Goal: Task Accomplishment & Management: Use online tool/utility

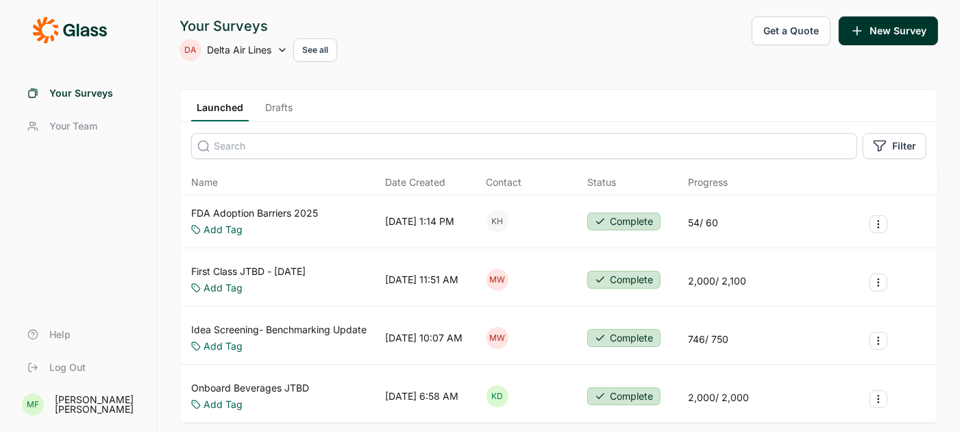
click at [277, 105] on link "Drafts" at bounding box center [279, 111] width 38 height 21
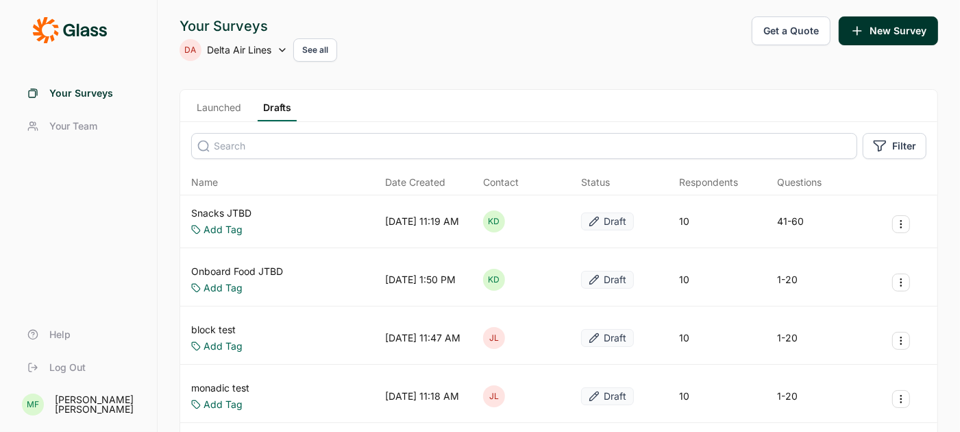
click at [224, 210] on link "Snacks JTBD" at bounding box center [221, 213] width 60 height 14
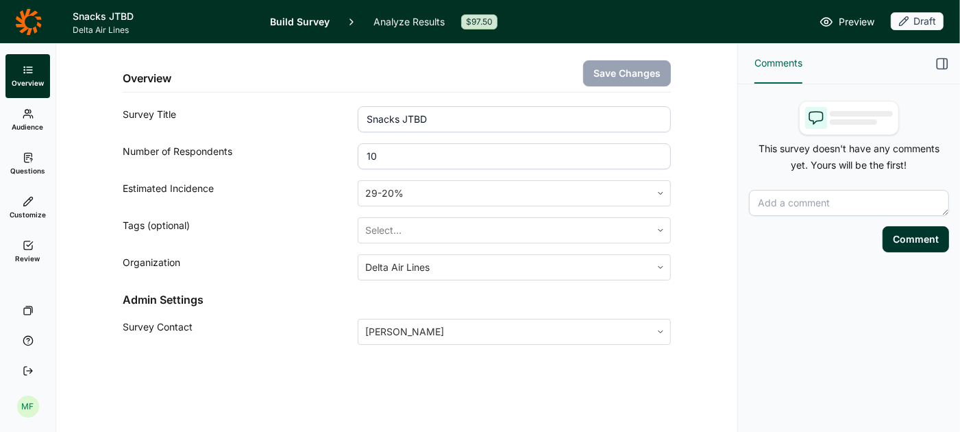
click at [864, 18] on span "Preview" at bounding box center [856, 22] width 36 height 16
click at [847, 24] on span "Preview" at bounding box center [856, 22] width 36 height 16
click at [31, 160] on use at bounding box center [28, 157] width 8 height 9
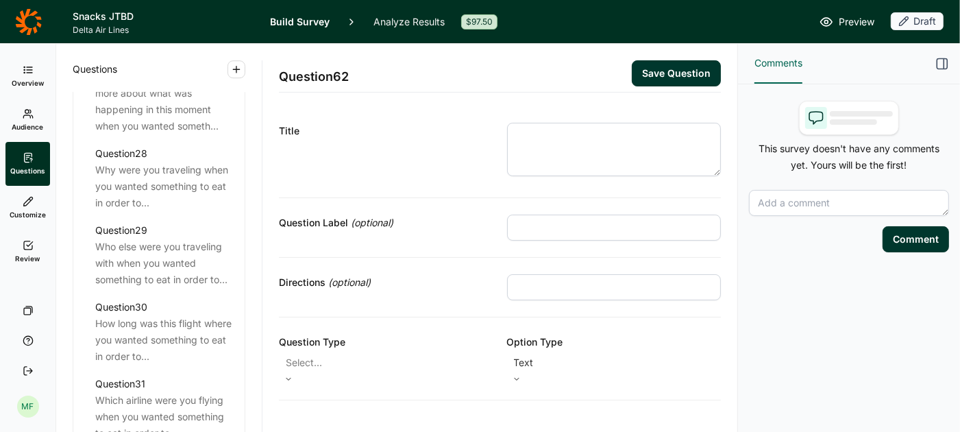
scroll to position [2978, 0]
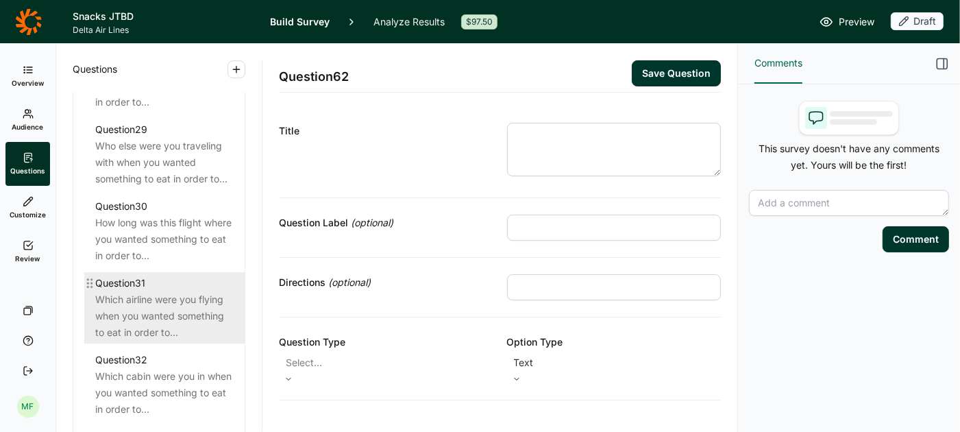
click at [184, 297] on div "Which airline were you flying when you wanted something to eat in order to..." at bounding box center [164, 315] width 138 height 49
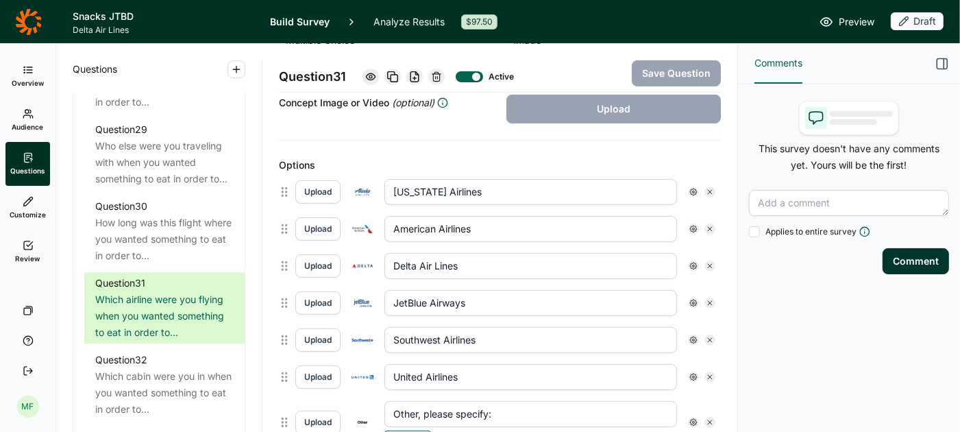
scroll to position [363, 0]
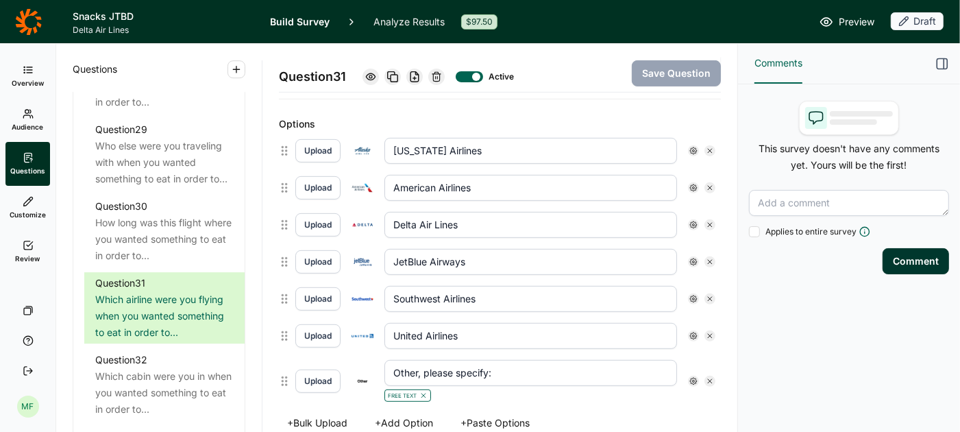
click at [691, 147] on use at bounding box center [693, 150] width 7 height 7
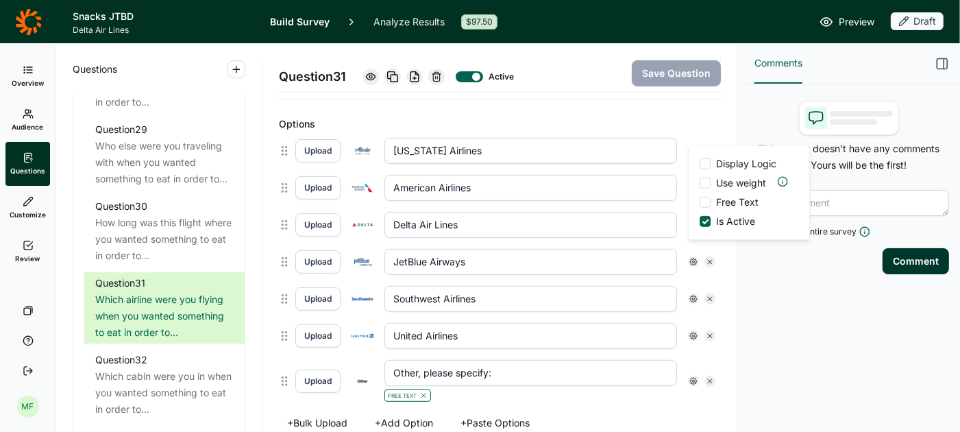
click at [721, 164] on span "Display Logic" at bounding box center [746, 164] width 60 height 14
click at [699, 164] on input "Display Logic" at bounding box center [699, 164] width 0 height 0
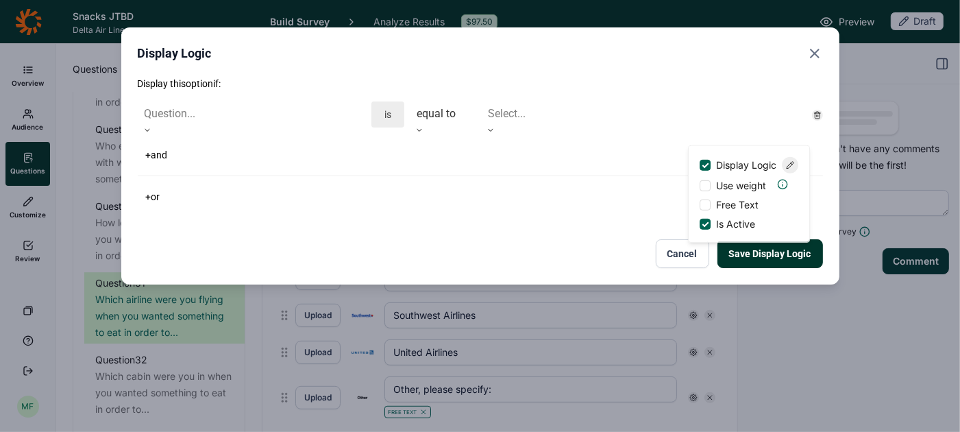
click at [351, 126] on div at bounding box center [252, 130] width 228 height 8
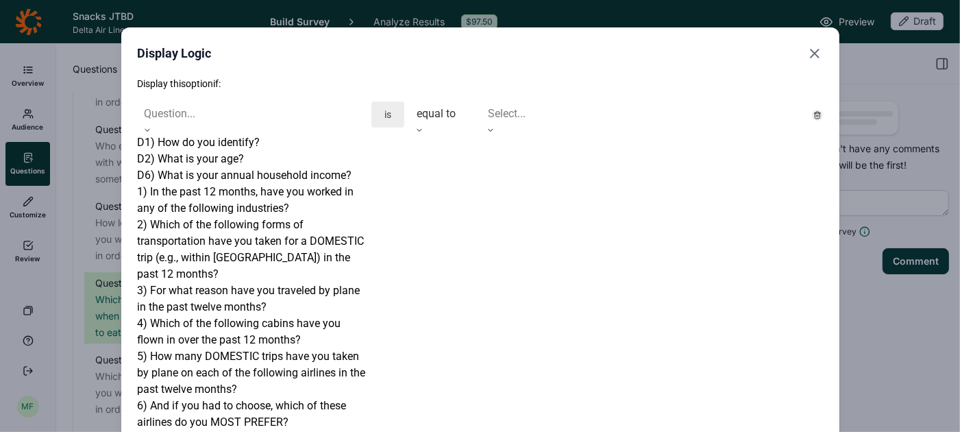
scroll to position [199, 0]
click at [265, 348] on div "5) How many DOMESTIC trips have you taken by plane on each of the following air…" at bounding box center [252, 372] width 228 height 49
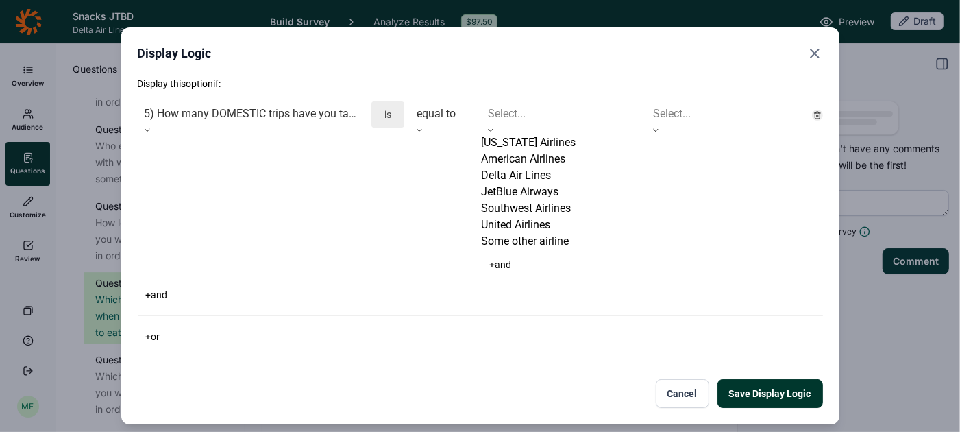
click at [534, 117] on div at bounding box center [561, 113] width 146 height 19
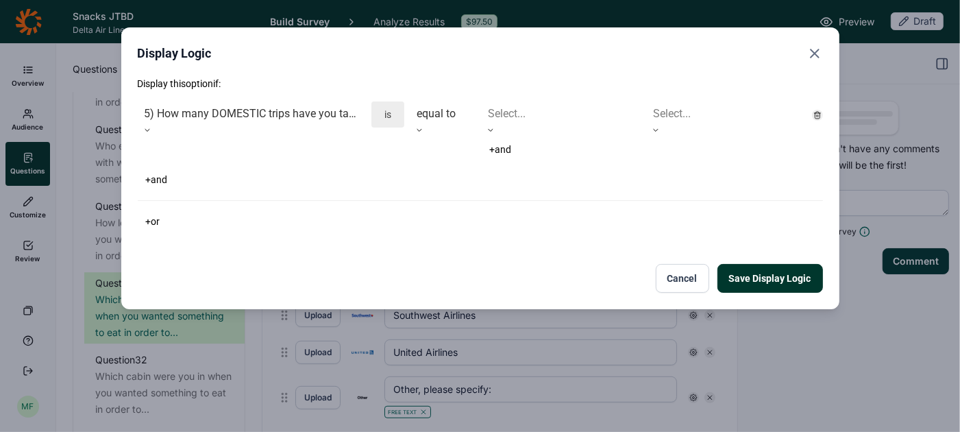
click at [644, 45] on div "Display Logic" at bounding box center [480, 53] width 685 height 19
click at [810, 52] on icon "Close" at bounding box center [814, 53] width 16 height 16
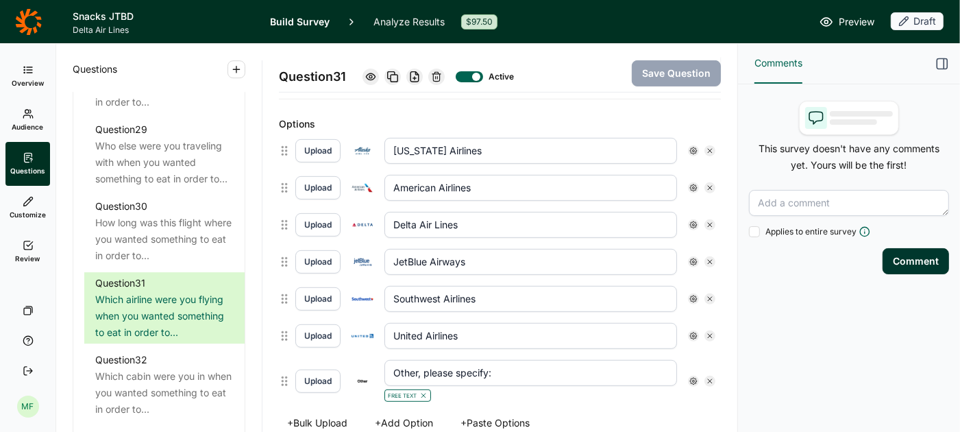
click at [692, 147] on icon at bounding box center [693, 151] width 8 height 8
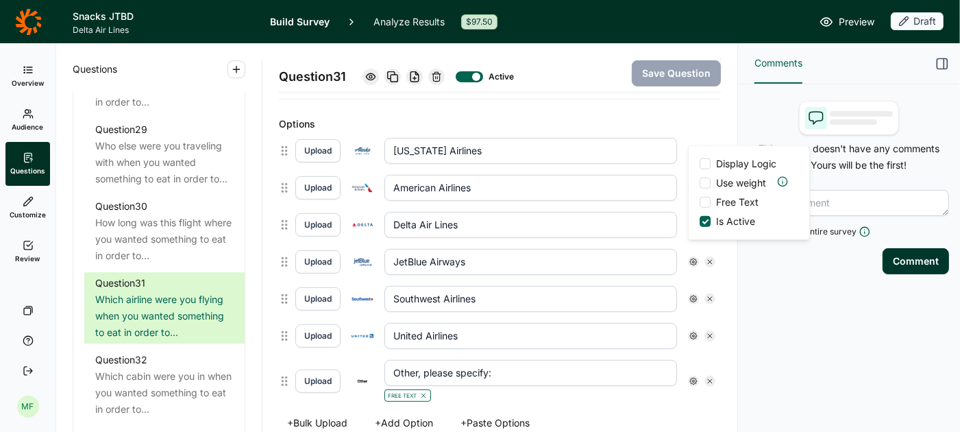
click at [712, 167] on span "Display Logic" at bounding box center [745, 164] width 71 height 14
click at [699, 164] on input "Display Logic" at bounding box center [699, 164] width 0 height 0
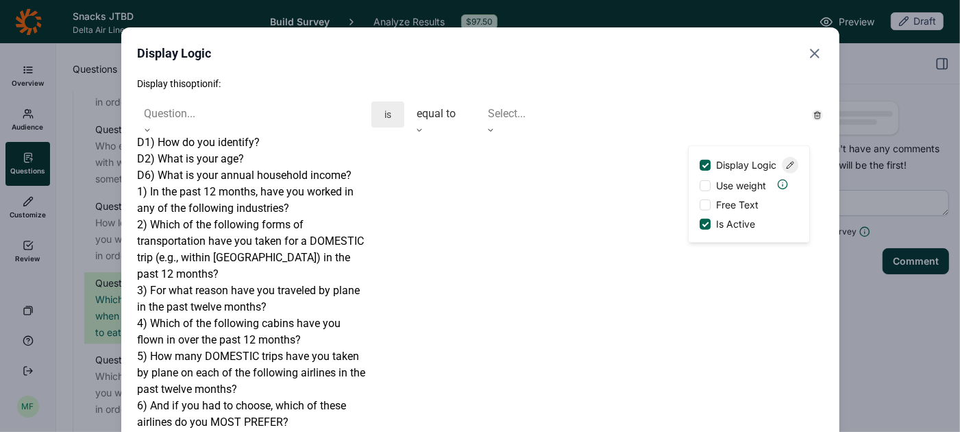
click at [157, 126] on div at bounding box center [147, 130] width 19 height 8
click at [260, 348] on div "5) How many DOMESTIC trips have you taken by plane on each of the following air…" at bounding box center [252, 372] width 228 height 49
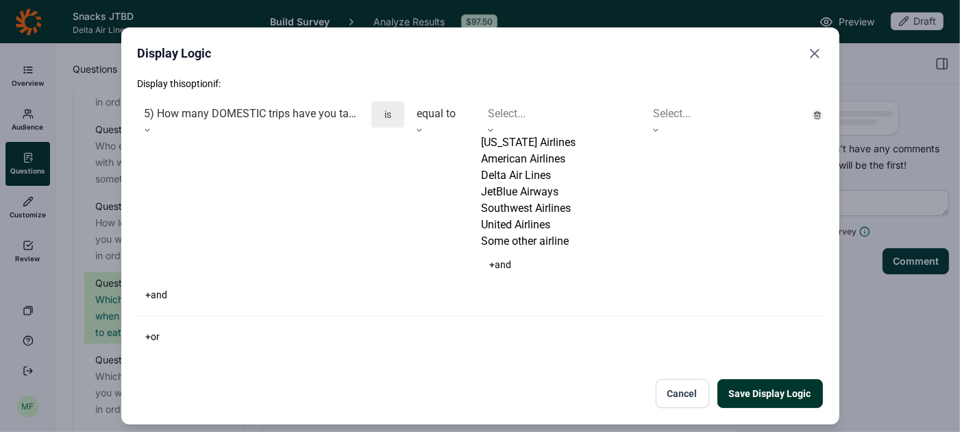
click at [512, 119] on div at bounding box center [561, 113] width 146 height 19
click at [509, 151] on div "Alaska Airlines" at bounding box center [561, 142] width 160 height 16
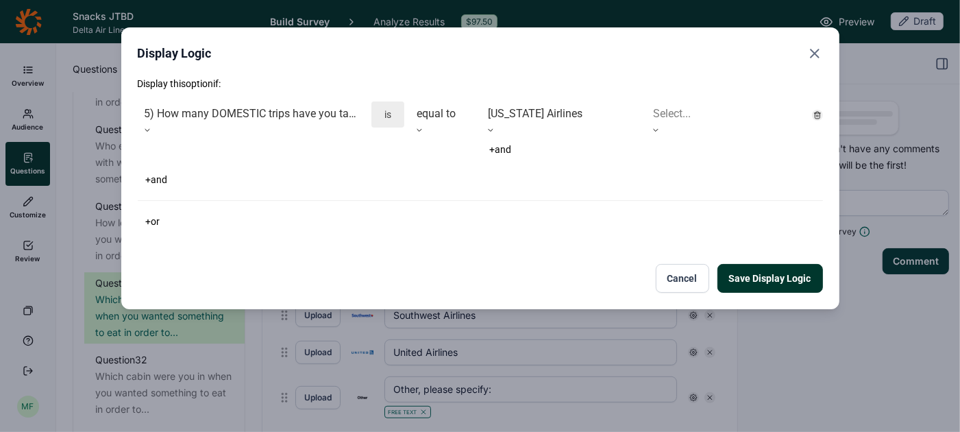
click at [672, 103] on div "Select..." at bounding box center [726, 113] width 160 height 25
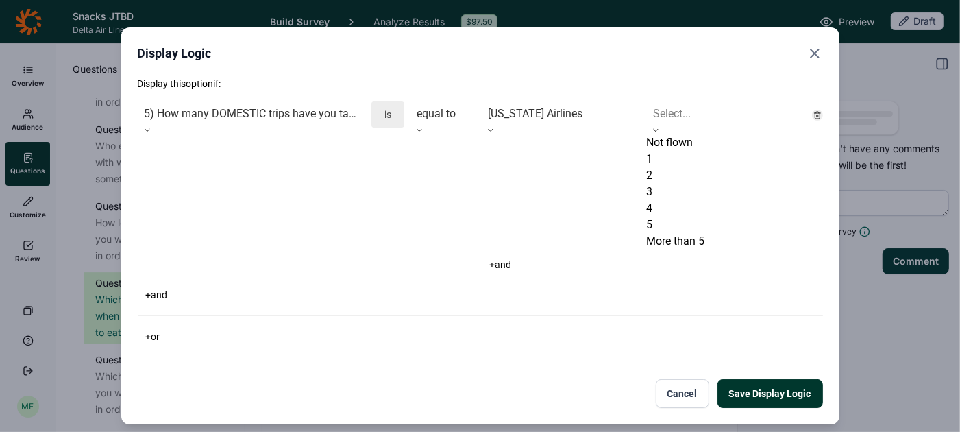
click at [658, 167] on div "1" at bounding box center [726, 159] width 160 height 16
click at [662, 114] on div at bounding box center [726, 113] width 146 height 19
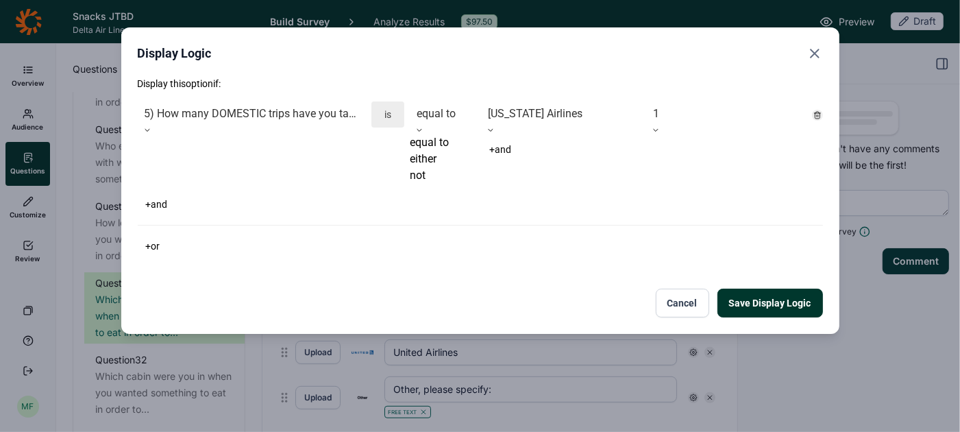
click at [467, 126] on div at bounding box center [443, 130] width 66 height 8
click at [449, 167] on div "either" at bounding box center [443, 159] width 66 height 16
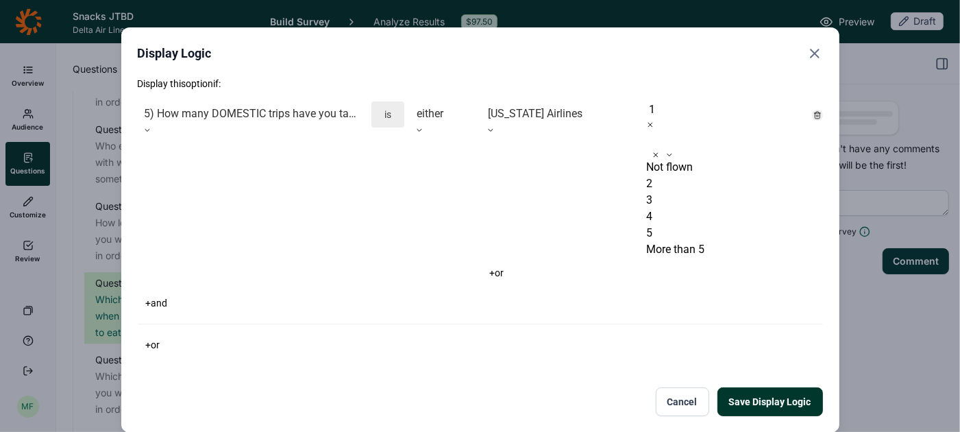
click at [650, 130] on div at bounding box center [648, 139] width 3 height 19
click at [686, 175] on div "2" at bounding box center [726, 183] width 160 height 16
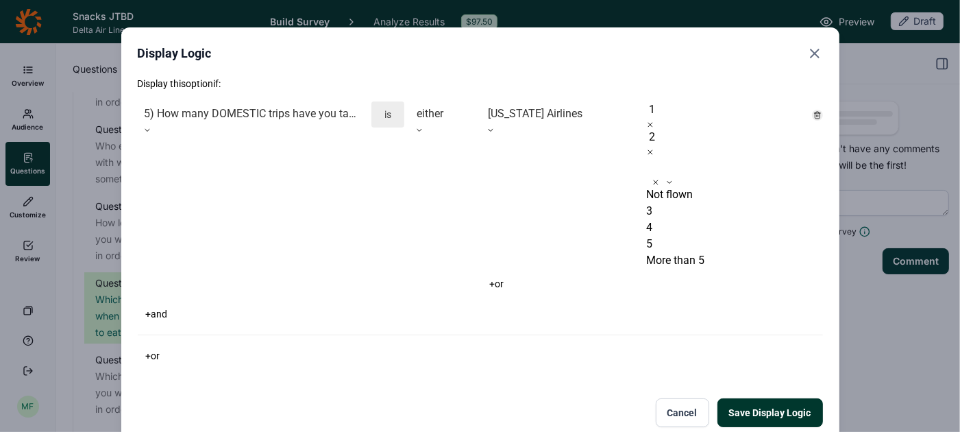
click at [688, 203] on div "3" at bounding box center [726, 211] width 160 height 16
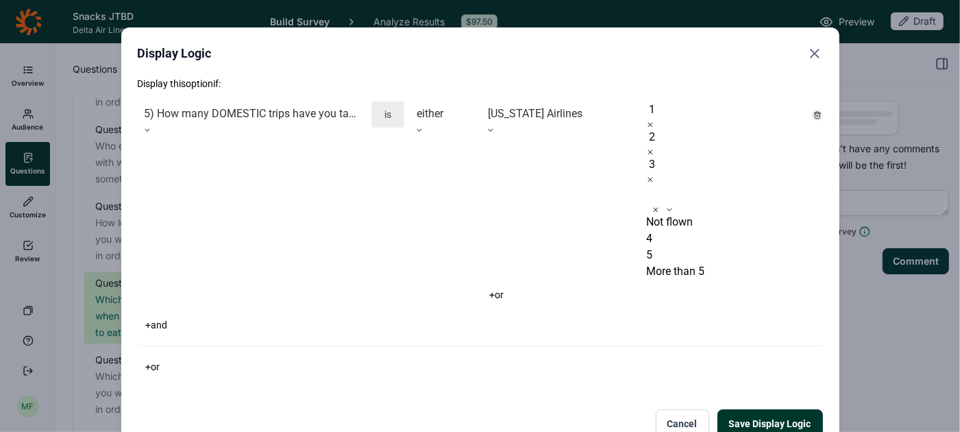
click at [688, 230] on div "4" at bounding box center [726, 238] width 160 height 16
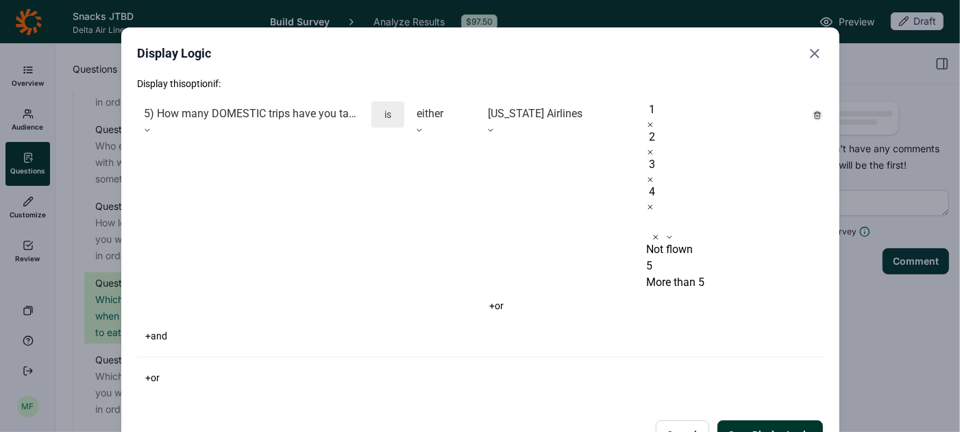
click at [688, 258] on div "5" at bounding box center [726, 266] width 160 height 16
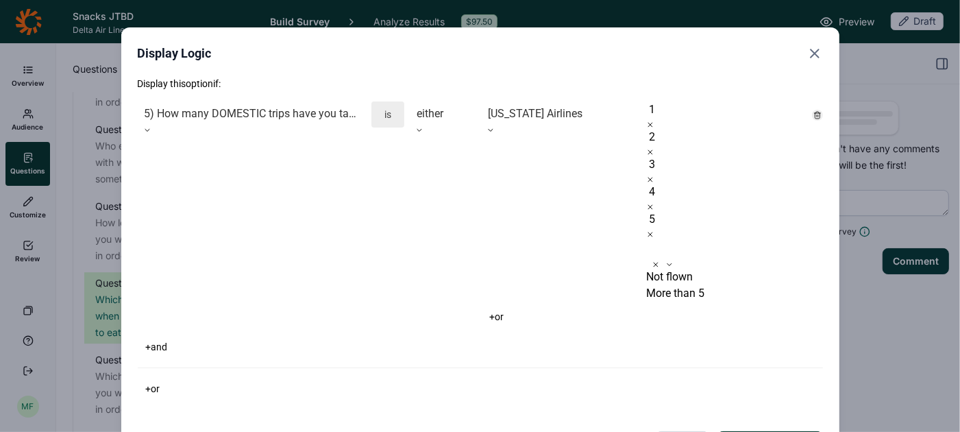
click at [660, 260] on icon at bounding box center [655, 264] width 8 height 8
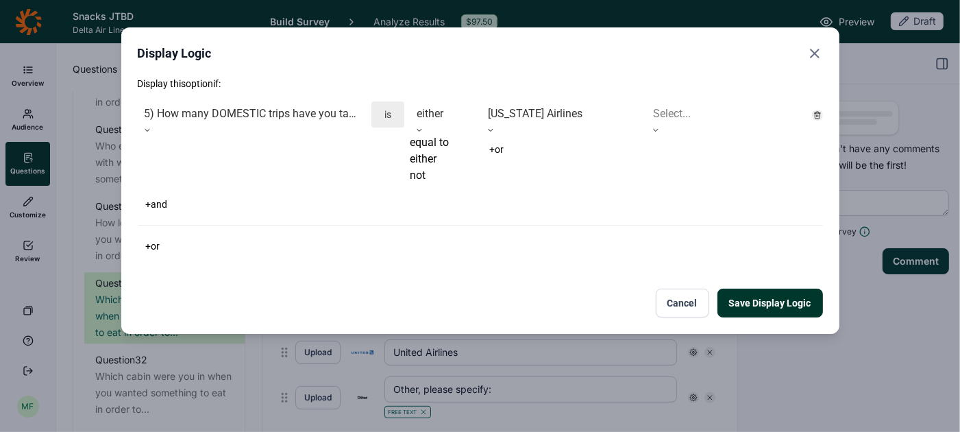
click at [423, 126] on icon at bounding box center [419, 130] width 8 height 8
click at [440, 184] on div "not" at bounding box center [443, 175] width 66 height 16
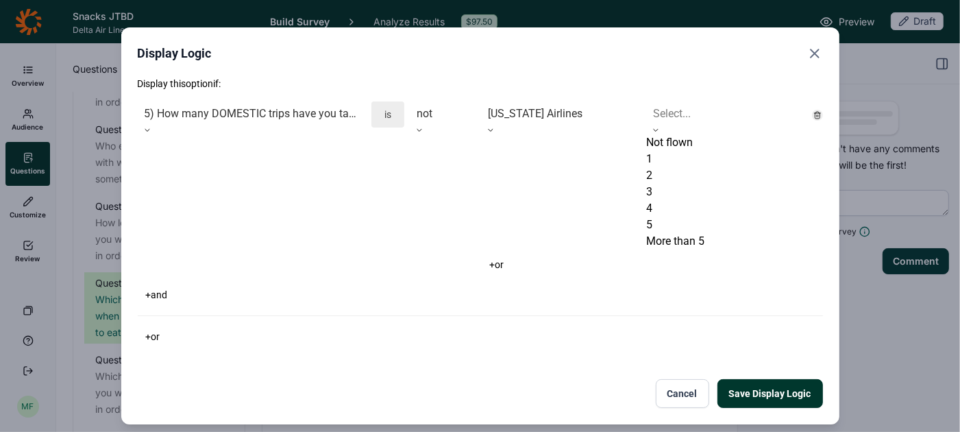
click at [691, 115] on div at bounding box center [726, 113] width 146 height 19
click at [680, 145] on div "Not flown" at bounding box center [726, 142] width 160 height 16
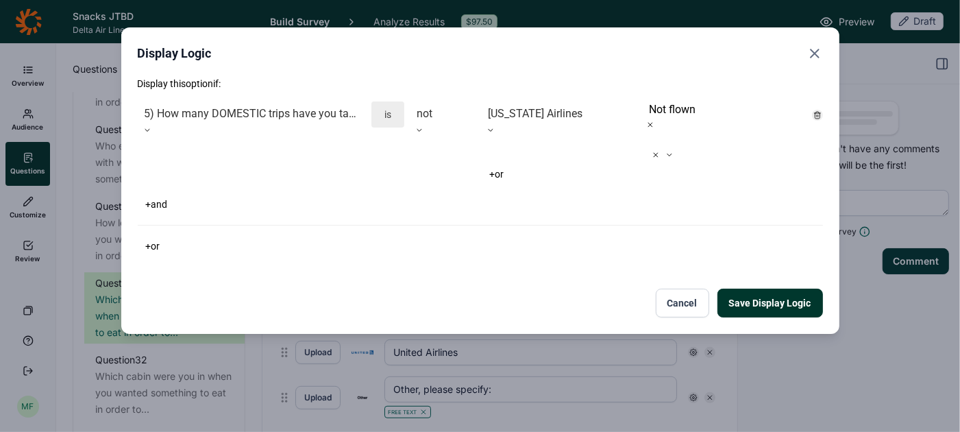
click at [616, 164] on div "+ or" at bounding box center [643, 173] width 325 height 19
click at [739, 288] on button "Save Display Logic" at bounding box center [769, 302] width 105 height 29
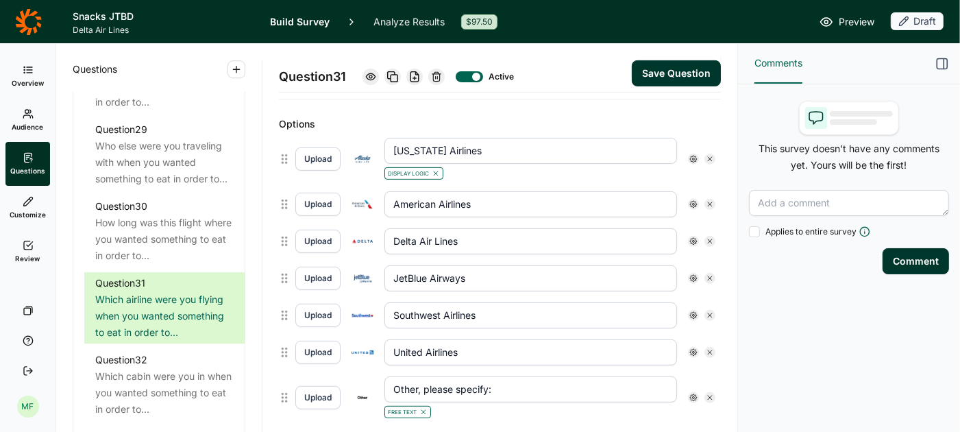
click at [690, 200] on icon at bounding box center [693, 204] width 8 height 8
click at [716, 219] on span "Display Logic" at bounding box center [746, 217] width 60 height 14
click at [699, 216] on input "Display Logic" at bounding box center [699, 216] width 0 height 0
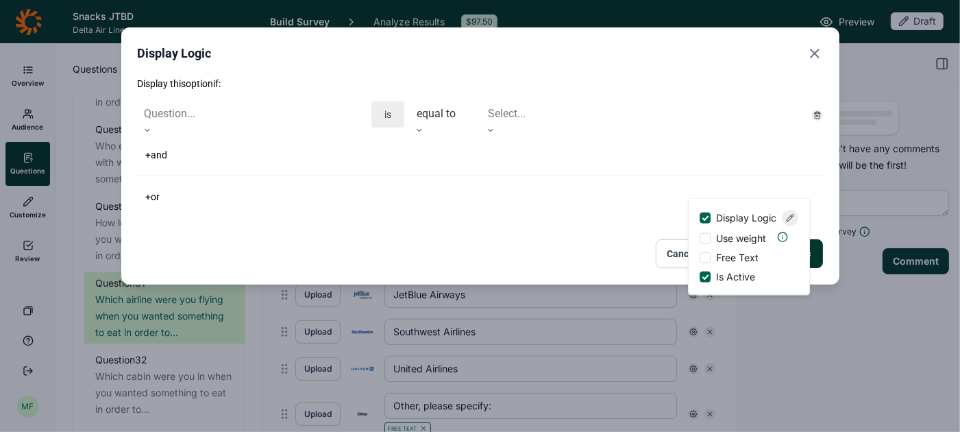
click at [149, 129] on use at bounding box center [147, 130] width 4 height 2
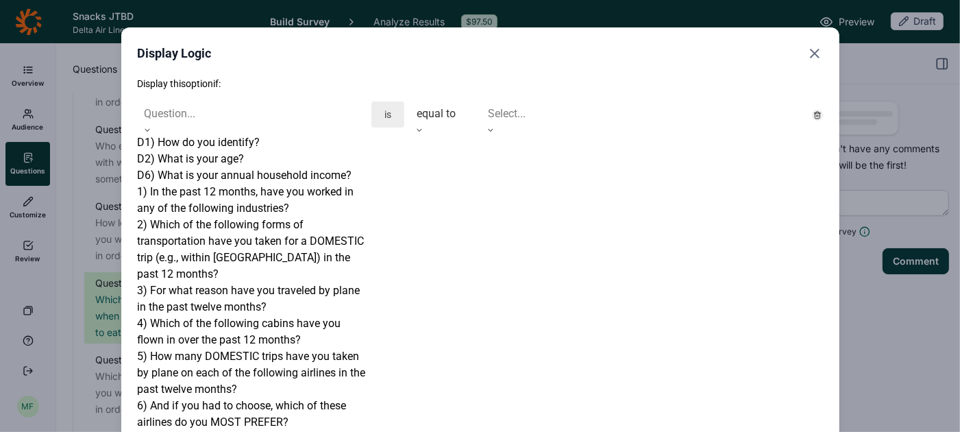
scroll to position [208, 0]
click at [255, 348] on div "5) How many DOMESTIC trips have you taken by plane on each of the following air…" at bounding box center [252, 372] width 228 height 49
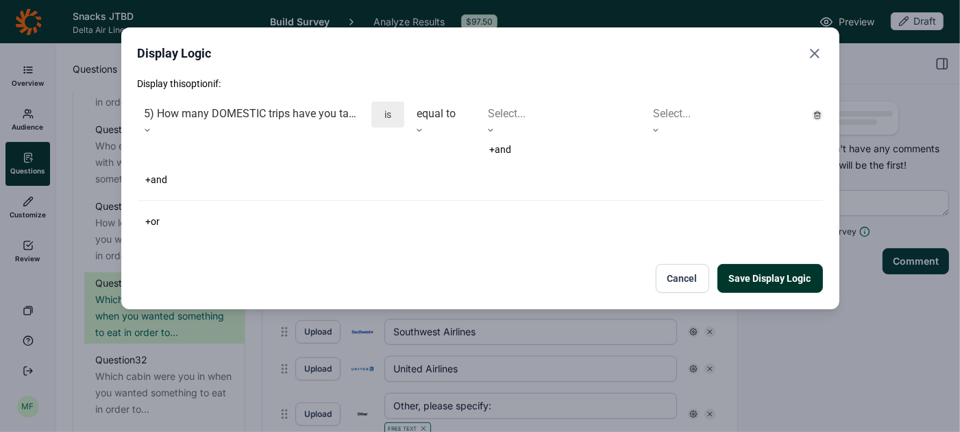
click at [445, 113] on div at bounding box center [442, 113] width 52 height 19
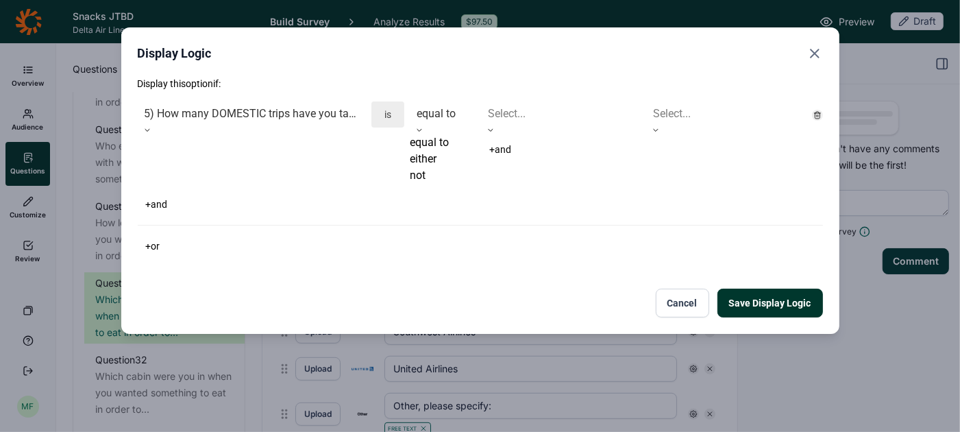
click at [434, 184] on div "not" at bounding box center [443, 175] width 66 height 16
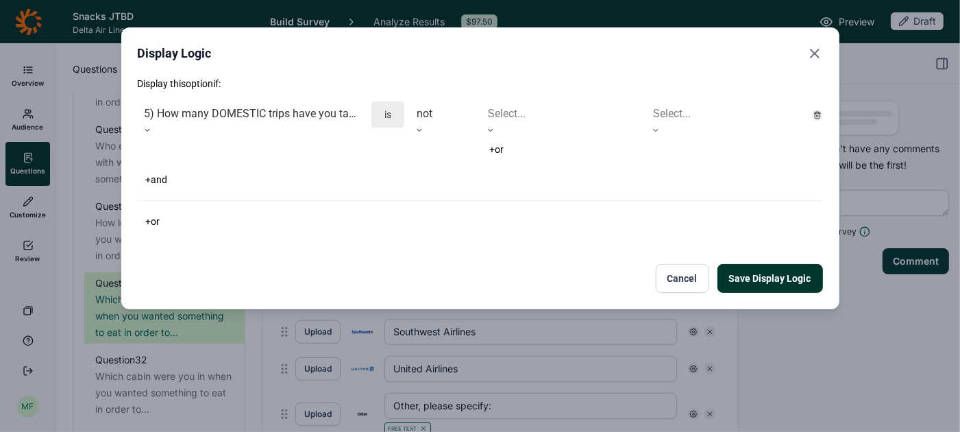
click at [527, 109] on div at bounding box center [561, 113] width 146 height 19
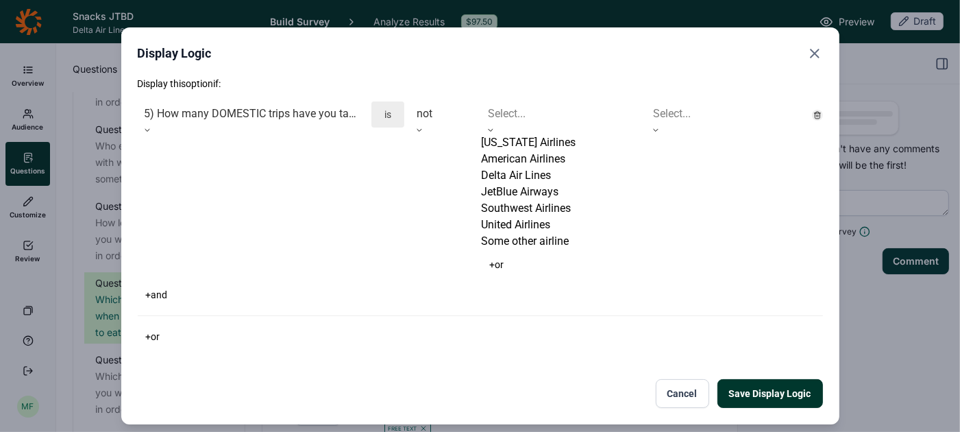
click at [523, 167] on div "American Airlines" at bounding box center [561, 159] width 160 height 16
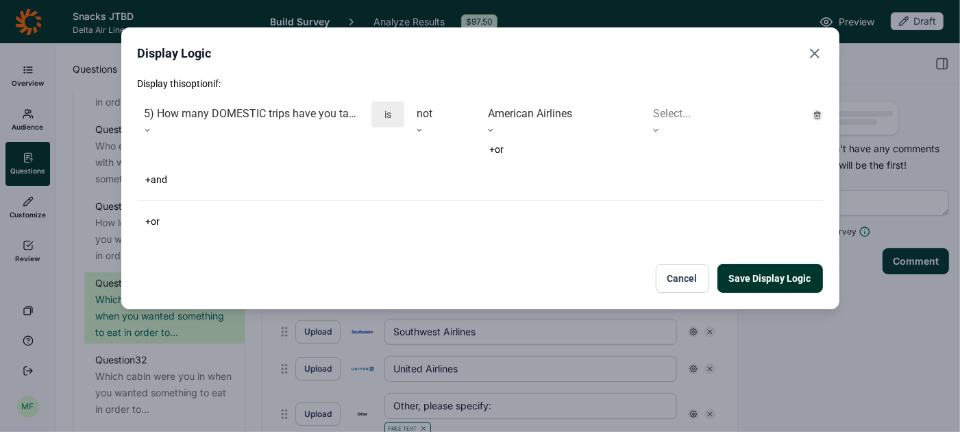
click at [666, 122] on div at bounding box center [726, 113] width 146 height 19
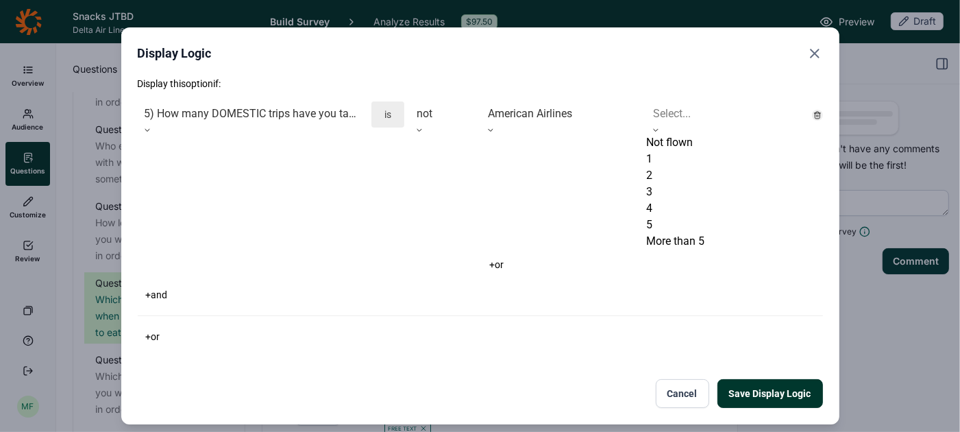
click at [678, 138] on div "Not flown" at bounding box center [726, 142] width 160 height 16
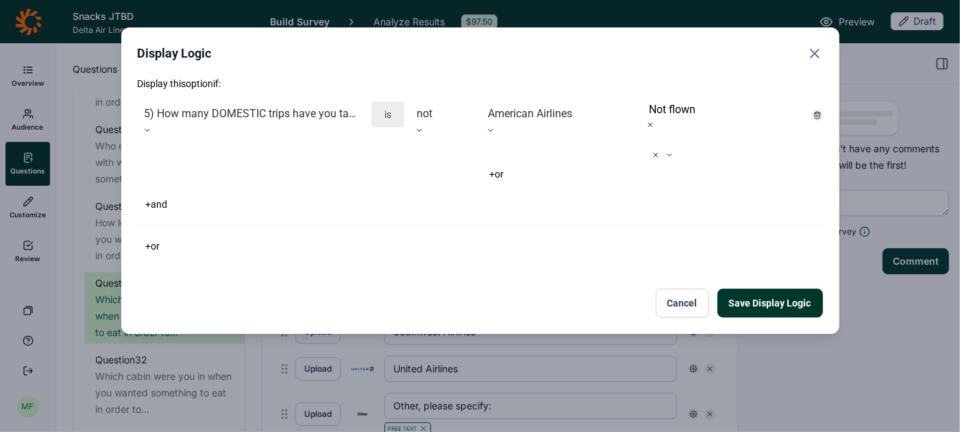
click at [531, 192] on div "Display this option if: 5) How many DOMESTIC trips have you taken by plane on e…" at bounding box center [480, 166] width 685 height 179
click at [803, 288] on button "Save Display Logic" at bounding box center [769, 302] width 105 height 29
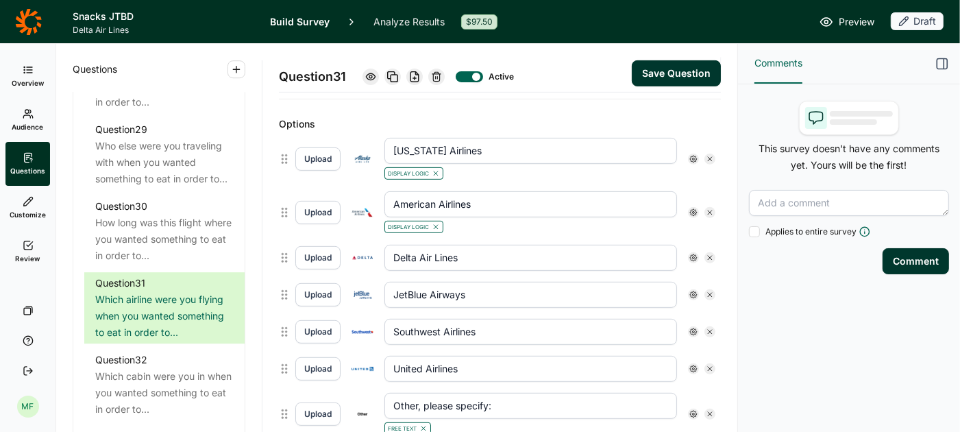
click at [688, 252] on div at bounding box center [693, 257] width 11 height 11
click at [702, 267] on div at bounding box center [704, 269] width 11 height 11
click at [699, 269] on input "Display Logic" at bounding box center [699, 269] width 0 height 0
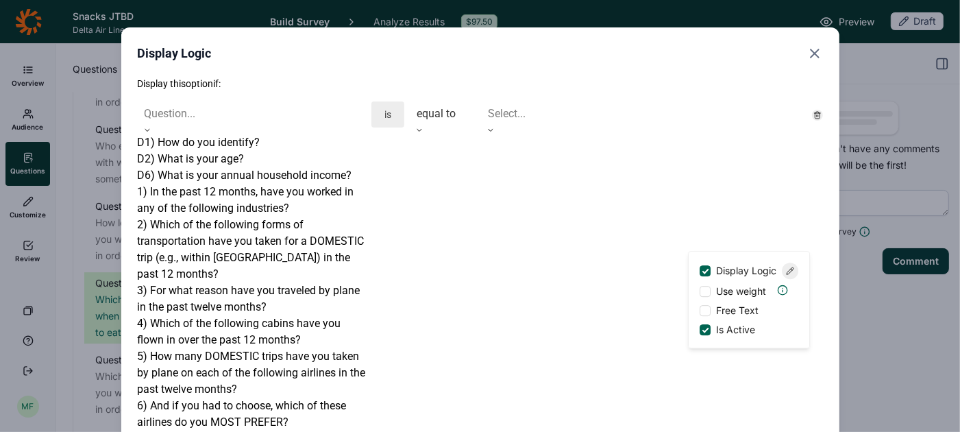
click at [288, 106] on div at bounding box center [252, 113] width 214 height 19
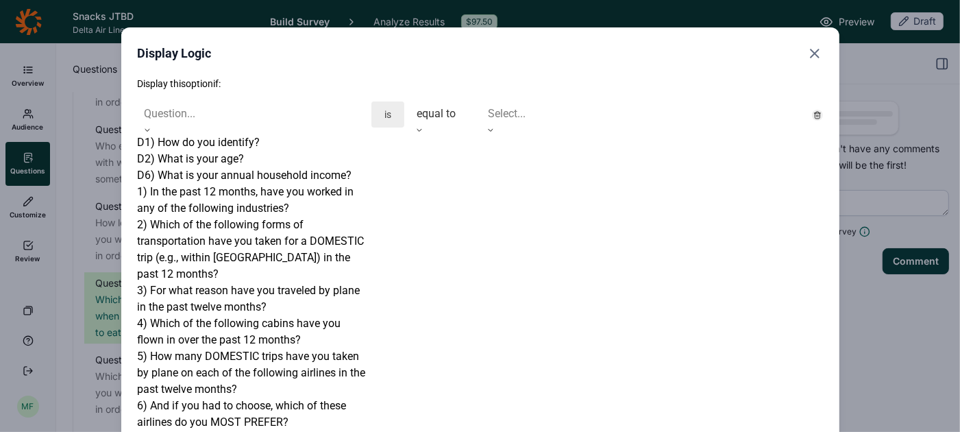
scroll to position [182, 0]
click at [244, 348] on div "5) How many DOMESTIC trips have you taken by plane on each of the following air…" at bounding box center [252, 372] width 228 height 49
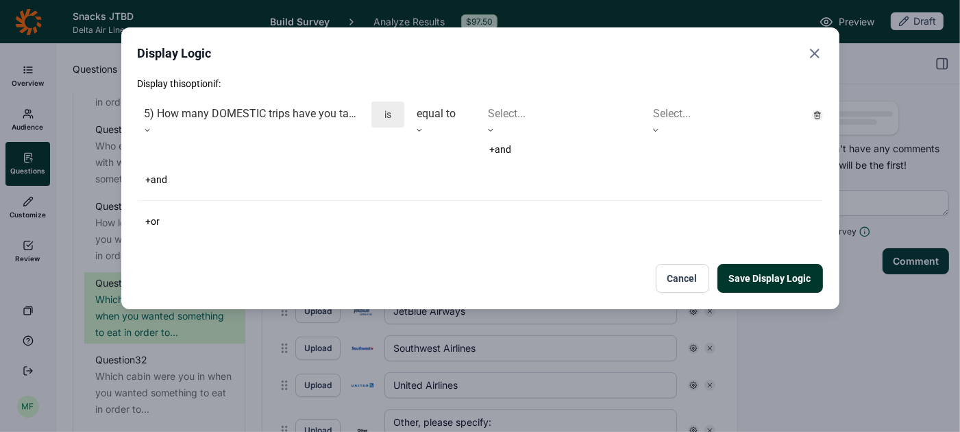
click at [436, 110] on div at bounding box center [442, 113] width 52 height 19
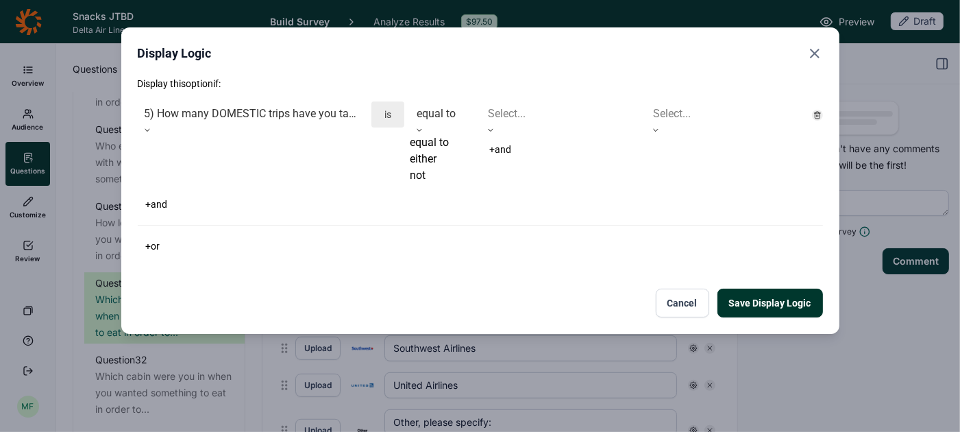
click at [436, 184] on div "not" at bounding box center [443, 175] width 66 height 16
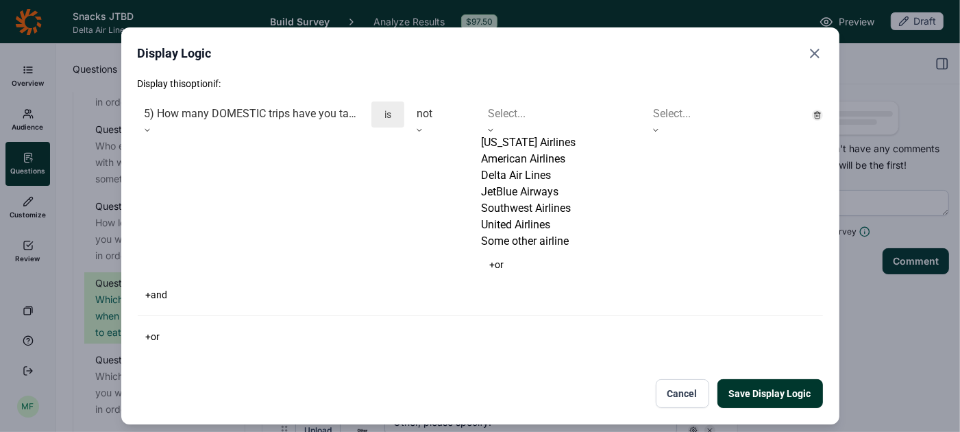
click at [540, 114] on div at bounding box center [561, 113] width 146 height 19
click at [538, 184] on div "Delta Air Lines" at bounding box center [561, 175] width 160 height 16
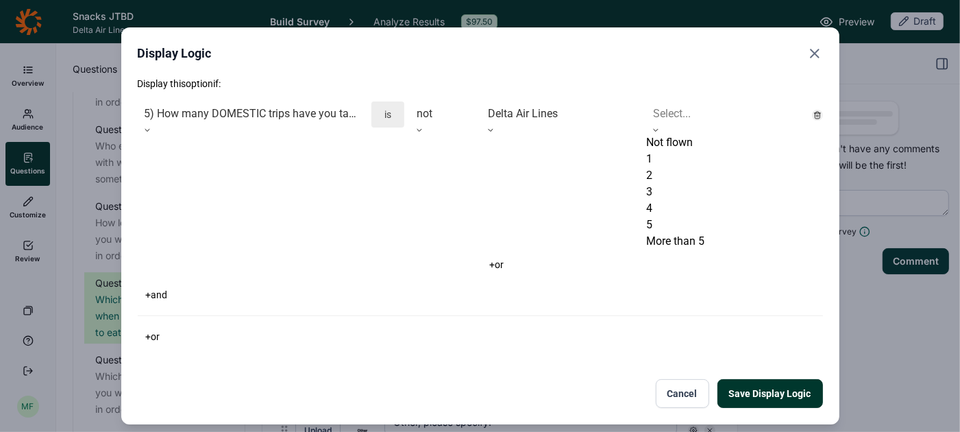
click at [698, 112] on div at bounding box center [726, 113] width 146 height 19
click at [668, 145] on div "Not flown" at bounding box center [726, 142] width 160 height 16
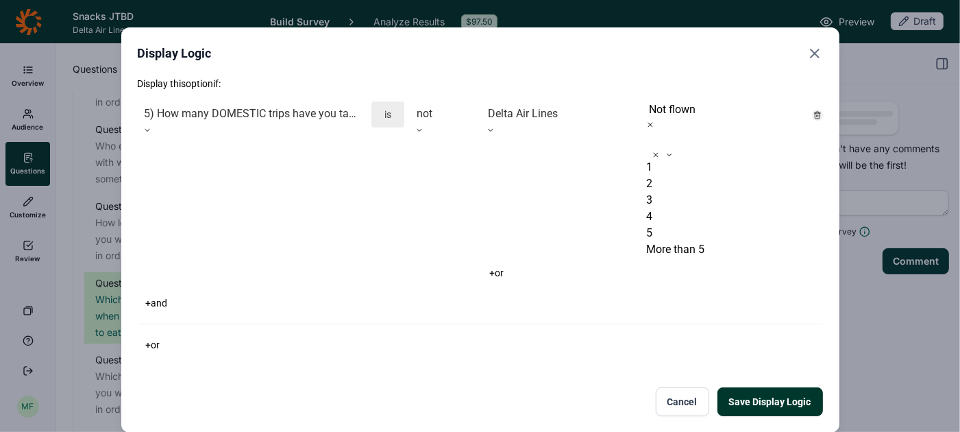
click at [583, 293] on div "+ and" at bounding box center [480, 302] width 685 height 19
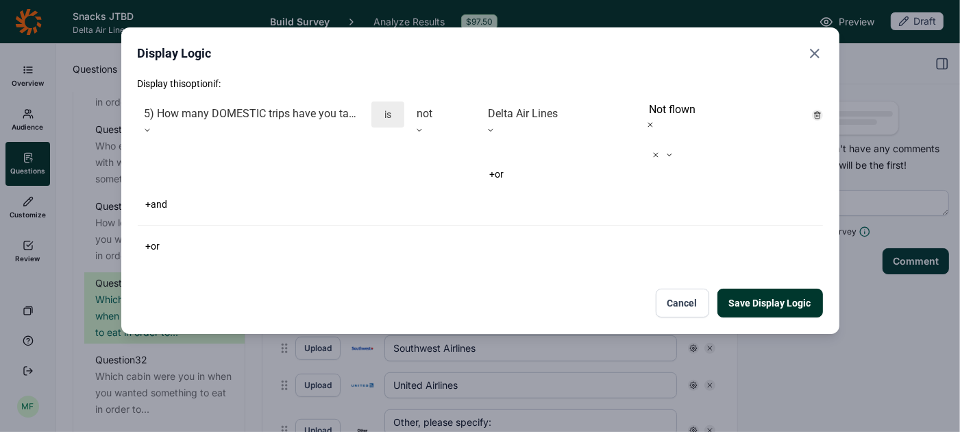
click at [748, 288] on button "Save Display Logic" at bounding box center [769, 302] width 105 height 29
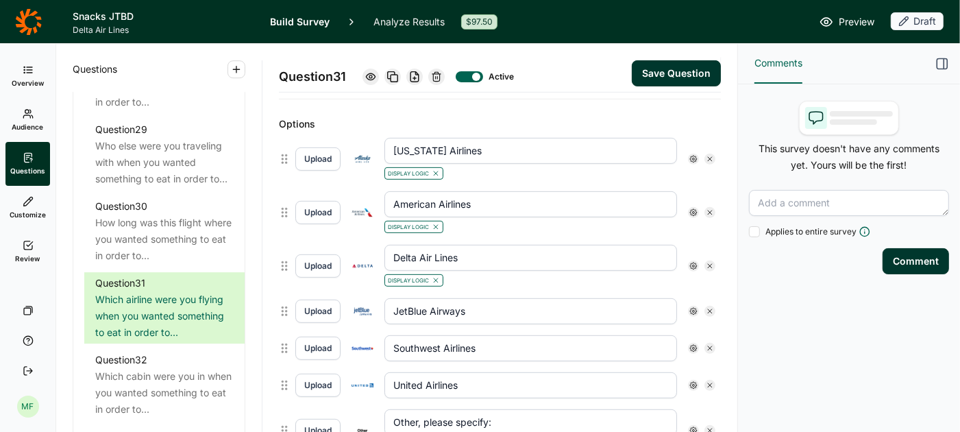
click at [691, 307] on icon at bounding box center [693, 311] width 8 height 8
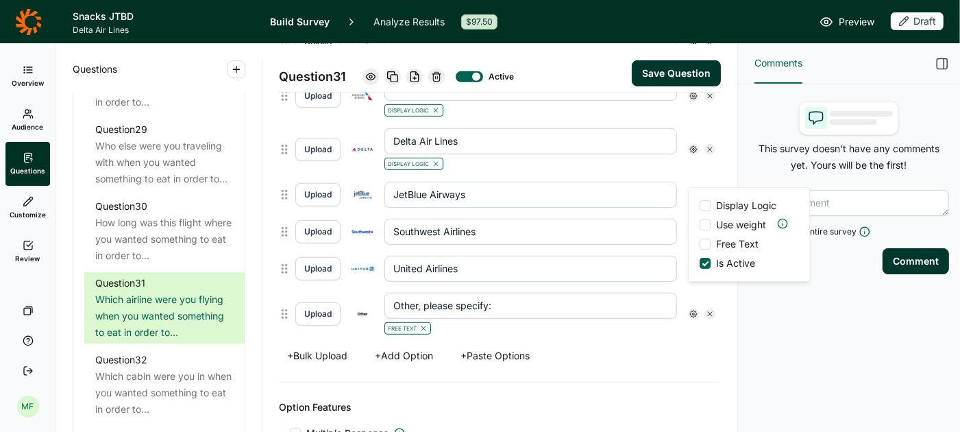
click at [711, 208] on span "Display Logic" at bounding box center [745, 206] width 71 height 14
click at [699, 205] on input "Display Logic" at bounding box center [699, 205] width 0 height 0
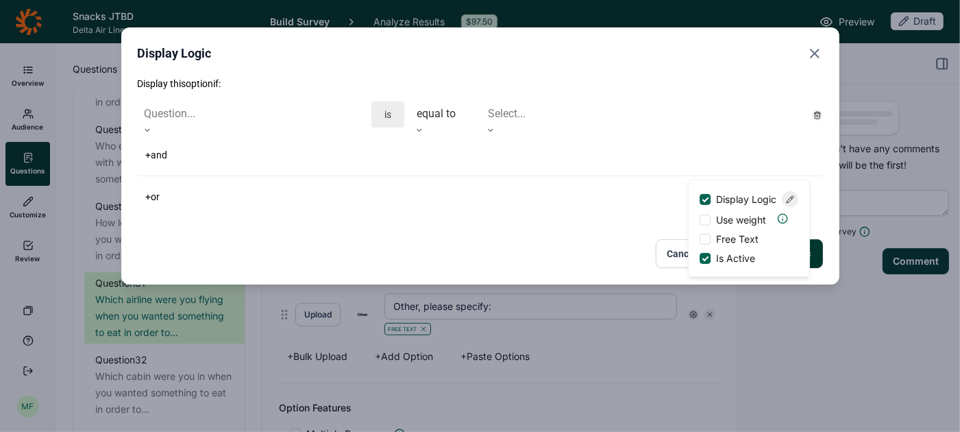
click at [312, 114] on div at bounding box center [252, 113] width 214 height 19
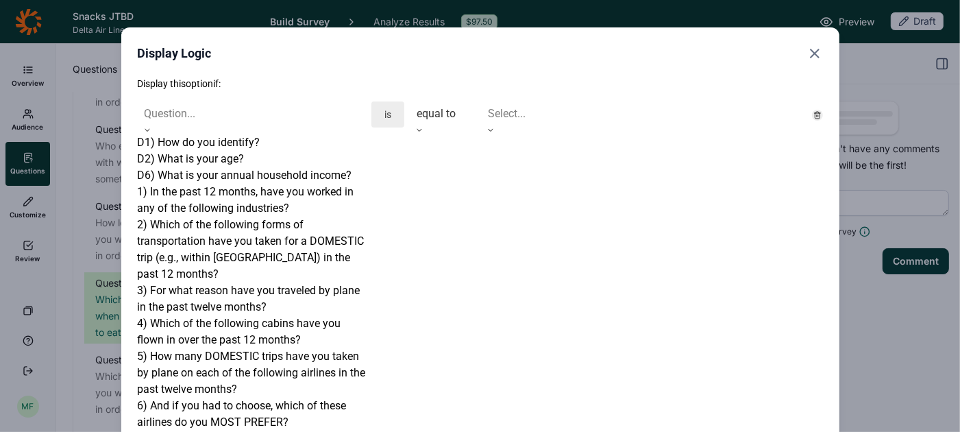
scroll to position [243, 0]
click at [276, 348] on div "5) How many DOMESTIC trips have you taken by plane on each of the following air…" at bounding box center [252, 372] width 228 height 49
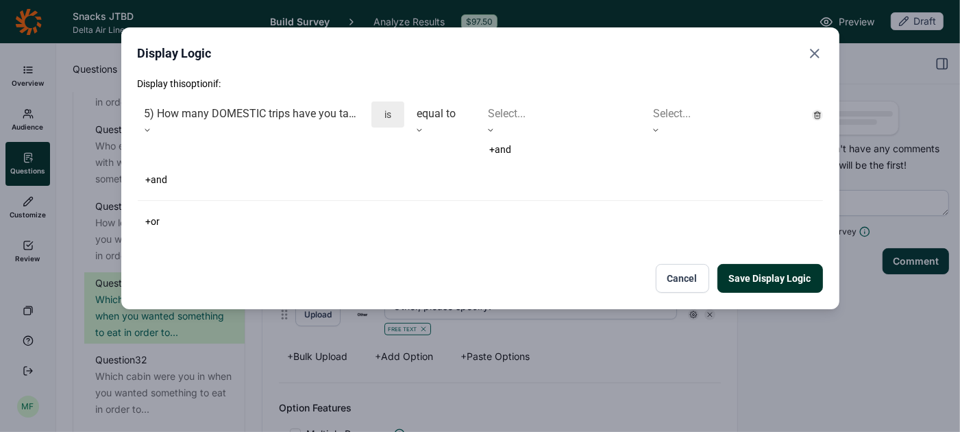
click at [425, 114] on div at bounding box center [442, 113] width 52 height 19
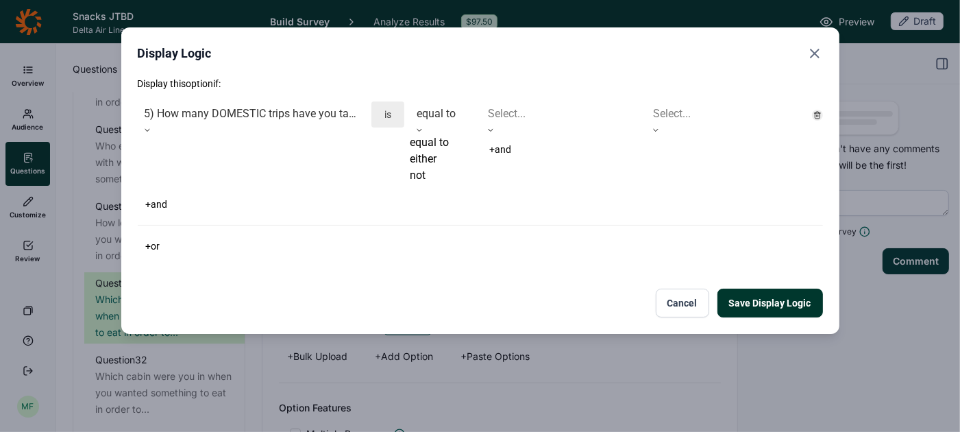
click at [427, 184] on div "not" at bounding box center [443, 175] width 66 height 16
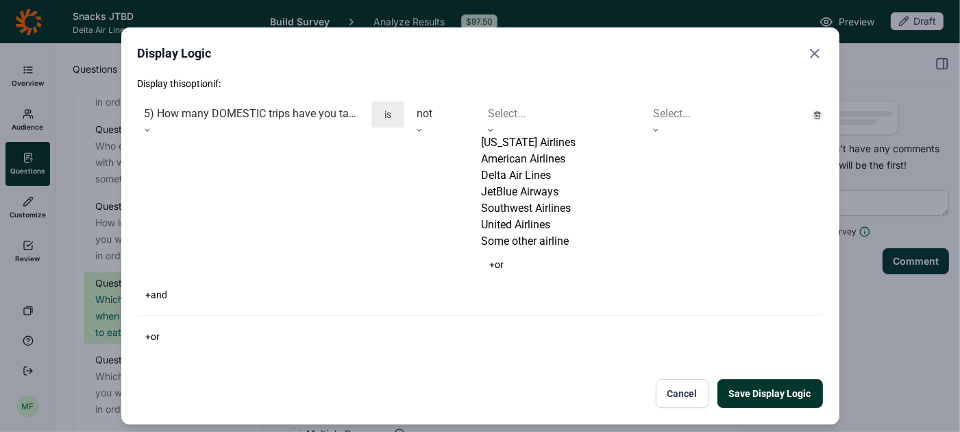
click at [502, 118] on div at bounding box center [561, 113] width 146 height 19
click at [515, 200] on div "JetBlue Airways" at bounding box center [561, 192] width 160 height 16
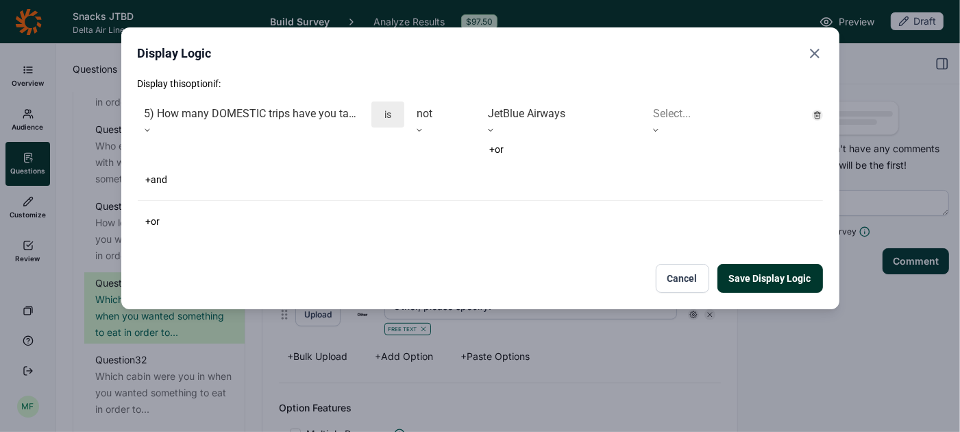
click at [674, 116] on div at bounding box center [726, 113] width 146 height 19
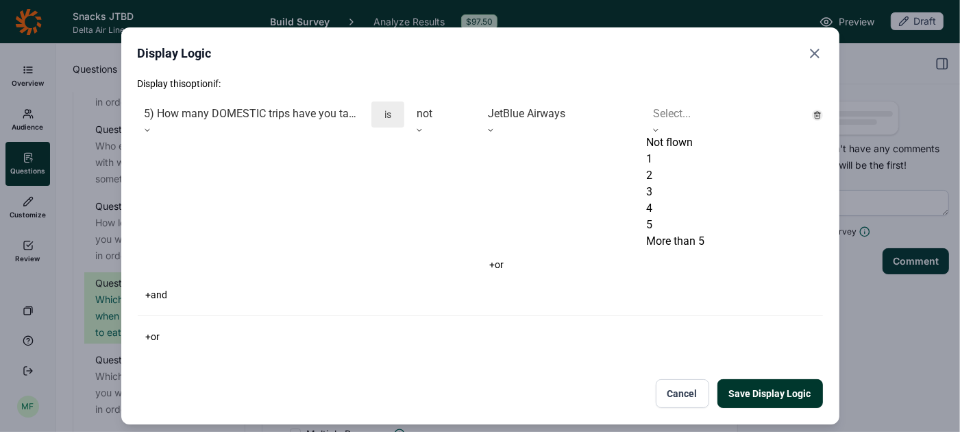
click at [665, 144] on div "Not flown" at bounding box center [726, 142] width 160 height 16
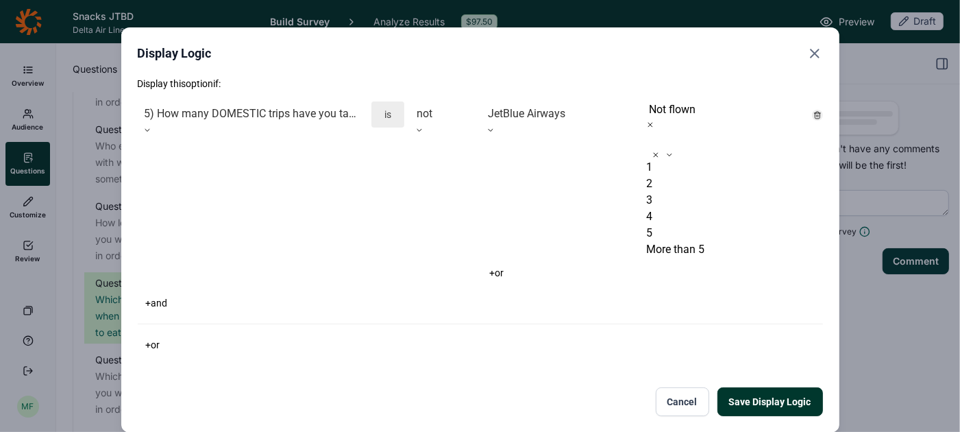
click at [580, 335] on div "+ or" at bounding box center [480, 344] width 685 height 19
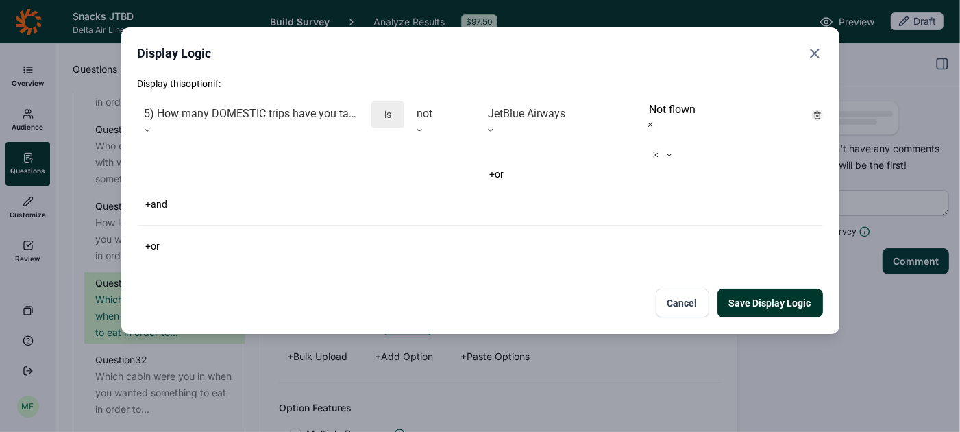
click at [760, 288] on button "Save Display Logic" at bounding box center [769, 302] width 105 height 29
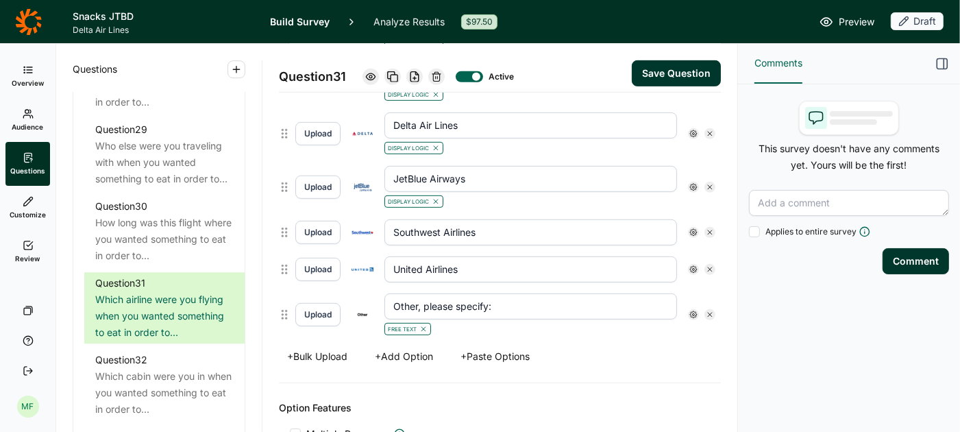
click at [690, 228] on icon at bounding box center [693, 232] width 8 height 8
click at [708, 243] on div at bounding box center [704, 242] width 11 height 11
click at [699, 242] on input "Display Logic" at bounding box center [699, 242] width 0 height 0
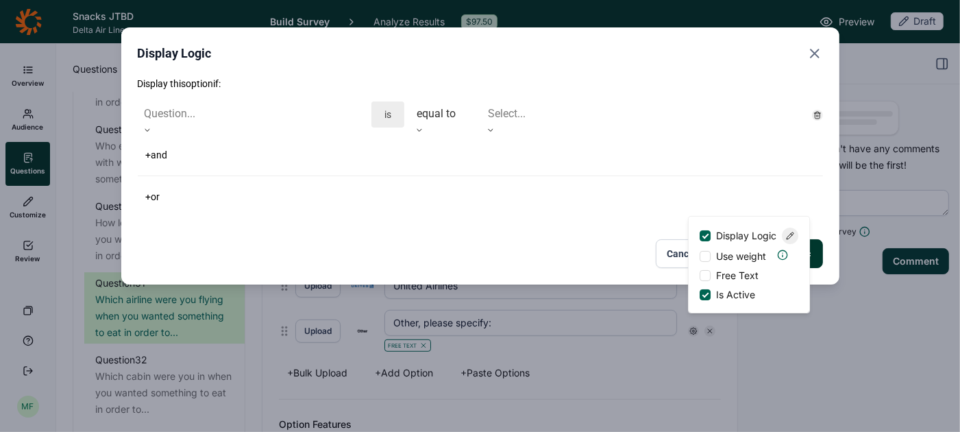
scroll to position [512, 0]
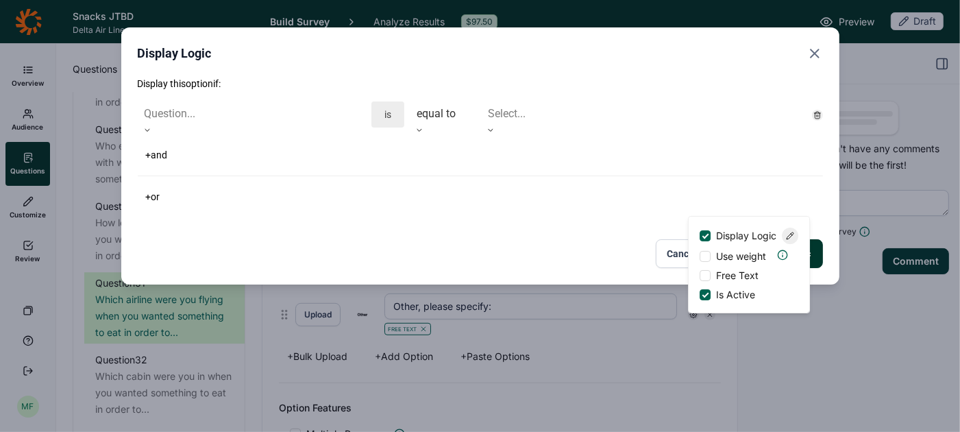
click at [340, 109] on div "Question..." at bounding box center [252, 113] width 228 height 25
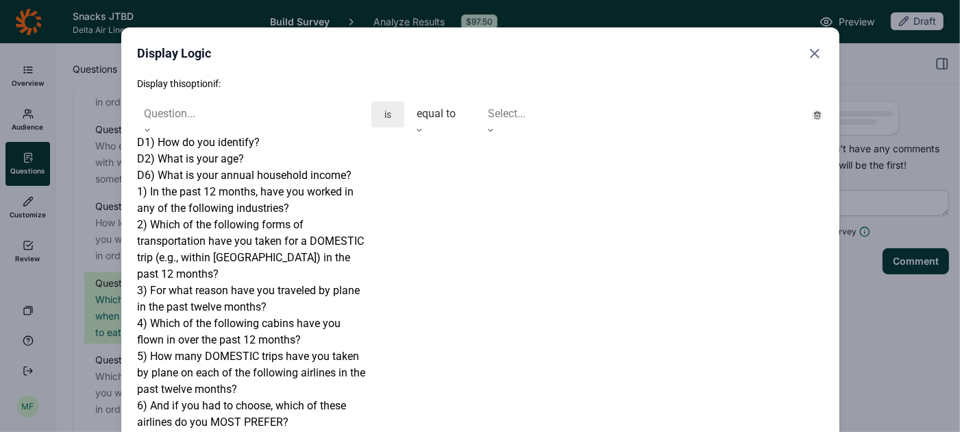
scroll to position [221, 0]
click at [240, 348] on div "5) How many DOMESTIC trips have you taken by plane on each of the following air…" at bounding box center [252, 372] width 228 height 49
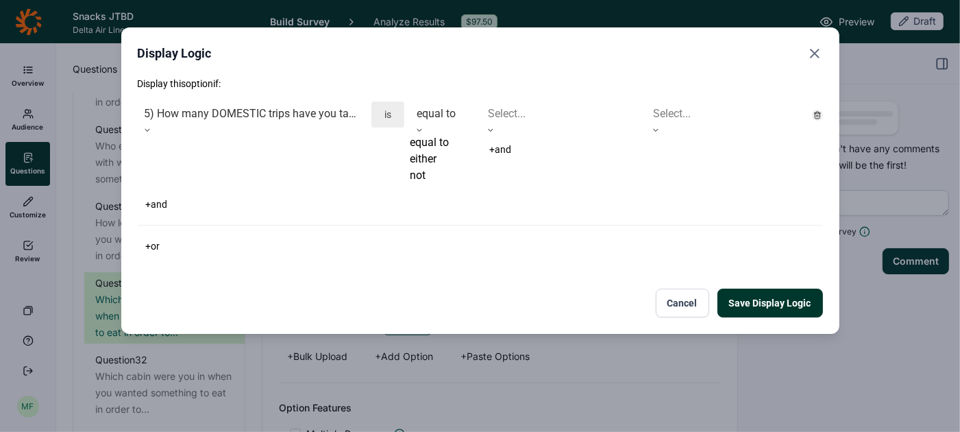
click at [422, 121] on div at bounding box center [442, 113] width 52 height 19
click at [428, 184] on div "not" at bounding box center [443, 175] width 66 height 16
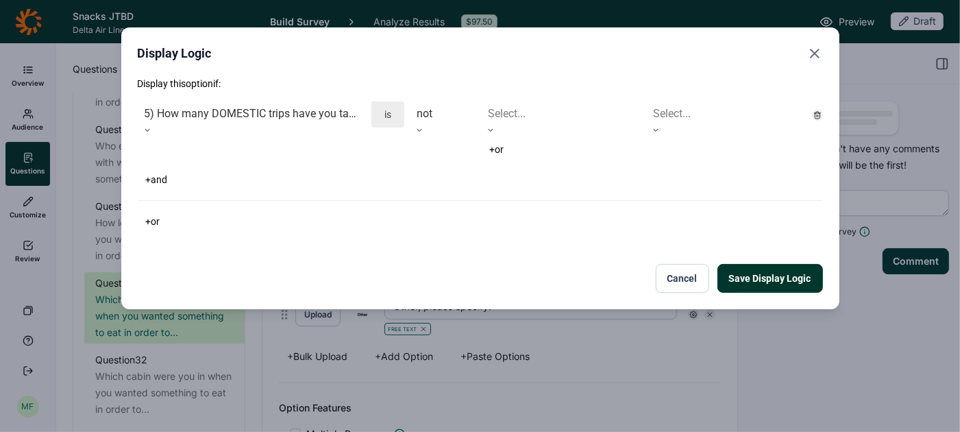
click at [501, 112] on div at bounding box center [561, 113] width 146 height 19
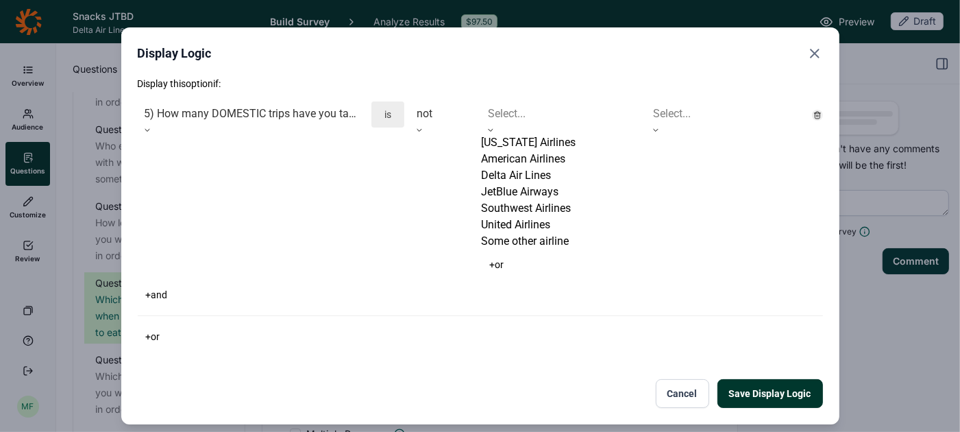
click at [510, 216] on div "Southwest Airlines" at bounding box center [561, 208] width 160 height 16
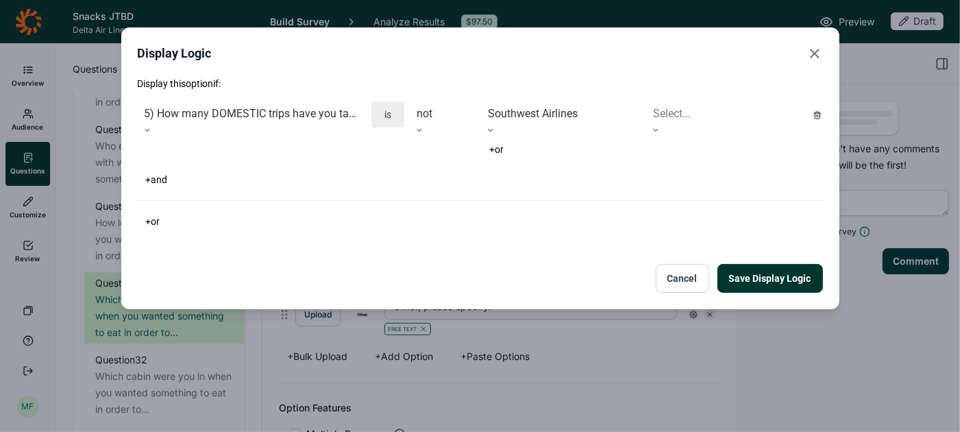
click at [660, 117] on div at bounding box center [726, 113] width 146 height 19
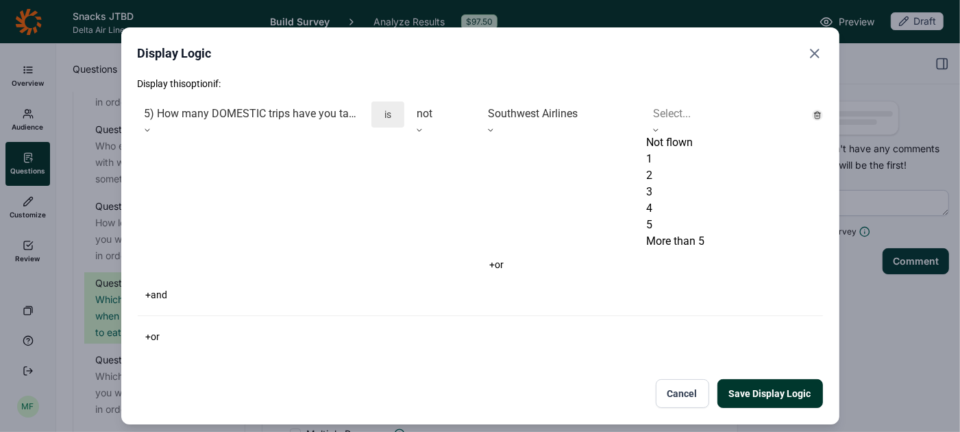
click at [664, 151] on div "Not flown" at bounding box center [726, 142] width 160 height 16
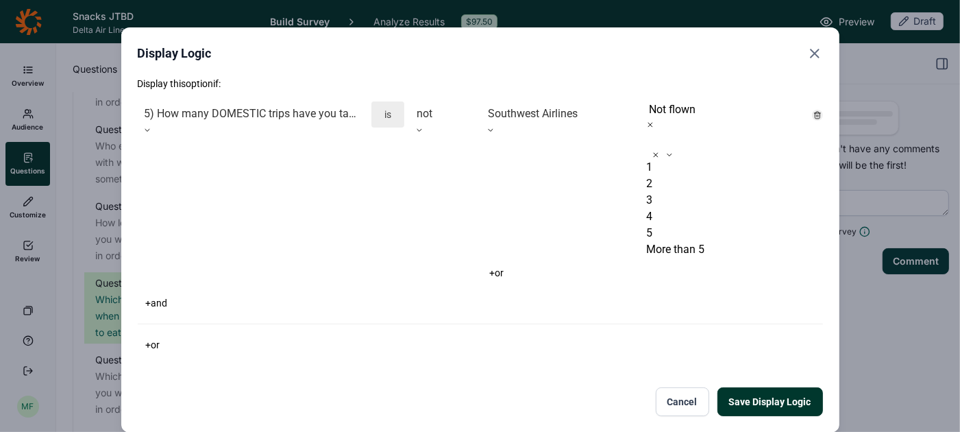
click at [636, 335] on div "+ or" at bounding box center [480, 344] width 685 height 19
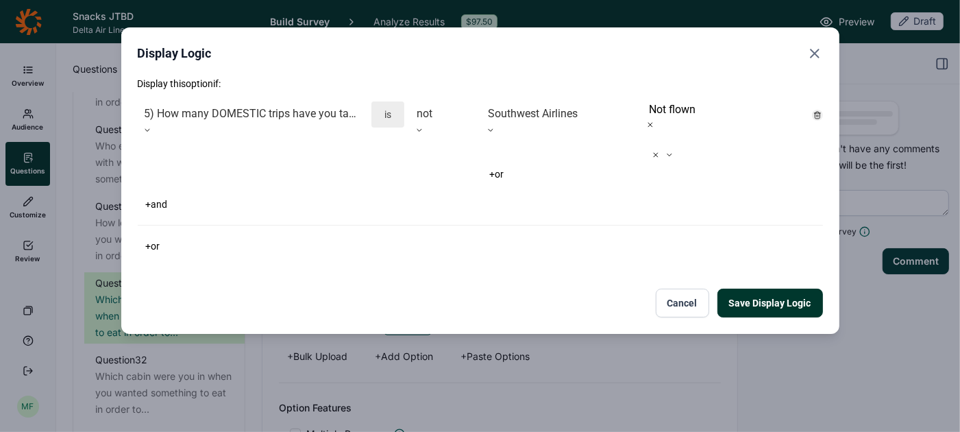
click at [742, 288] on button "Save Display Logic" at bounding box center [769, 302] width 105 height 29
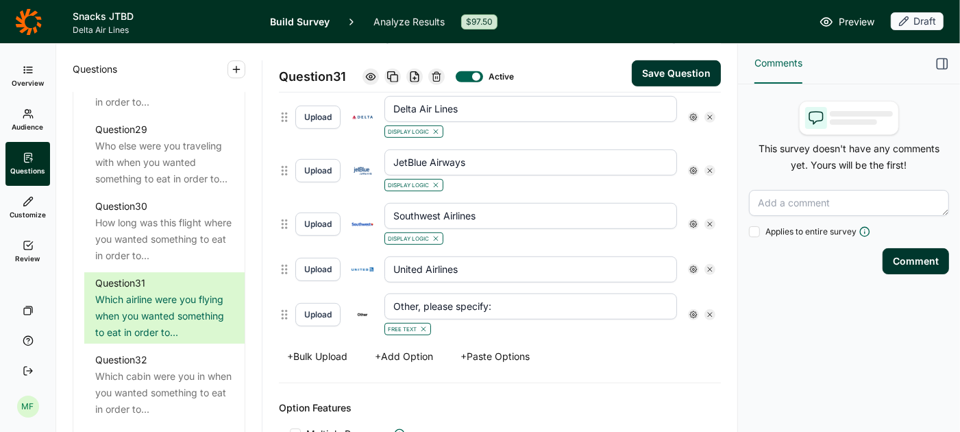
click at [694, 264] on div at bounding box center [693, 269] width 11 height 11
click at [705, 279] on div at bounding box center [704, 279] width 11 height 11
click at [699, 279] on input "Display Logic" at bounding box center [699, 279] width 0 height 0
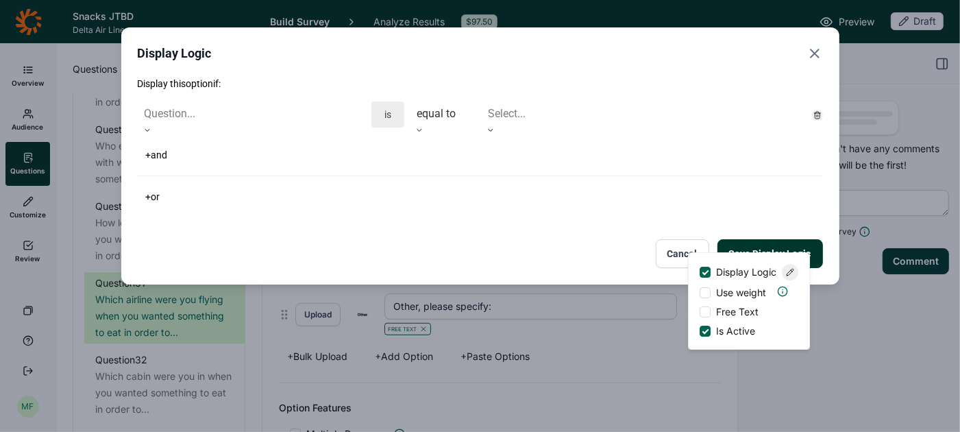
click at [329, 122] on div at bounding box center [252, 113] width 214 height 19
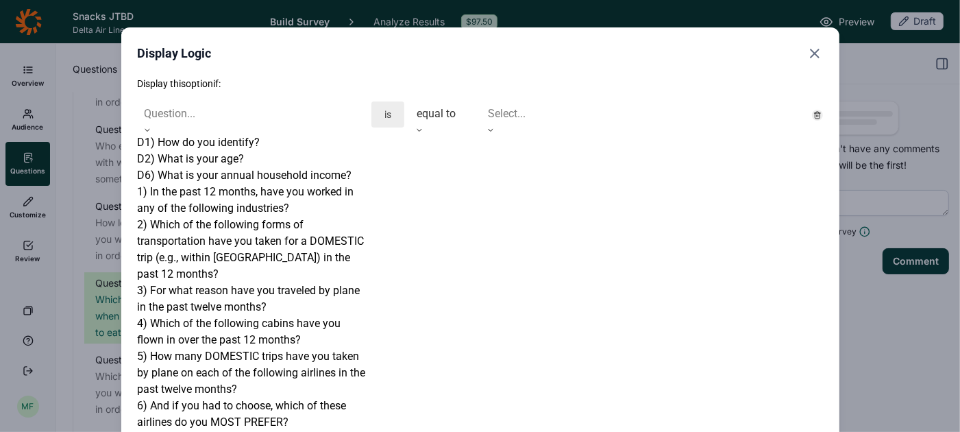
scroll to position [168, 0]
click at [232, 348] on div "5) How many DOMESTIC trips have you taken by plane on each of the following air…" at bounding box center [252, 372] width 228 height 49
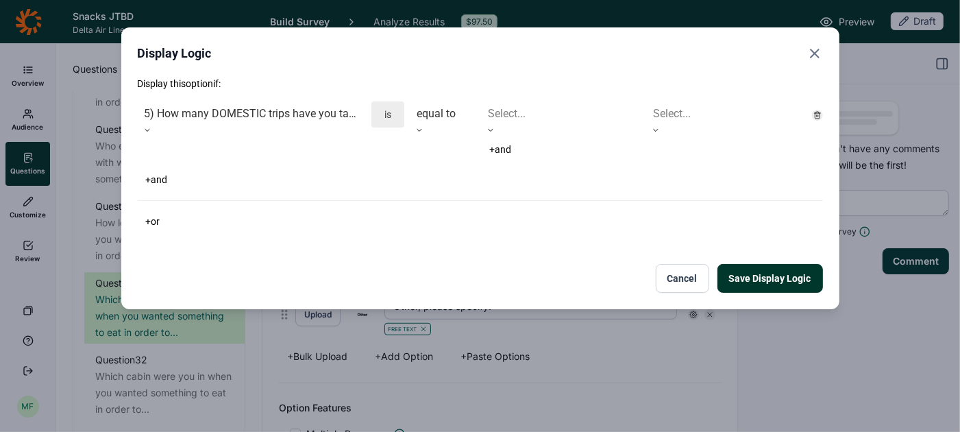
click at [451, 110] on div "equal to" at bounding box center [443, 113] width 66 height 25
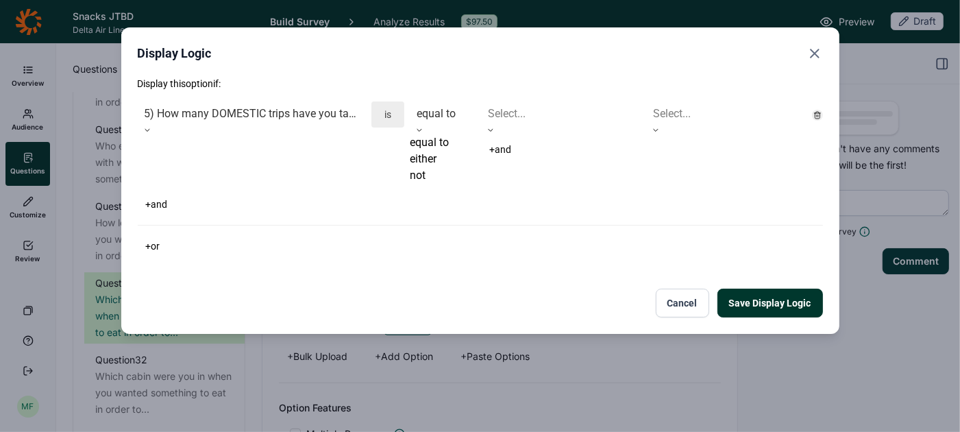
click at [429, 184] on div "not" at bounding box center [443, 175] width 66 height 16
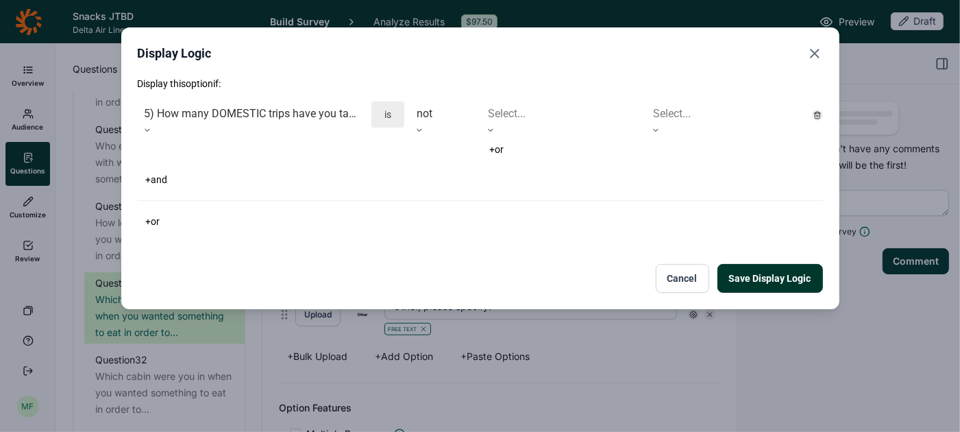
click at [519, 109] on div at bounding box center [561, 113] width 146 height 19
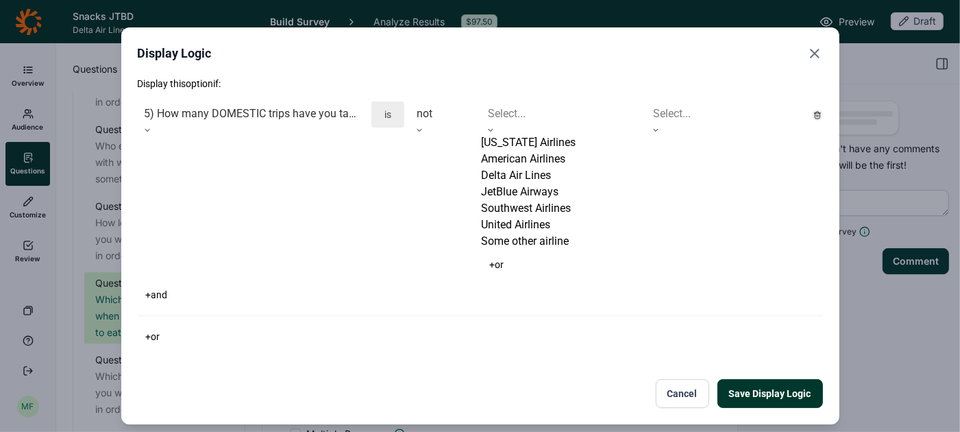
click at [510, 233] on div "United Airlines" at bounding box center [561, 224] width 160 height 16
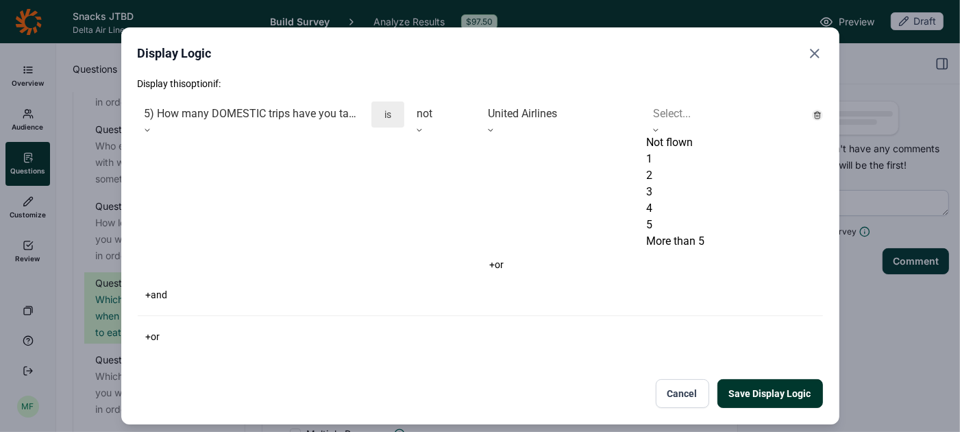
click at [662, 114] on div at bounding box center [726, 113] width 146 height 19
click at [662, 149] on div "Not flown" at bounding box center [726, 142] width 160 height 16
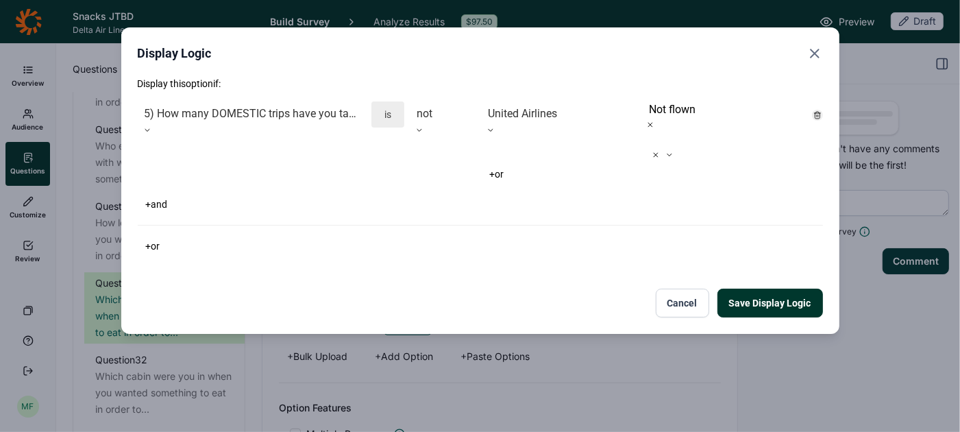
click at [607, 234] on div "Display this option if: 5) How many DOMESTIC trips have you taken by plane on e…" at bounding box center [480, 197] width 685 height 240
click at [747, 288] on button "Save Display Logic" at bounding box center [769, 302] width 105 height 29
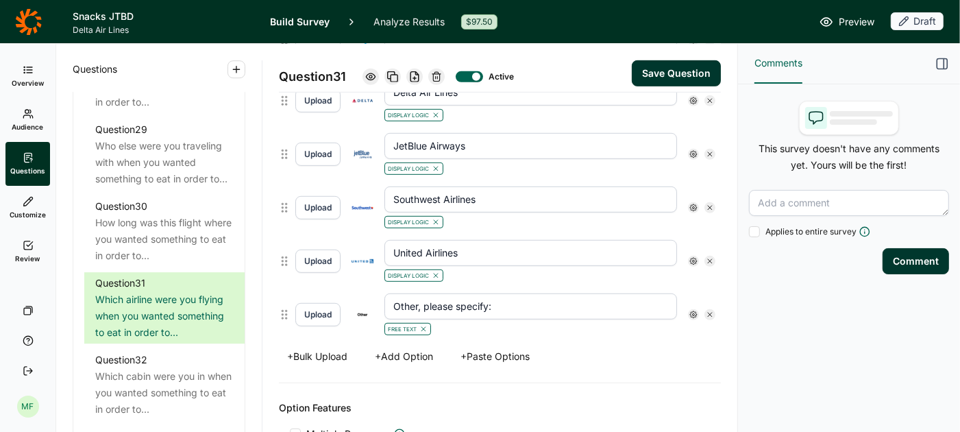
click at [693, 311] on use at bounding box center [693, 314] width 7 height 7
click at [701, 320] on div at bounding box center [704, 323] width 11 height 11
click at [699, 323] on input "Display Logic" at bounding box center [699, 323] width 0 height 0
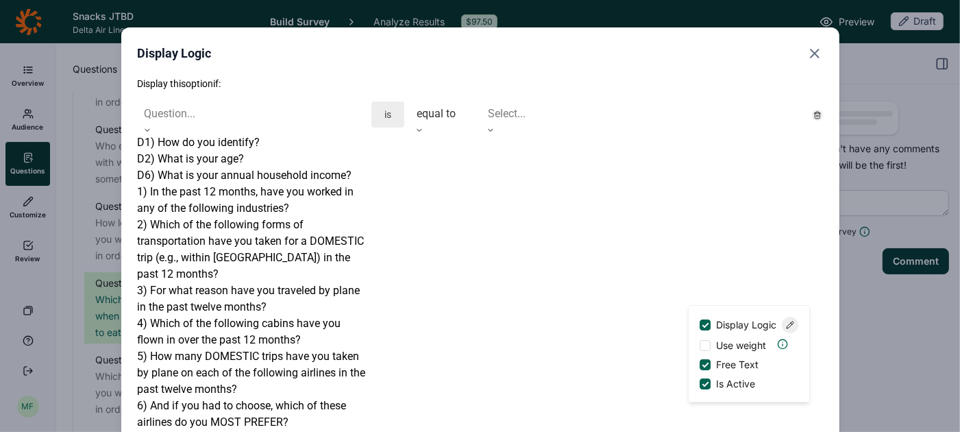
click at [335, 122] on div at bounding box center [252, 113] width 214 height 19
click at [267, 348] on div "5) How many DOMESTIC trips have you taken by plane on each of the following air…" at bounding box center [252, 372] width 228 height 49
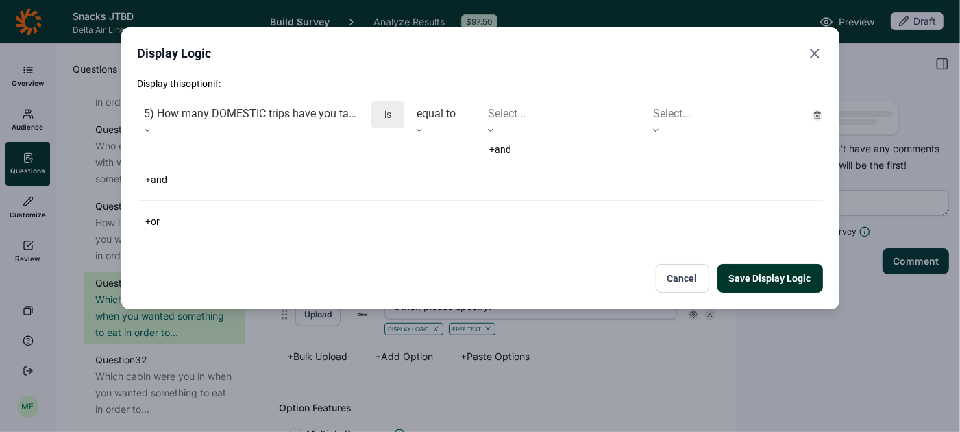
click at [426, 110] on div at bounding box center [442, 113] width 52 height 19
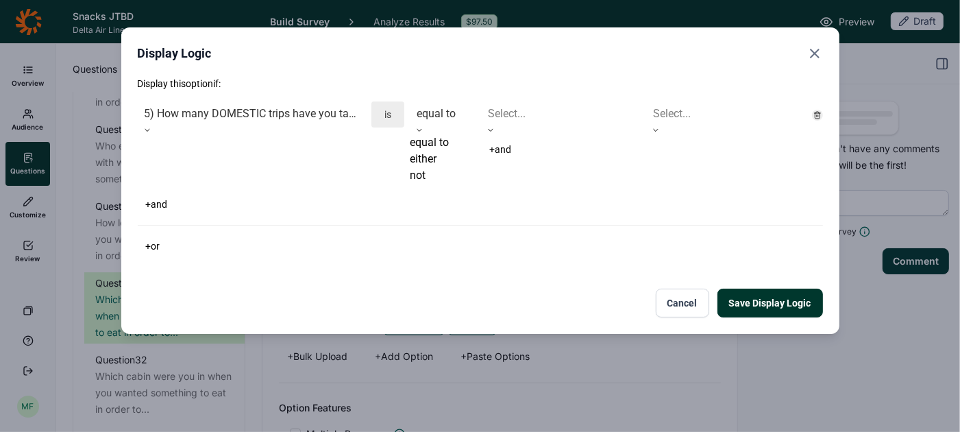
click at [423, 184] on div "not" at bounding box center [443, 175] width 66 height 16
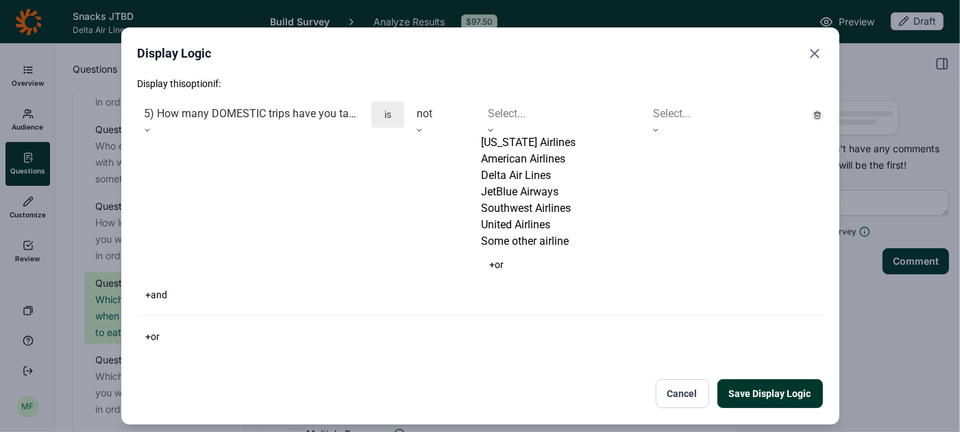
click at [527, 107] on div at bounding box center [561, 113] width 146 height 19
click at [530, 249] on div "Some other airline" at bounding box center [561, 241] width 160 height 16
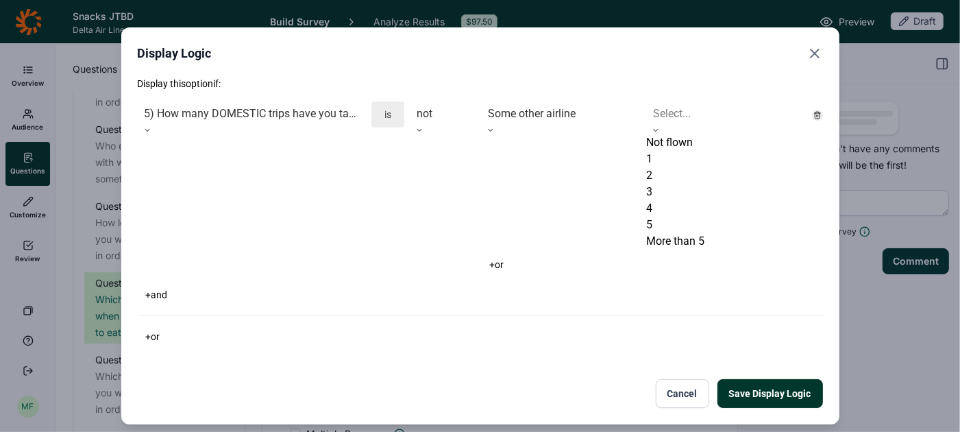
click at [666, 105] on div "Select..." at bounding box center [726, 113] width 160 height 25
click at [666, 147] on div "Not flown" at bounding box center [726, 142] width 160 height 16
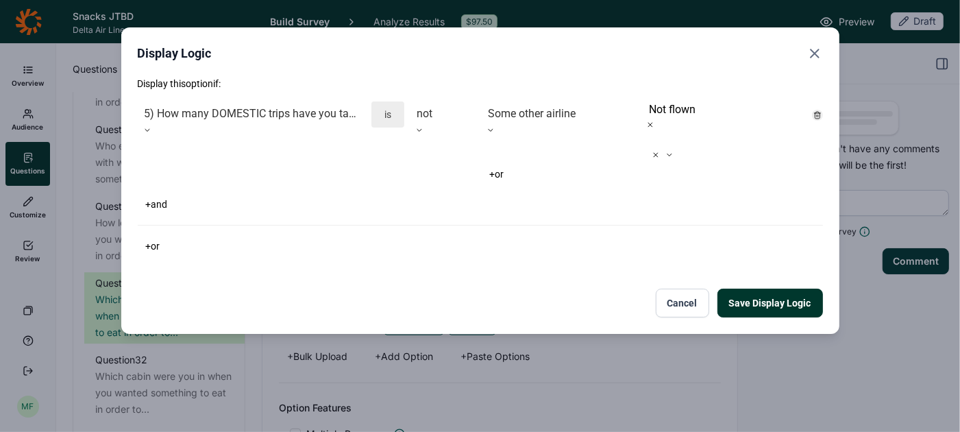
click at [567, 195] on div "+ and" at bounding box center [480, 204] width 685 height 19
click at [744, 288] on button "Save Display Logic" at bounding box center [769, 302] width 105 height 29
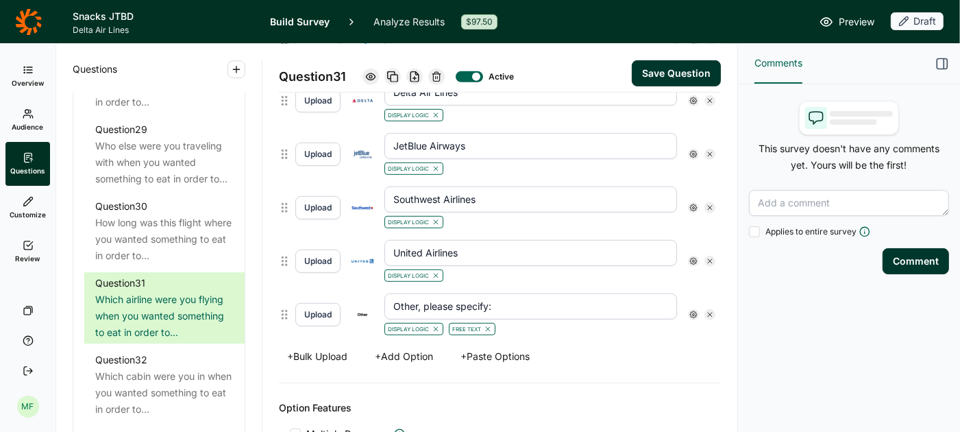
click at [677, 76] on button "Save Question" at bounding box center [676, 73] width 89 height 26
drag, startPoint x: 636, startPoint y: 3, endPoint x: 545, endPoint y: -16, distance: 93.6
click at [545, 0] on html "Snacks JTBD Delta Air Lines Build Survey Analyze Results $97.50 Preview Draft O…" at bounding box center [480, 216] width 960 height 432
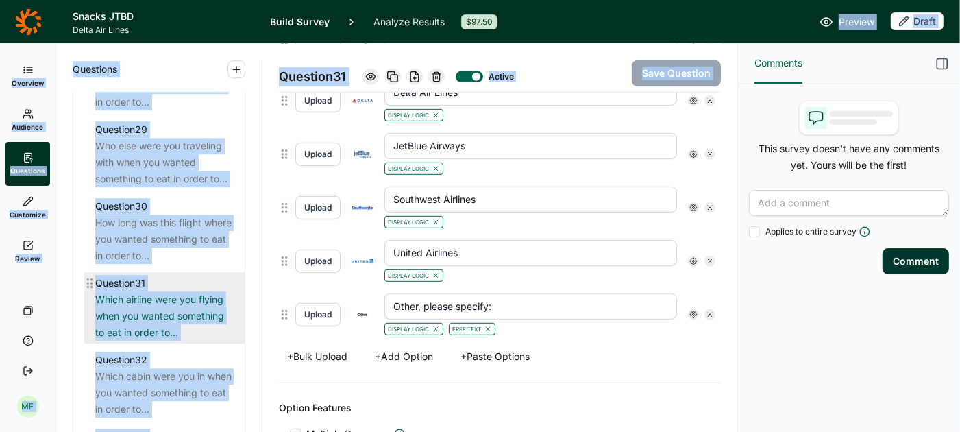
click at [186, 275] on div "Question 31" at bounding box center [164, 283] width 138 height 16
click at [149, 299] on div "Which airline were you flying when you wanted something to eat in order to..." at bounding box center [164, 315] width 138 height 49
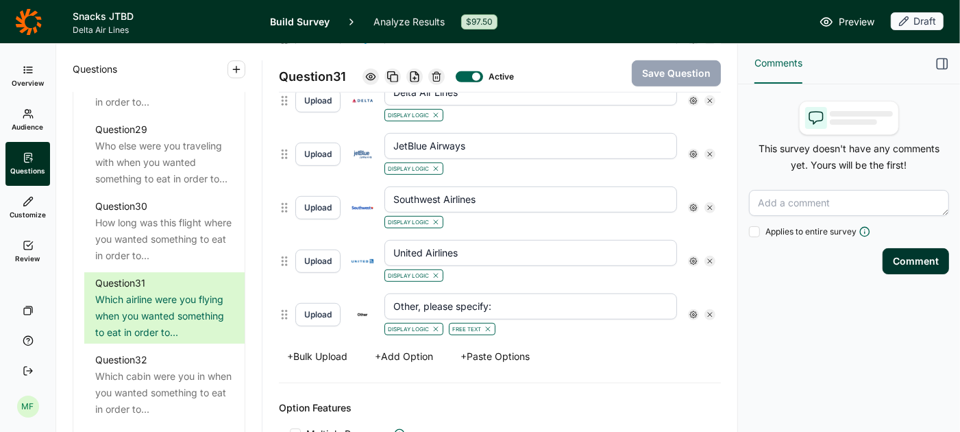
click at [558, 359] on div "Options Upload Alaska Airlines Display Logic Upload American Airlines Display L…" at bounding box center [500, 158] width 442 height 449
click at [850, 20] on span "Preview" at bounding box center [856, 22] width 36 height 16
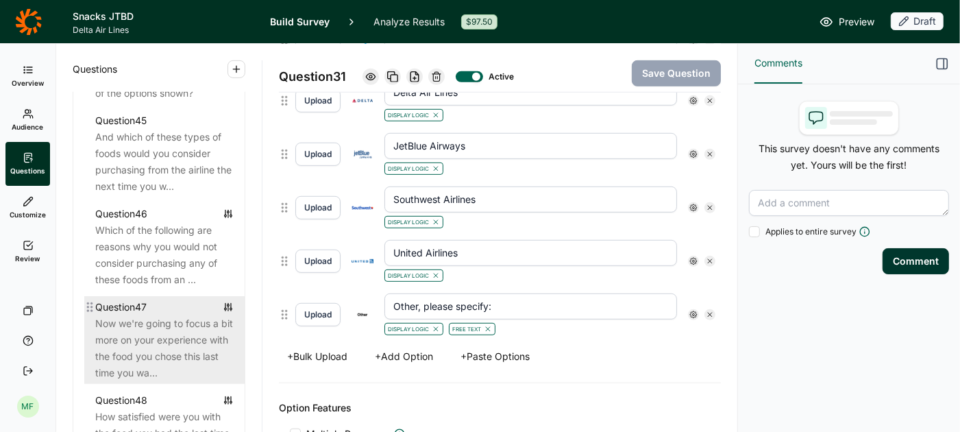
scroll to position [4406, 0]
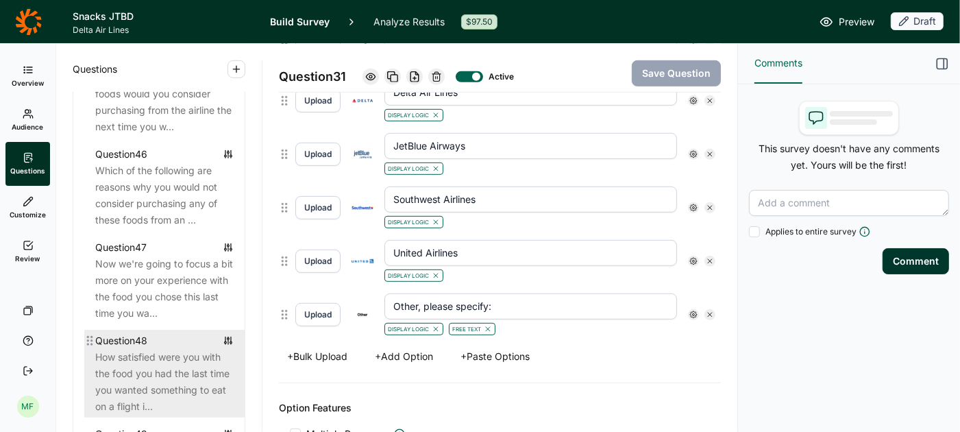
click at [134, 349] on div "How satisfied were you with the food you had the last time you wanted something…" at bounding box center [164, 382] width 138 height 66
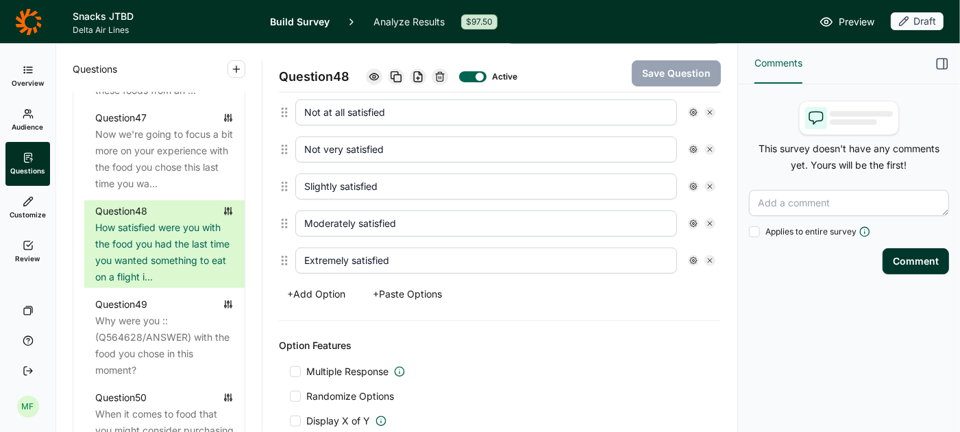
scroll to position [403, 0]
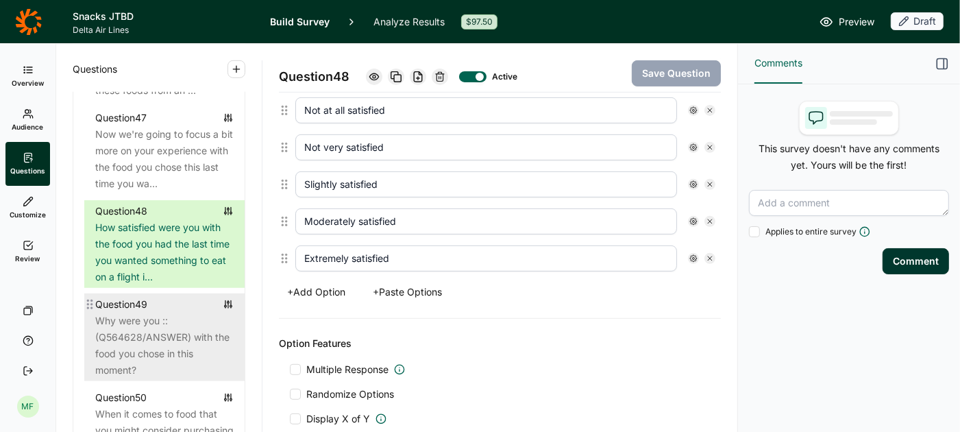
click at [164, 317] on div "Why were you :: (Q564628/ANSWER) with the food you chose in this moment?" at bounding box center [164, 345] width 138 height 66
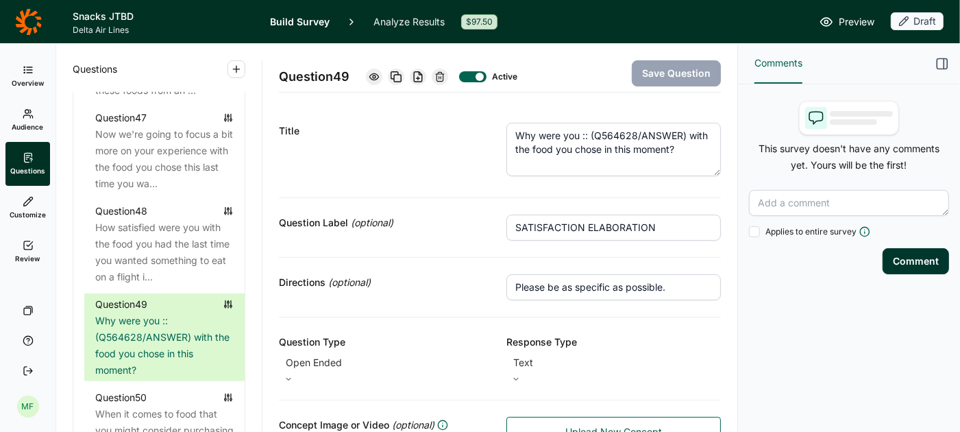
click at [945, 62] on icon "button" at bounding box center [942, 64] width 14 height 14
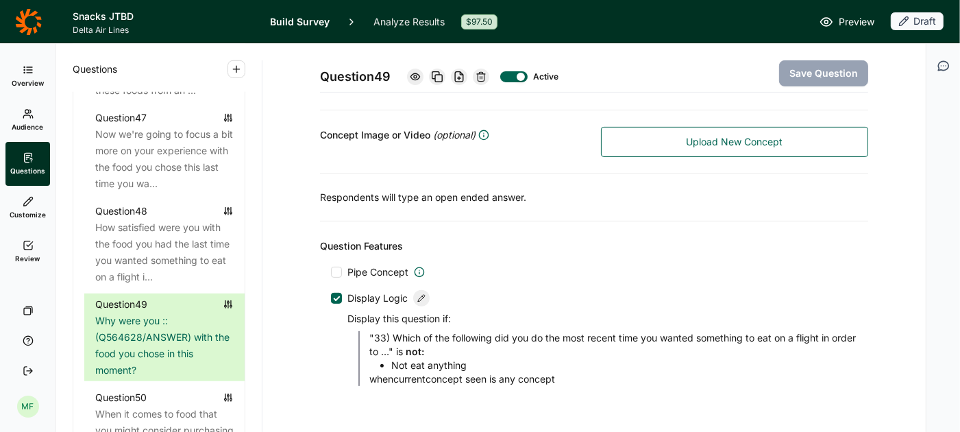
scroll to position [315, 0]
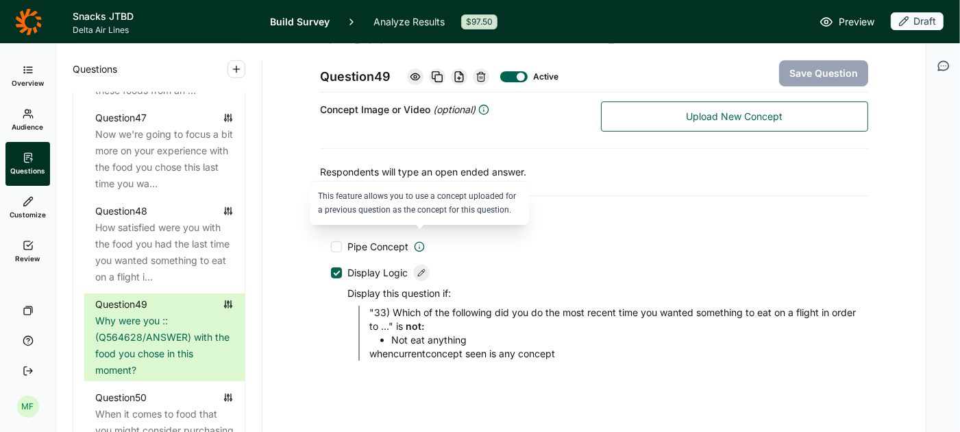
click at [419, 241] on icon at bounding box center [419, 246] width 11 height 11
click at [331, 247] on input "Pipe Concept" at bounding box center [331, 247] width 0 height 0
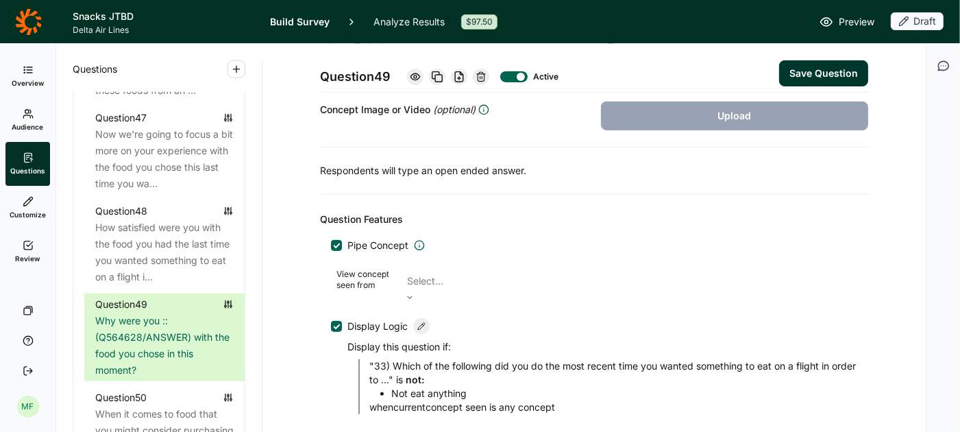
click at [337, 242] on div at bounding box center [337, 245] width 7 height 7
click at [331, 245] on input "Pipe Concept" at bounding box center [331, 245] width 0 height 0
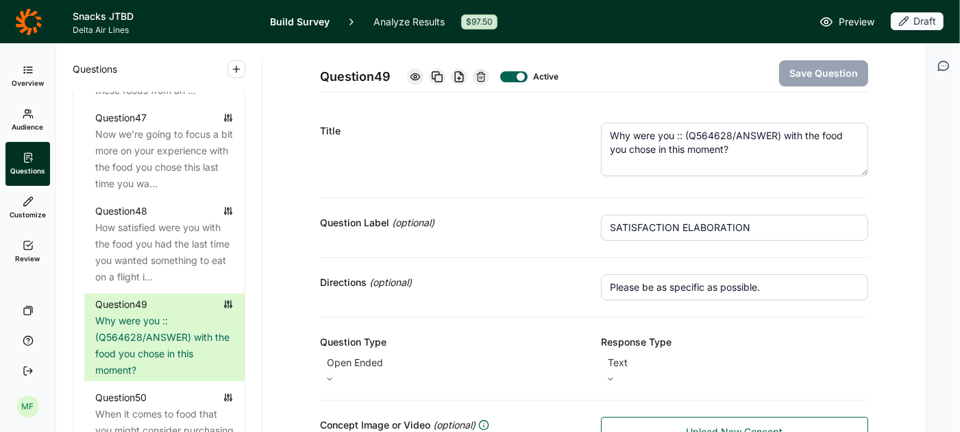
scroll to position [1, 0]
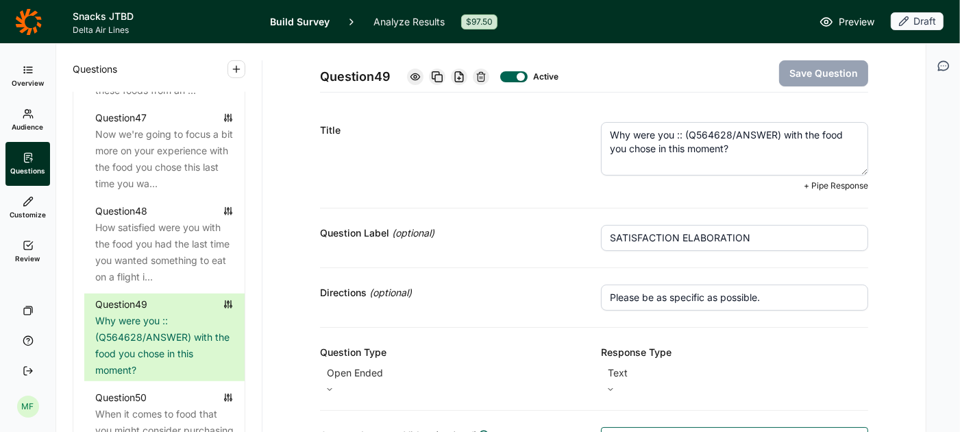
click at [676, 135] on textarea "Why were you :: (Q564628/ANSWER) with the food you chose in this moment?" at bounding box center [734, 148] width 267 height 53
type textarea "Why were you '::(Q564628/ANSWER)' with the food you chose in this moment?"
click at [828, 77] on button "Save Question" at bounding box center [823, 73] width 89 height 26
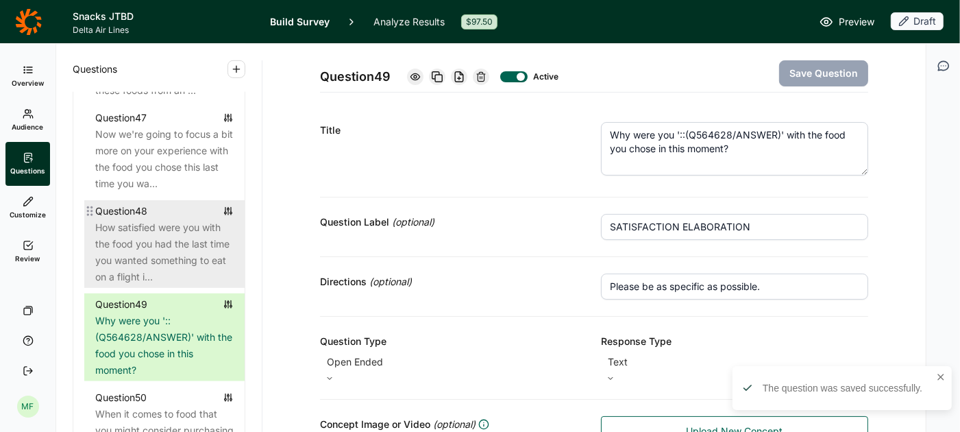
click at [184, 219] on div "How satisfied were you with the food you had the last time you wanted something…" at bounding box center [164, 252] width 138 height 66
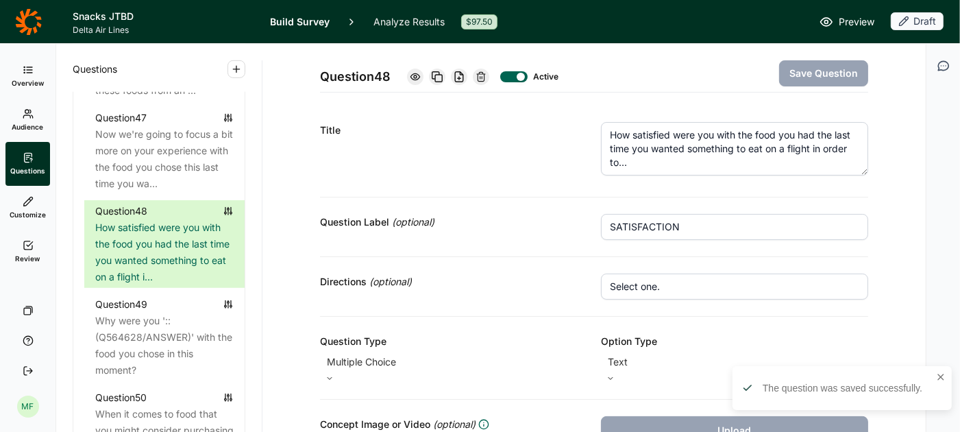
click at [852, 12] on div "Preview Draft" at bounding box center [728, 21] width 429 height 19
click at [852, 20] on span "Preview" at bounding box center [856, 22] width 36 height 16
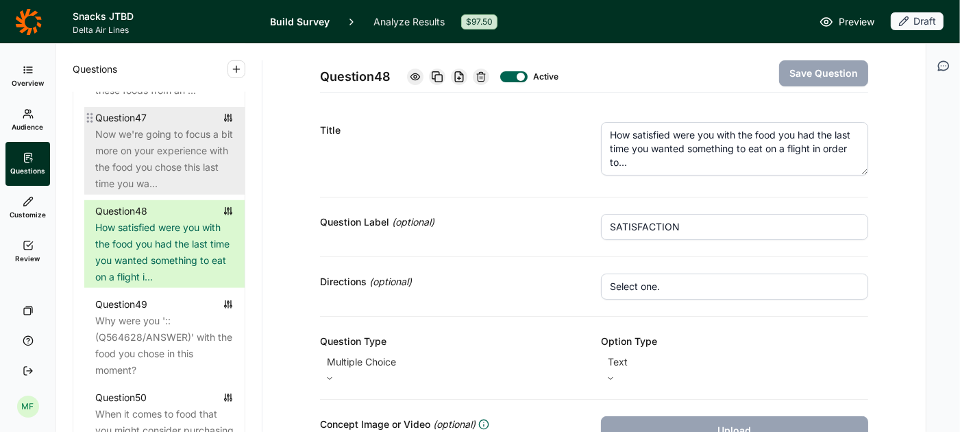
click at [169, 137] on div "Now we're going to focus a bit more on your experience with the food you chose …" at bounding box center [164, 159] width 138 height 66
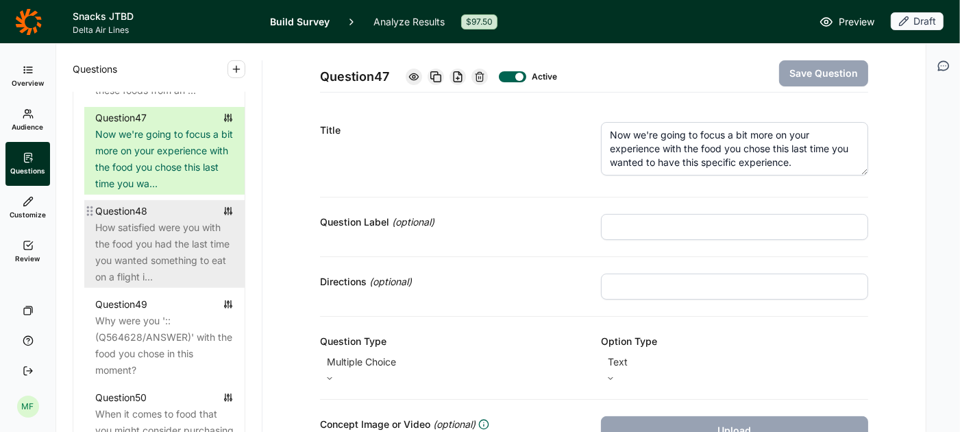
click at [174, 219] on div "How satisfied were you with the food you had the last time you wanted something…" at bounding box center [164, 252] width 138 height 66
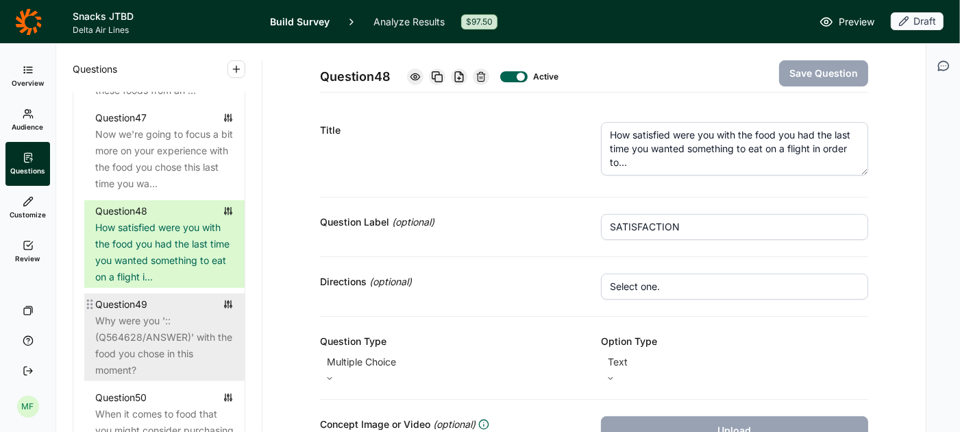
click at [181, 312] on div "Why were you '::(Q564628/ANSWER)' with the food you chose in this moment?" at bounding box center [164, 345] width 138 height 66
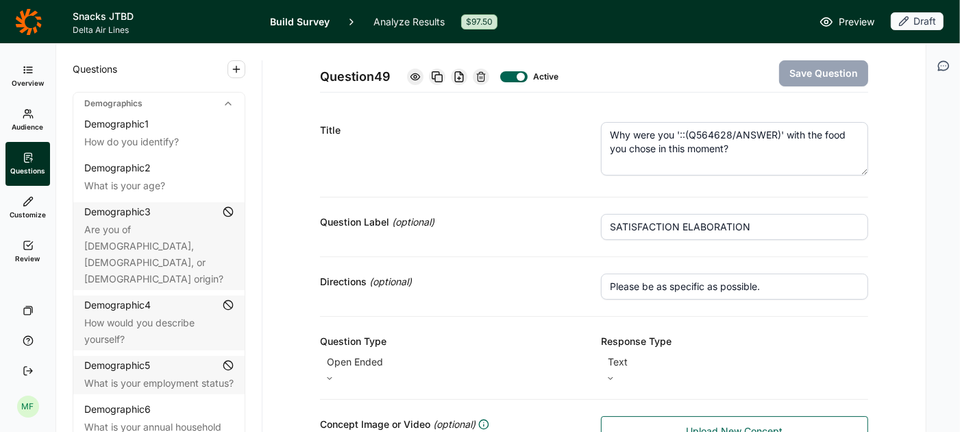
click at [847, 21] on span "Preview" at bounding box center [856, 22] width 36 height 16
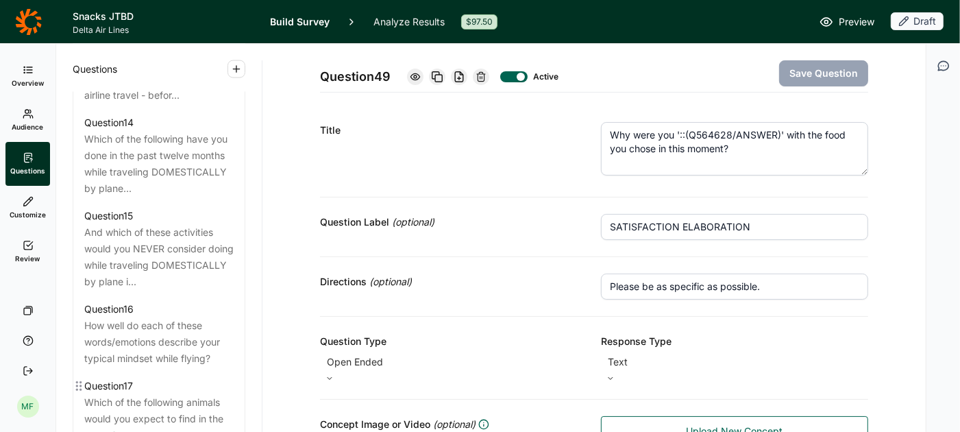
scroll to position [1687, 0]
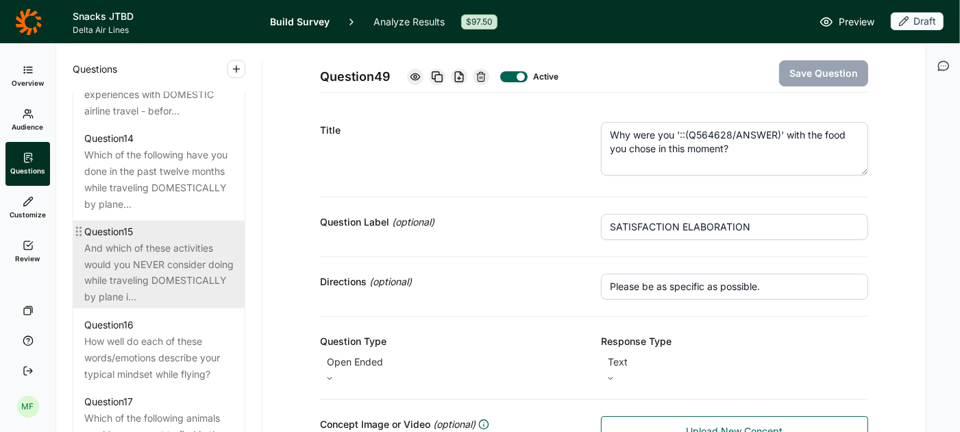
click at [153, 240] on div "And which of these activities would you NEVER consider doing while traveling DO…" at bounding box center [158, 273] width 149 height 66
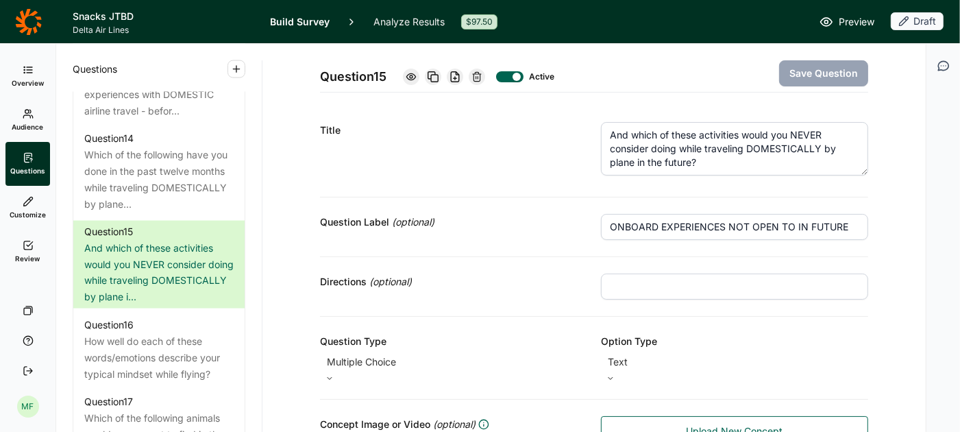
click at [627, 280] on input "text" at bounding box center [734, 286] width 267 height 26
type input "Select all that apply."
click at [823, 71] on button "Save Question" at bounding box center [823, 73] width 89 height 26
click at [856, 20] on span "Preview" at bounding box center [856, 22] width 36 height 16
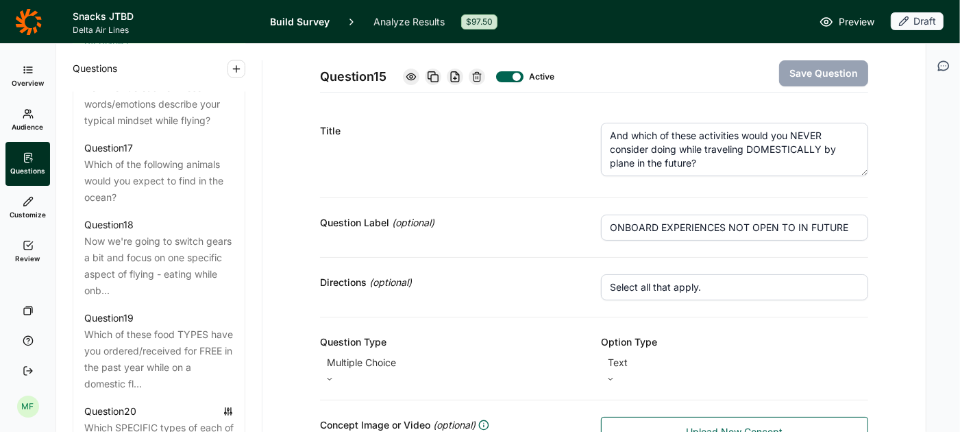
scroll to position [1833, 0]
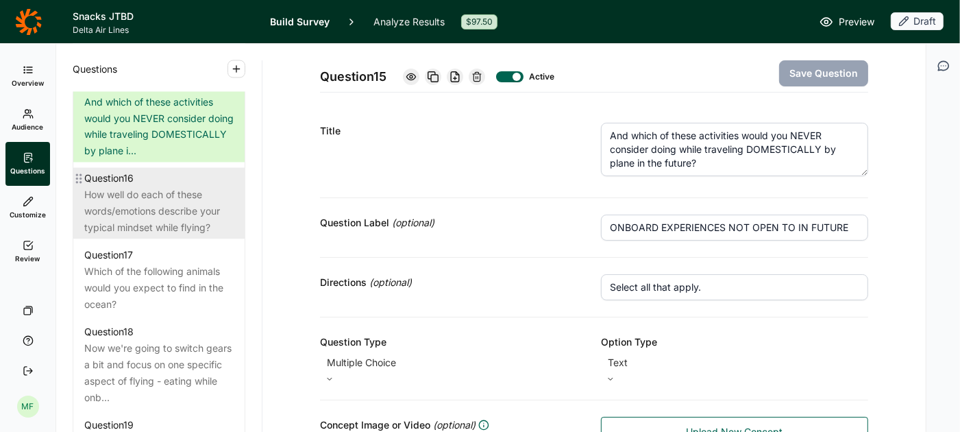
click at [151, 190] on div "How well do each of these words/emotions describe your typical mindset while fl…" at bounding box center [158, 211] width 149 height 49
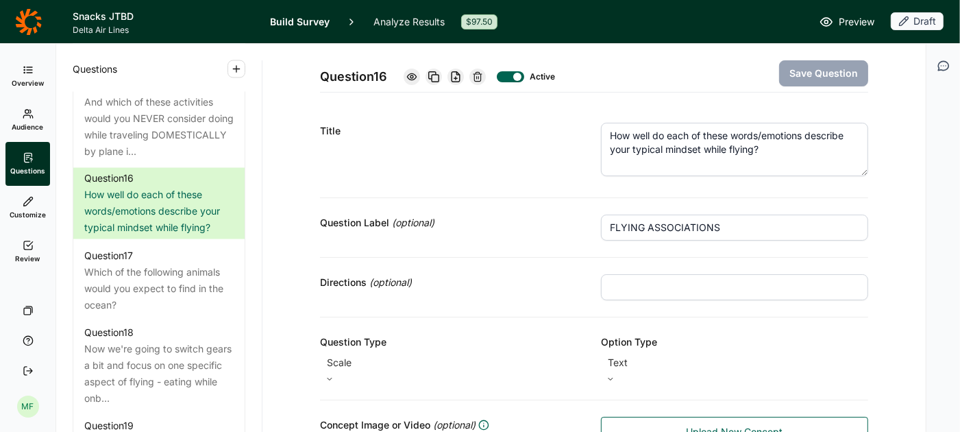
click at [620, 284] on input "text" at bounding box center [734, 287] width 267 height 26
type input "Select one for each"
click at [810, 75] on button "Save Question" at bounding box center [823, 73] width 89 height 26
click at [858, 27] on span "Preview" at bounding box center [856, 22] width 36 height 16
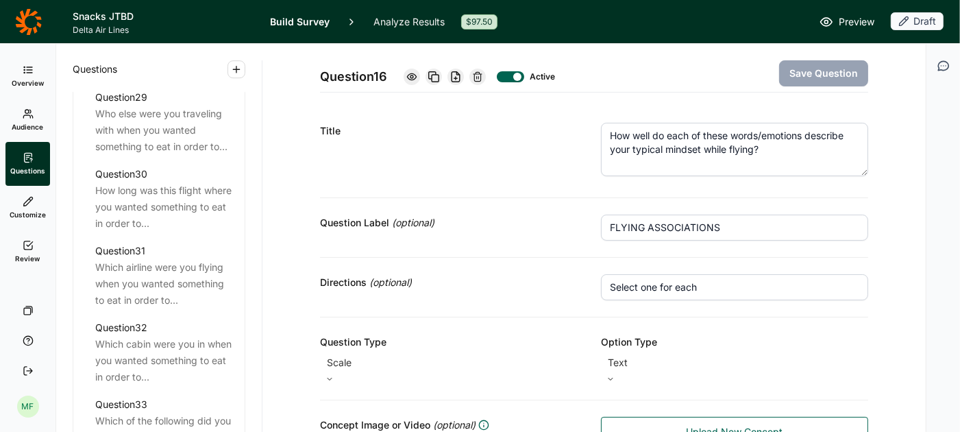
scroll to position [3019, 0]
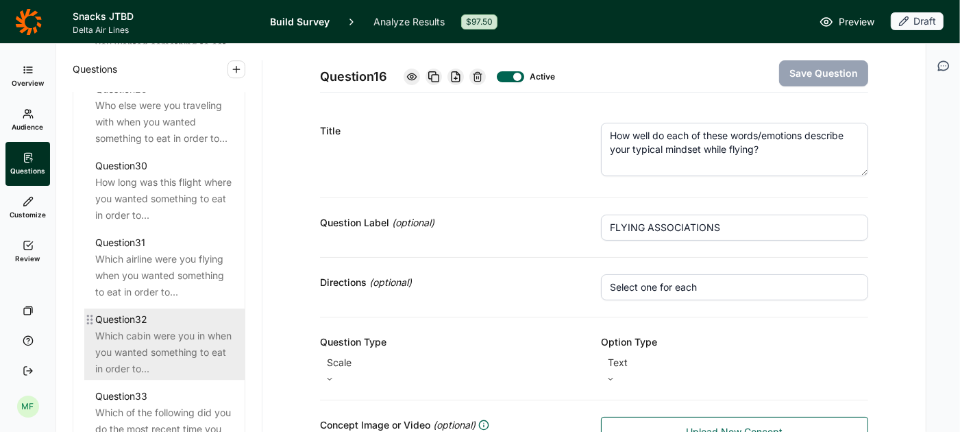
click at [159, 327] on div "Which cabin were you in when you wanted something to eat in order to..." at bounding box center [164, 351] width 138 height 49
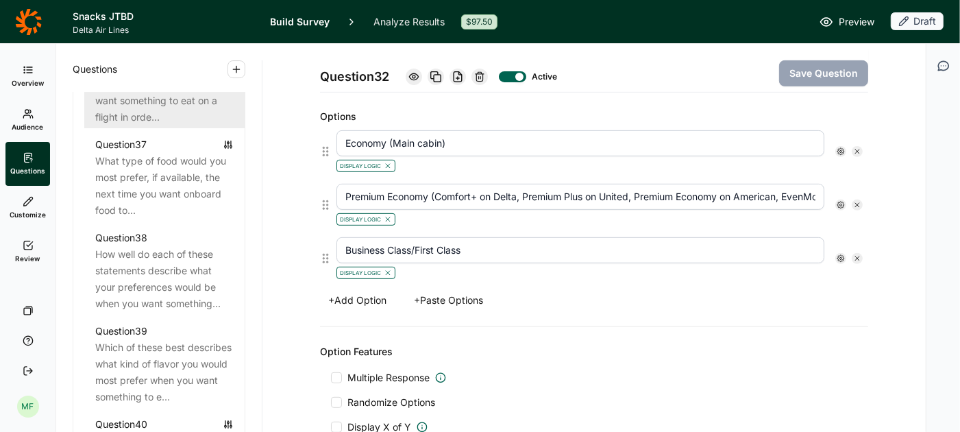
scroll to position [3648, 0]
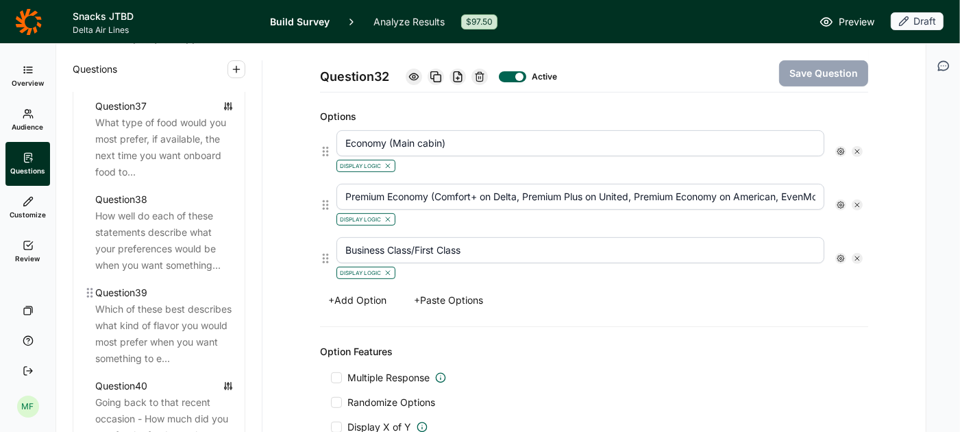
click at [160, 301] on div "Which of these best describes what kind of flavor you would most prefer when yo…" at bounding box center [164, 334] width 138 height 66
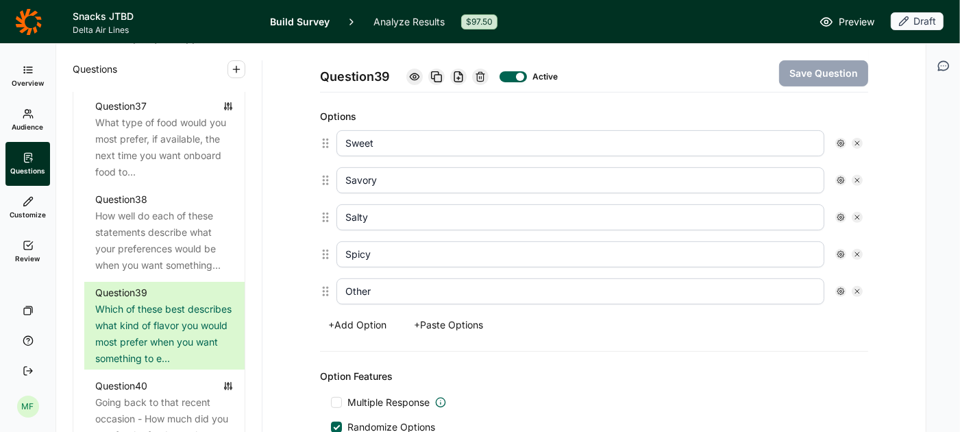
click at [839, 288] on use at bounding box center [840, 291] width 7 height 7
click at [854, 339] on div at bounding box center [852, 339] width 11 height 11
click at [847, 340] on input "Anchor" at bounding box center [847, 340] width 0 height 0
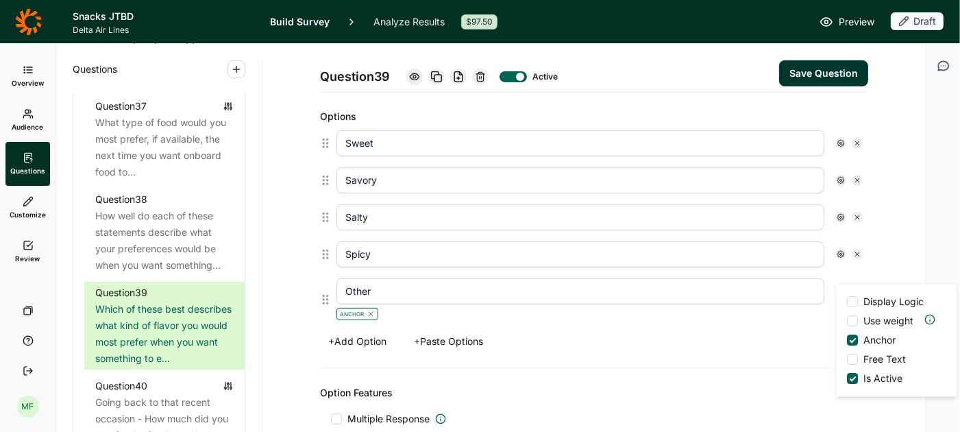
click at [825, 71] on button "Save Question" at bounding box center [823, 73] width 89 height 26
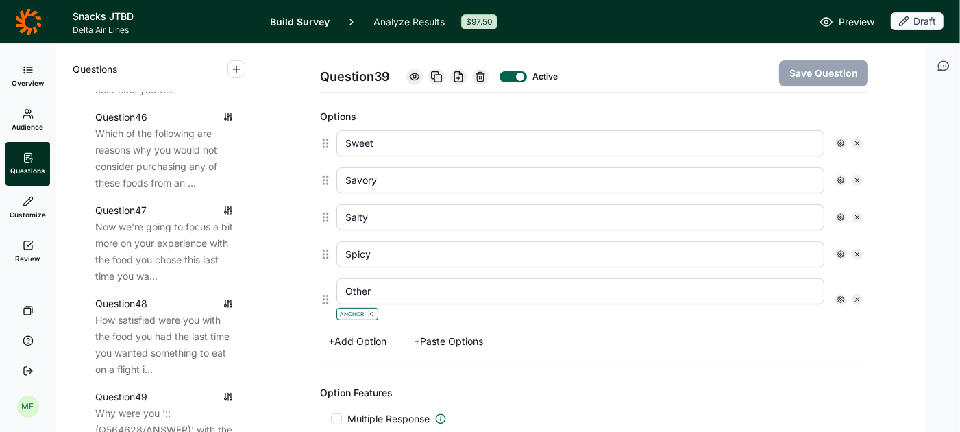
scroll to position [4435, 0]
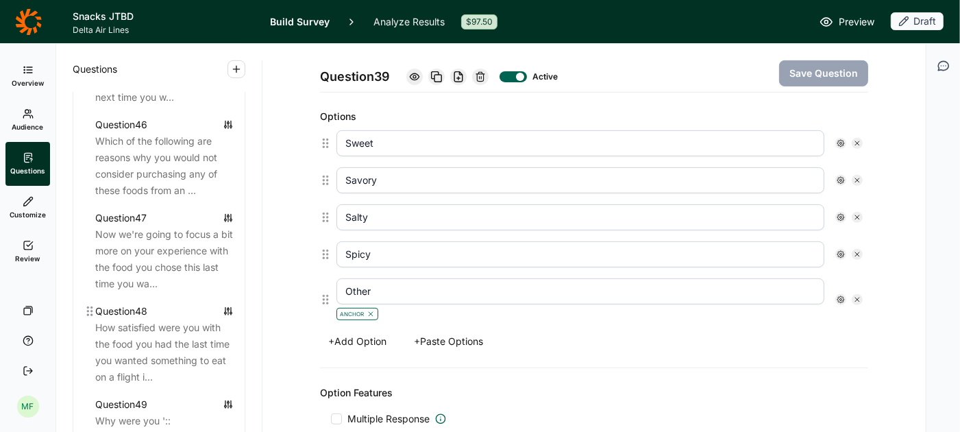
click at [182, 325] on div "How satisfied were you with the food you had the last time you wanted something…" at bounding box center [164, 352] width 138 height 66
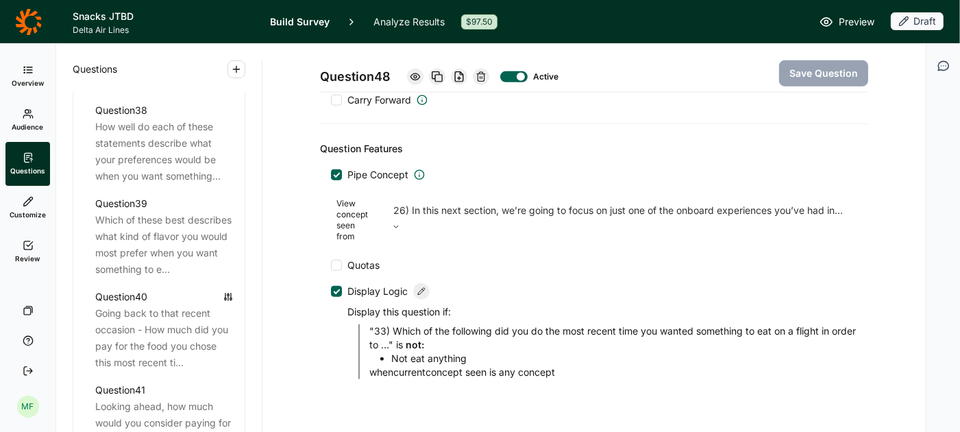
scroll to position [3724, 0]
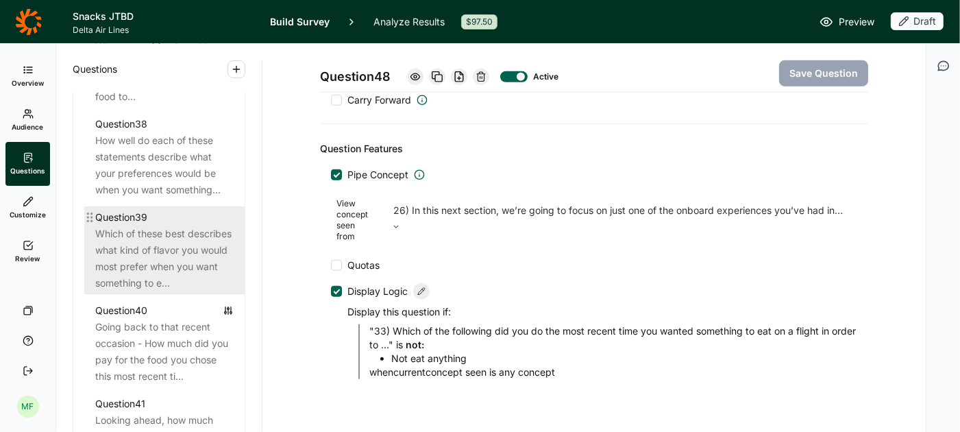
click at [140, 225] on div "Which of these best describes what kind of flavor you would most prefer when yo…" at bounding box center [164, 258] width 138 height 66
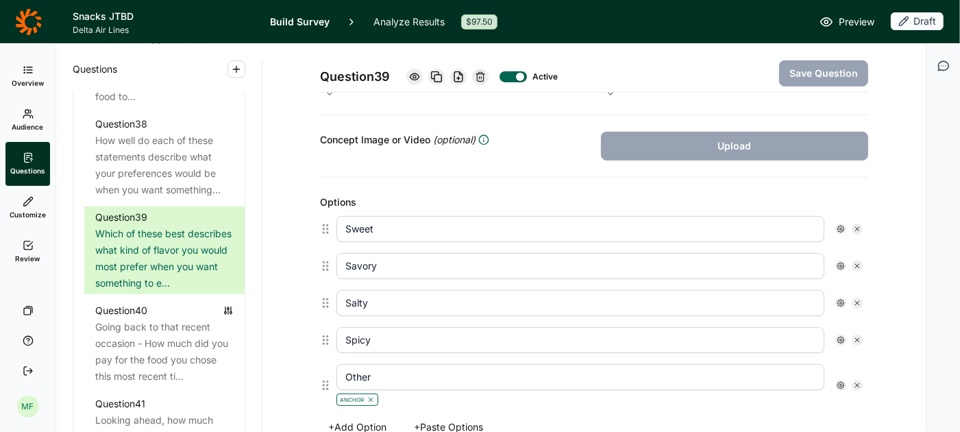
scroll to position [316, 0]
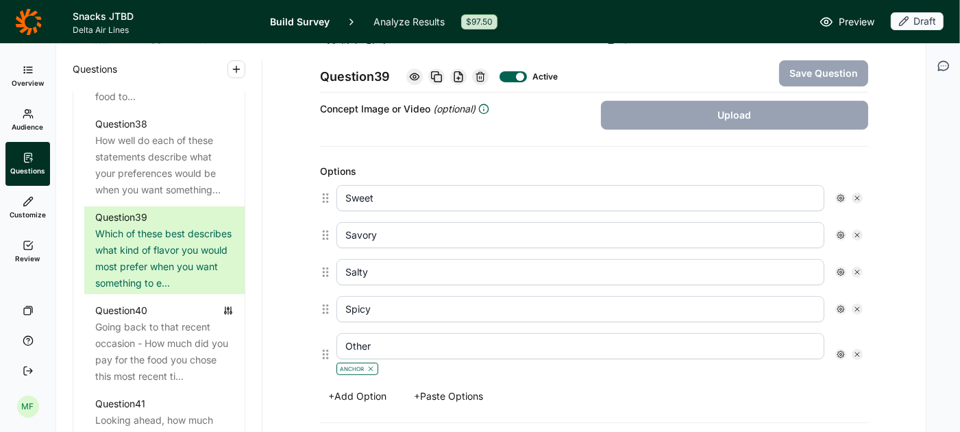
click at [860, 21] on span "Preview" at bounding box center [856, 22] width 36 height 16
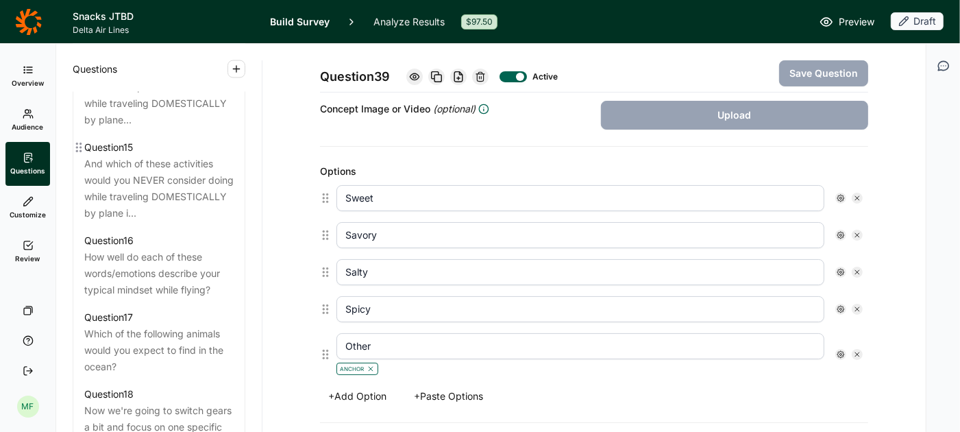
scroll to position [1774, 0]
click at [843, 20] on span "Preview" at bounding box center [856, 22] width 36 height 16
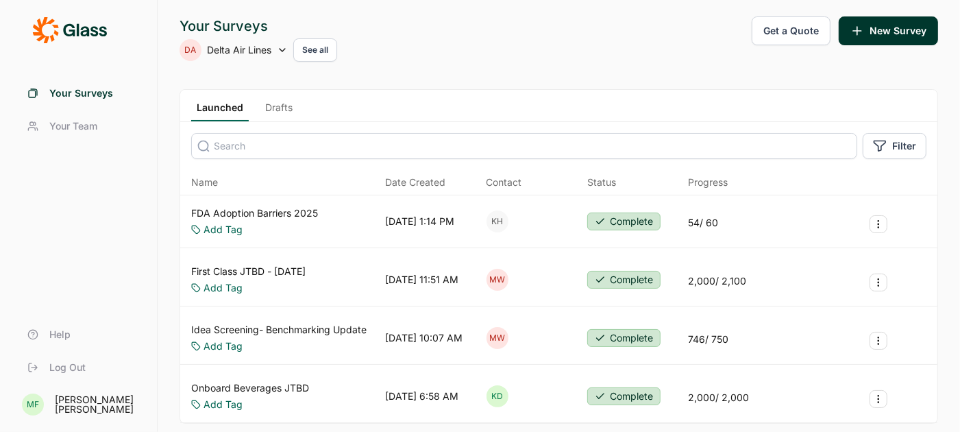
scroll to position [82, 0]
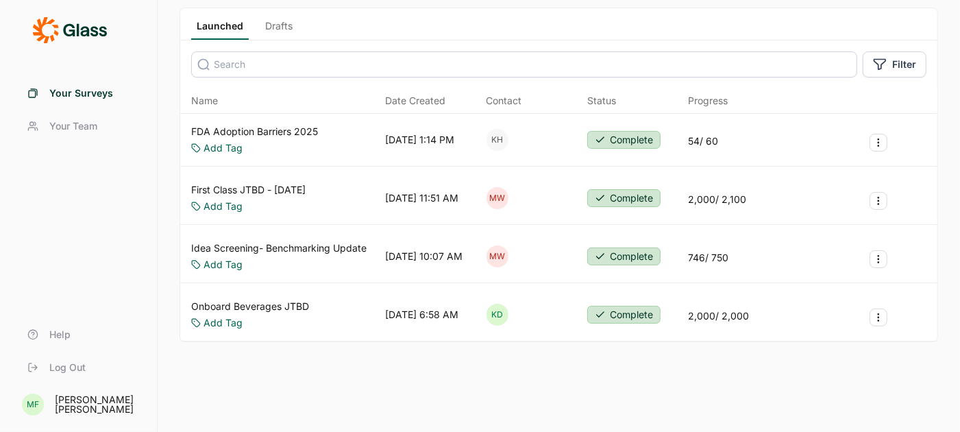
click at [256, 303] on link "Onboard Beverages JTBD" at bounding box center [250, 306] width 118 height 14
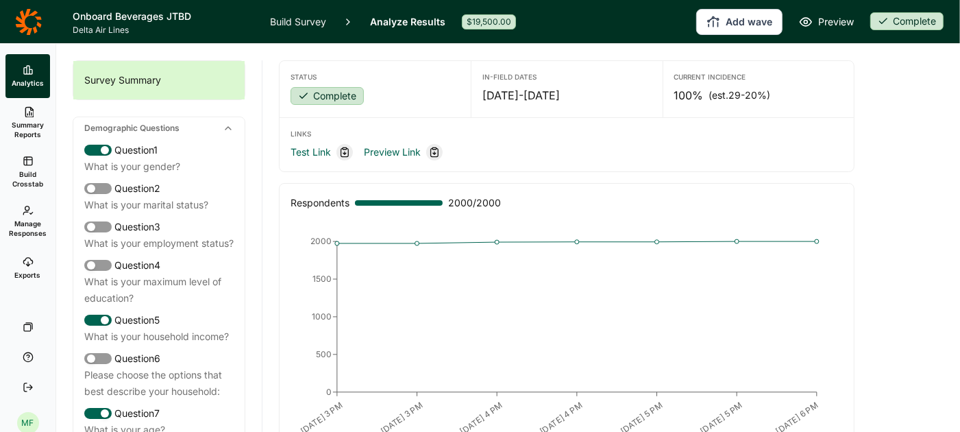
click at [291, 22] on link "Build Survey" at bounding box center [298, 21] width 56 height 43
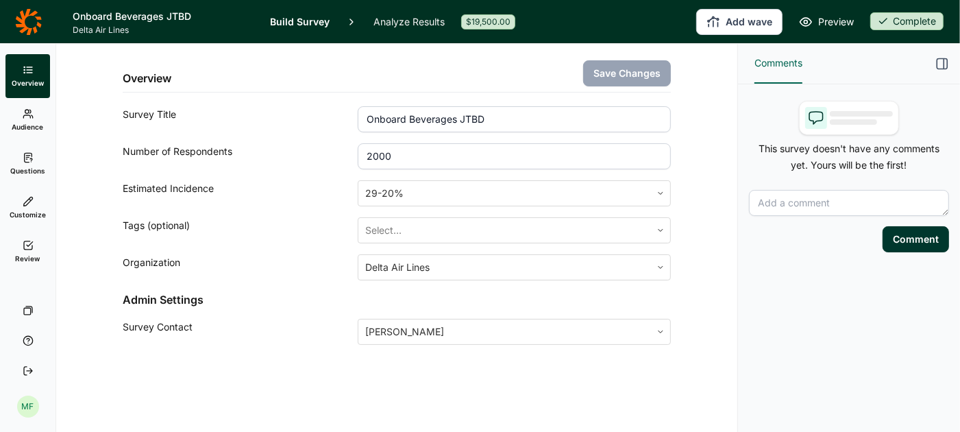
click at [31, 166] on span "Questions" at bounding box center [27, 171] width 35 height 10
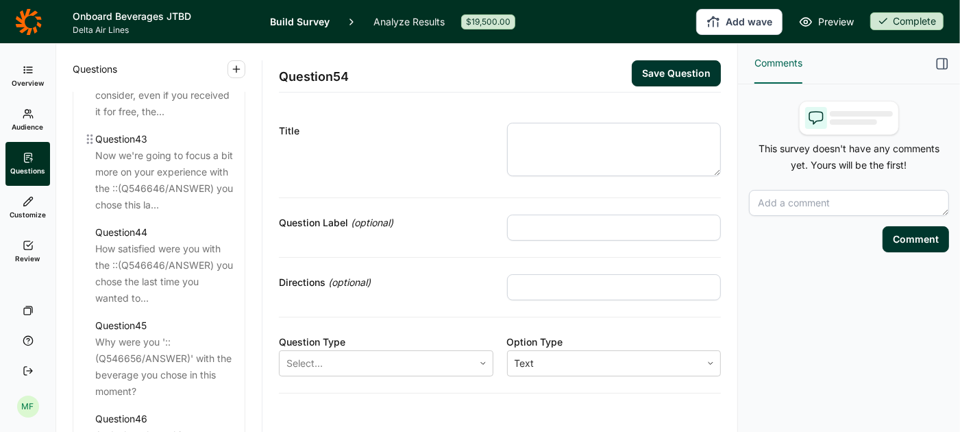
scroll to position [4135, 0]
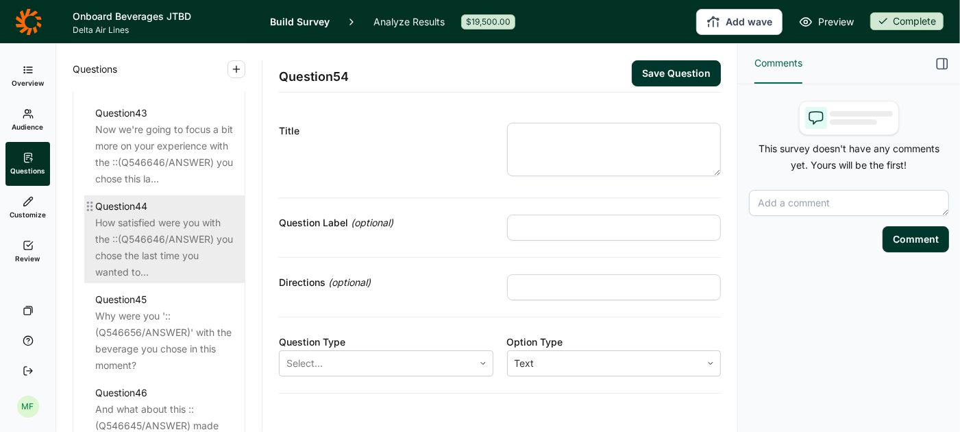
click at [184, 223] on div "How satisfied were you with the ::(Q546646/ANSWER) you chose the last time you …" at bounding box center [164, 247] width 138 height 66
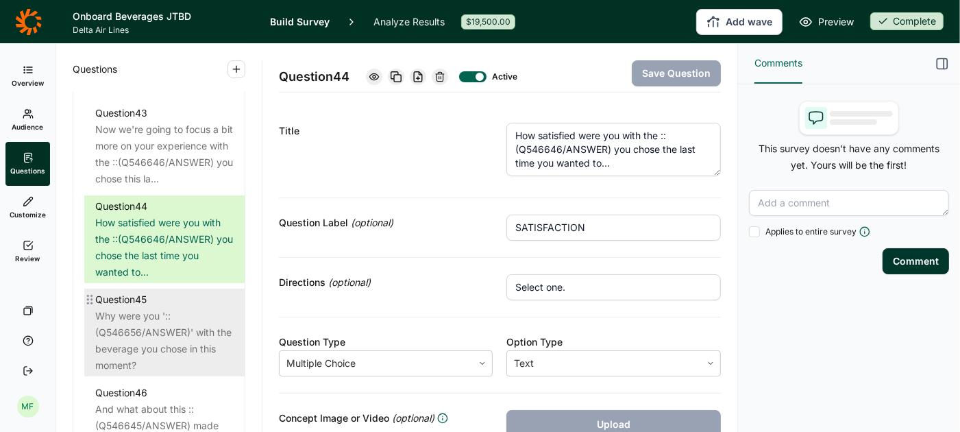
click at [151, 332] on div "Why were you '::(Q546656/ANSWER)' with the beverage you chose in this moment?" at bounding box center [164, 341] width 138 height 66
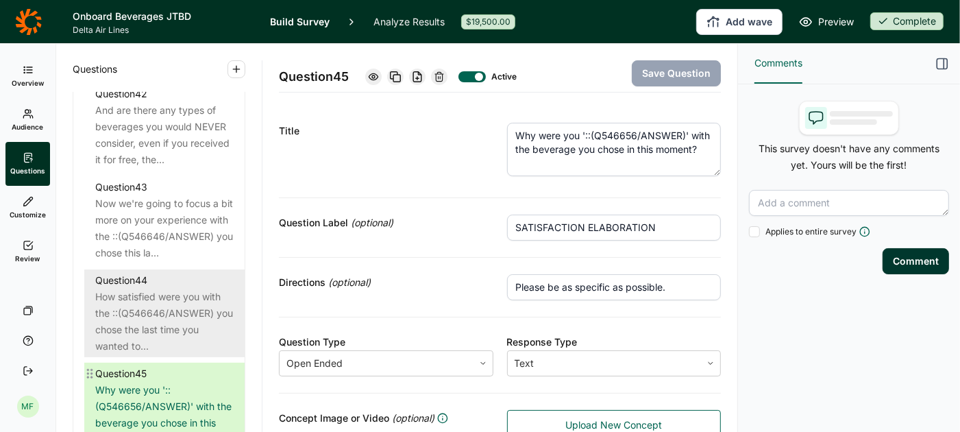
scroll to position [4050, 0]
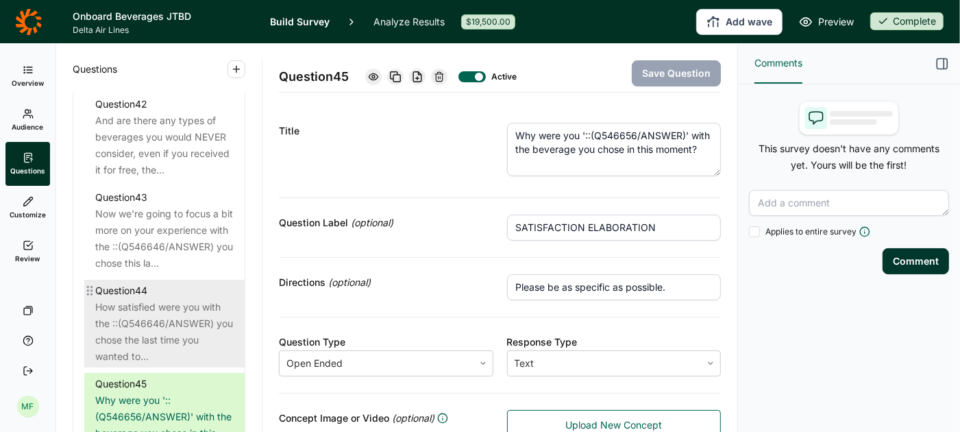
click at [157, 308] on div "How satisfied were you with the ::(Q546646/ANSWER) you chose the last time you …" at bounding box center [164, 332] width 138 height 66
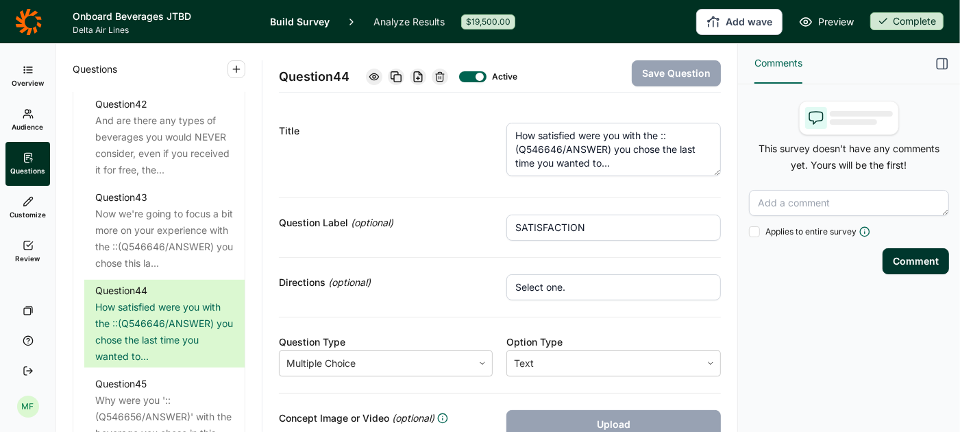
click at [842, 21] on span "Preview" at bounding box center [836, 22] width 36 height 16
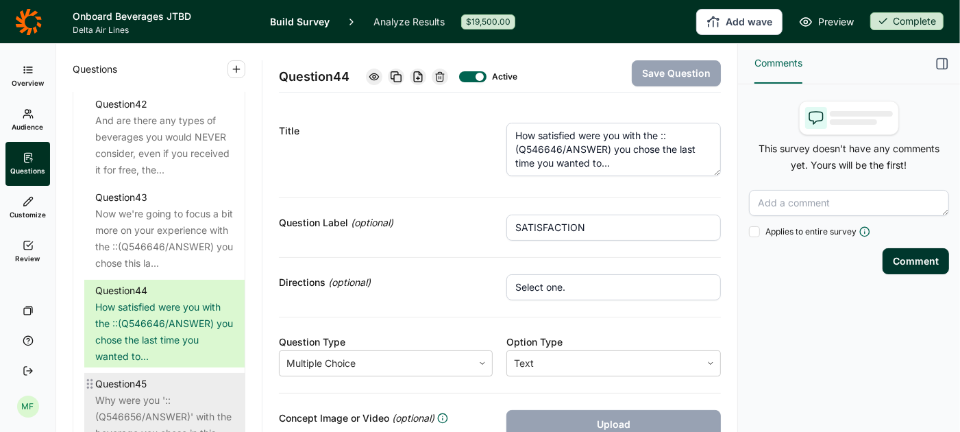
click at [136, 401] on div "Why were you '::(Q546656/ANSWER)' with the beverage you chose in this moment?" at bounding box center [164, 425] width 138 height 66
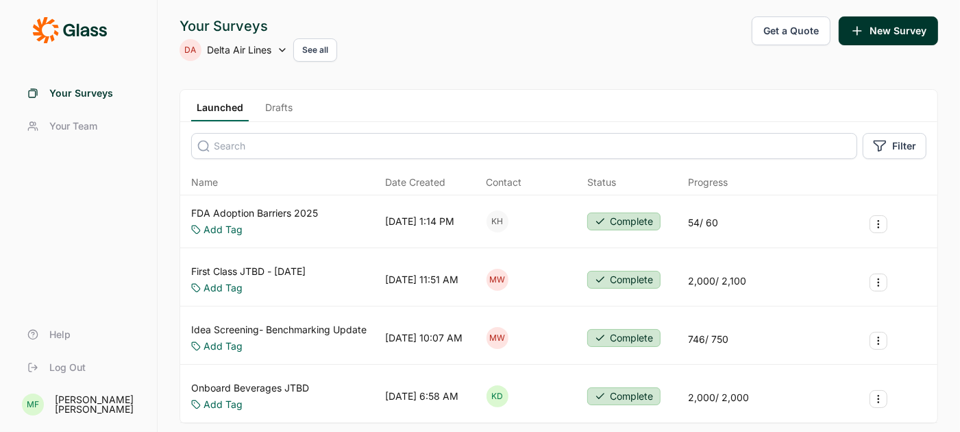
scroll to position [82, 0]
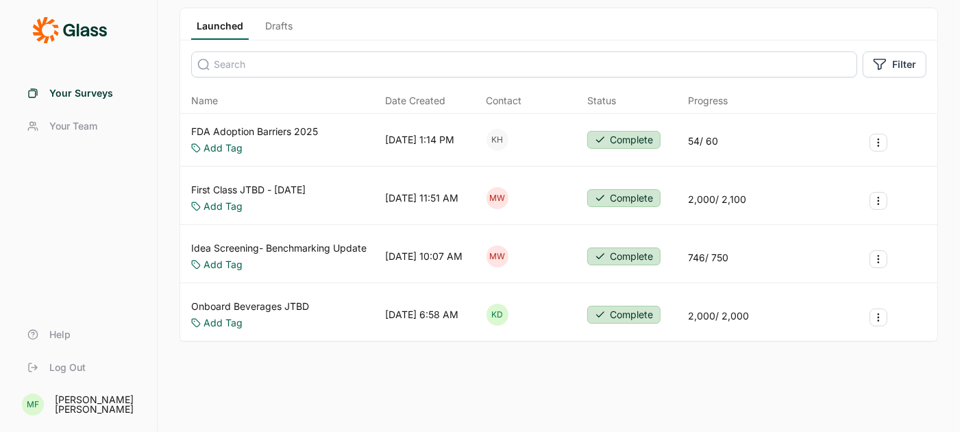
click at [238, 303] on link "Onboard Beverages JTBD" at bounding box center [250, 306] width 118 height 14
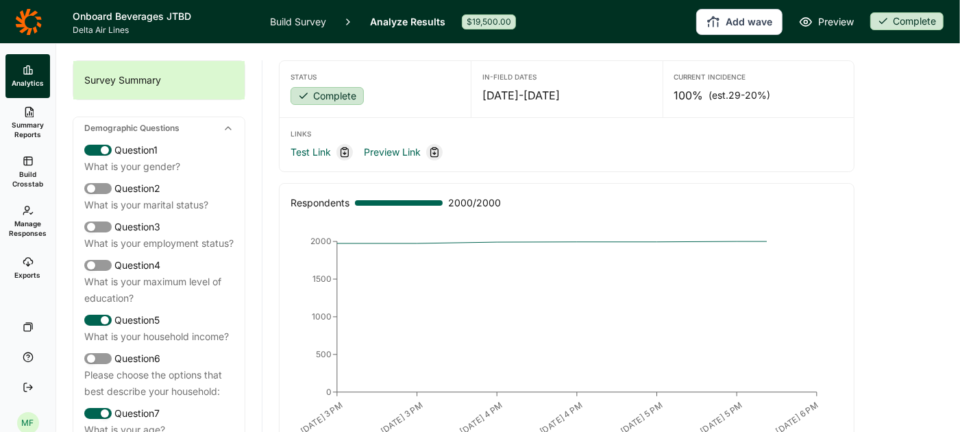
click at [308, 22] on link "Build Survey" at bounding box center [298, 21] width 56 height 43
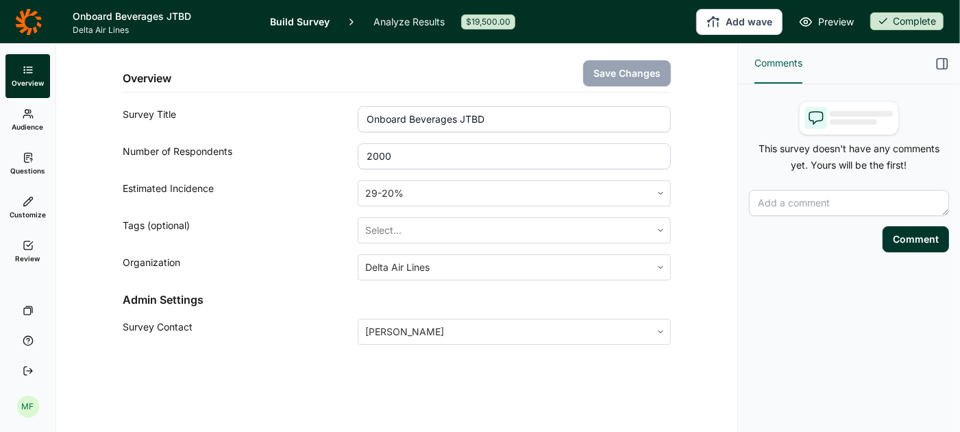
click at [27, 160] on icon at bounding box center [28, 157] width 11 height 11
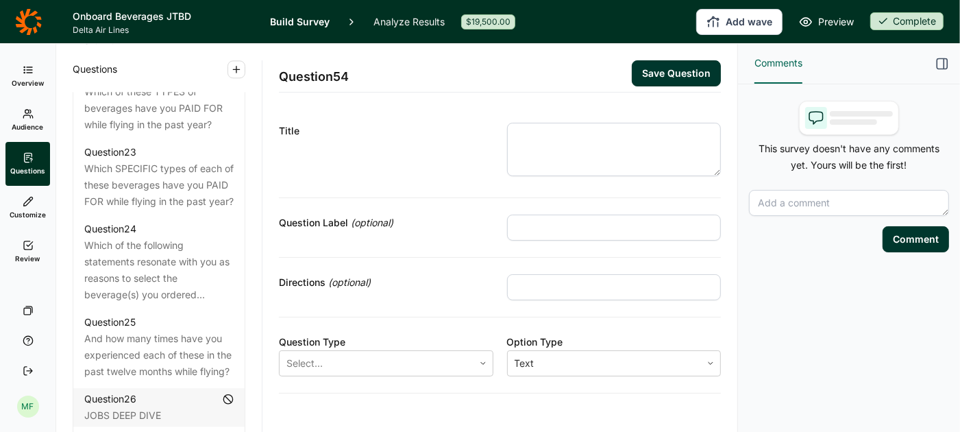
scroll to position [2441, 0]
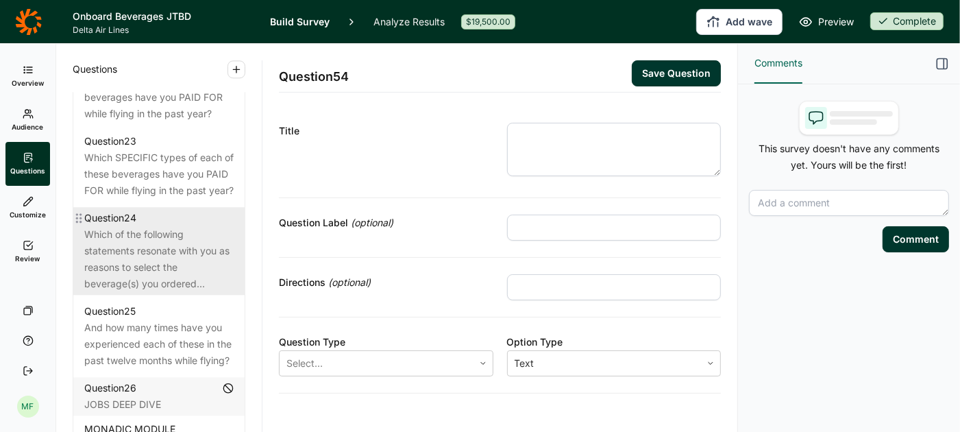
click at [145, 242] on div "Which of the following statements resonate with you as reasons to select the be…" at bounding box center [158, 259] width 149 height 66
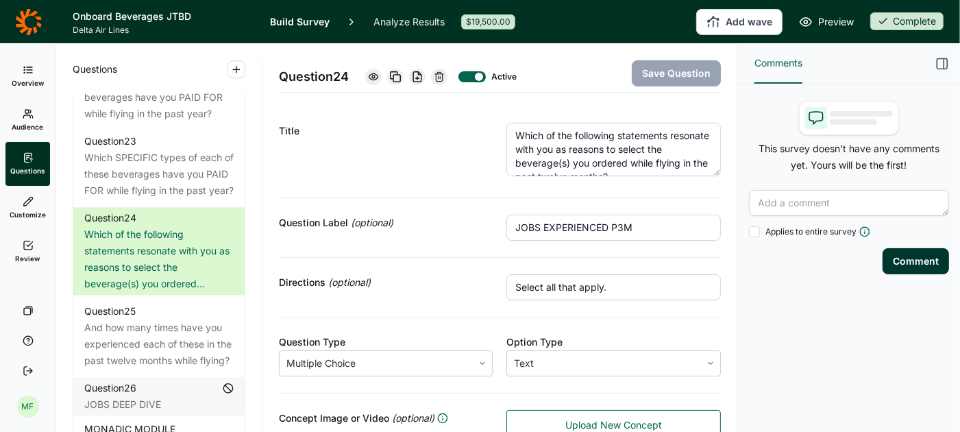
click at [838, 22] on span "Preview" at bounding box center [836, 22] width 36 height 16
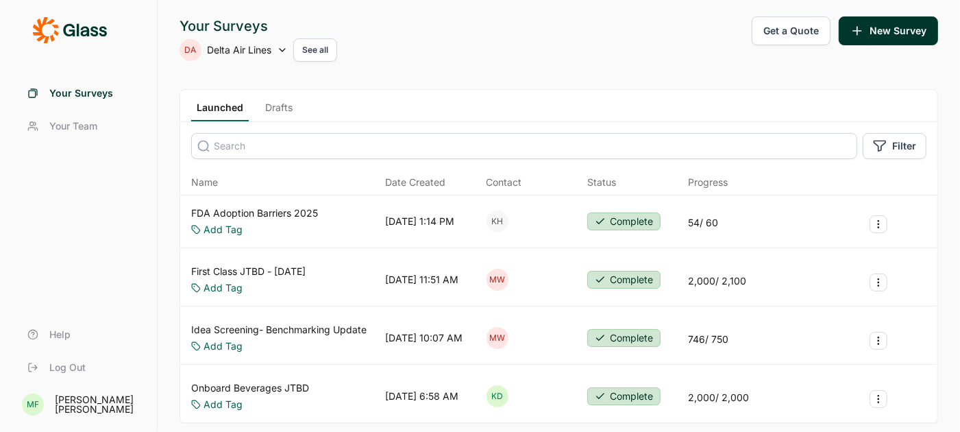
scroll to position [82, 0]
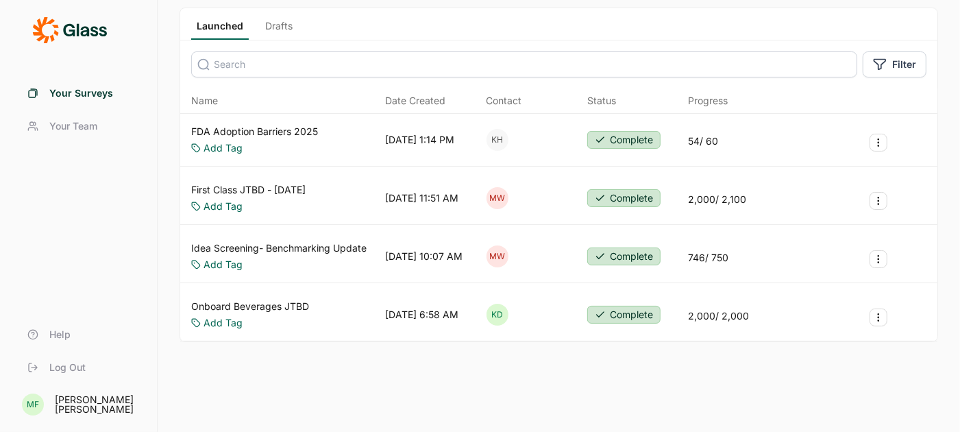
click at [223, 304] on link "Onboard Beverages JTBD" at bounding box center [250, 306] width 118 height 14
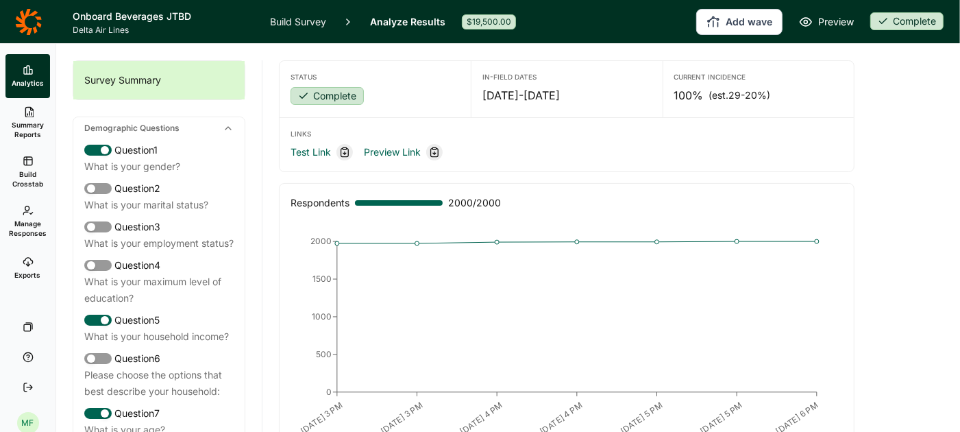
click at [298, 16] on link "Build Survey" at bounding box center [298, 21] width 56 height 43
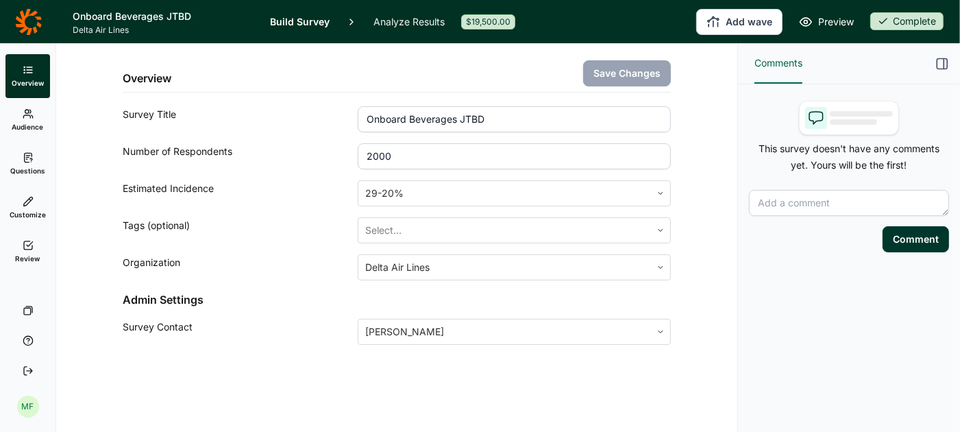
click at [25, 161] on icon at bounding box center [28, 157] width 11 height 11
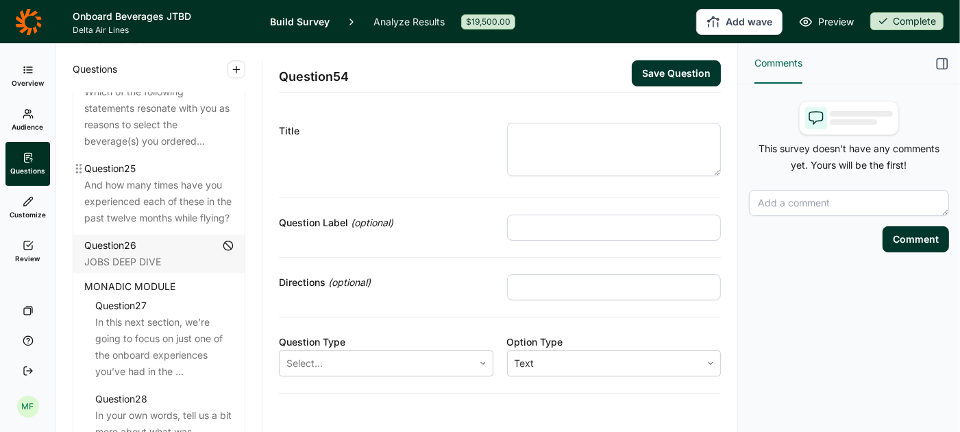
scroll to position [2600, 0]
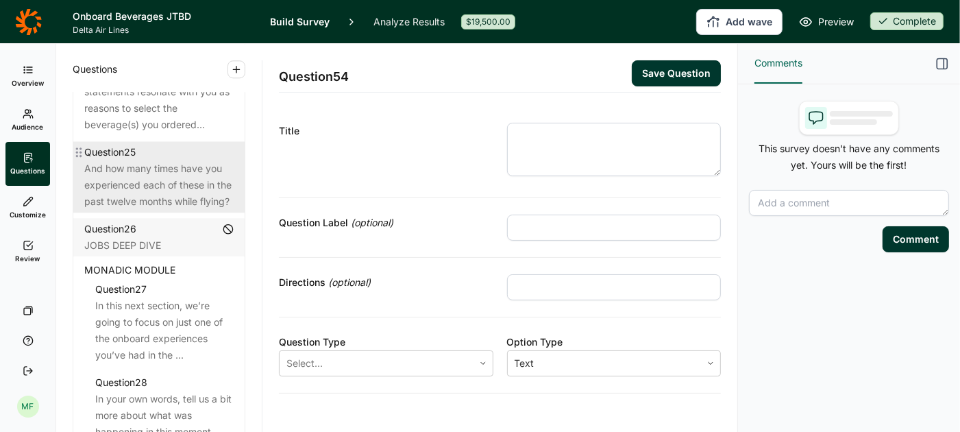
click at [151, 171] on div "And how many times have you experienced each of these in the past twelve months…" at bounding box center [158, 184] width 149 height 49
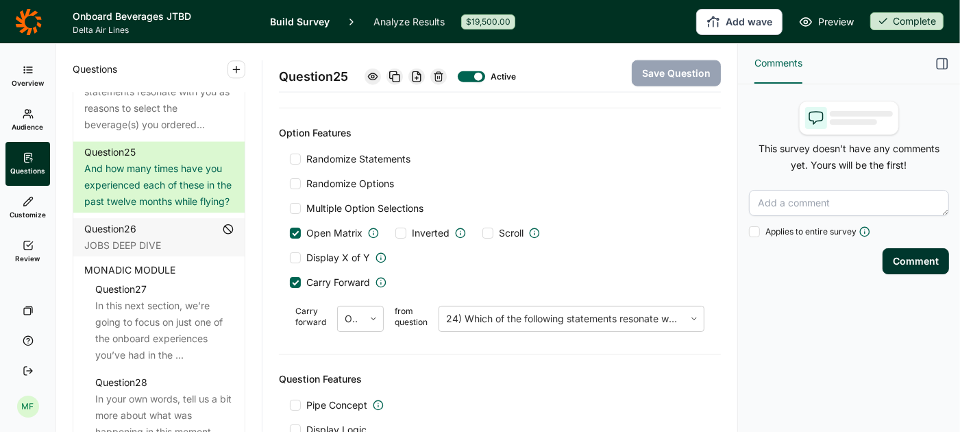
scroll to position [1450, 0]
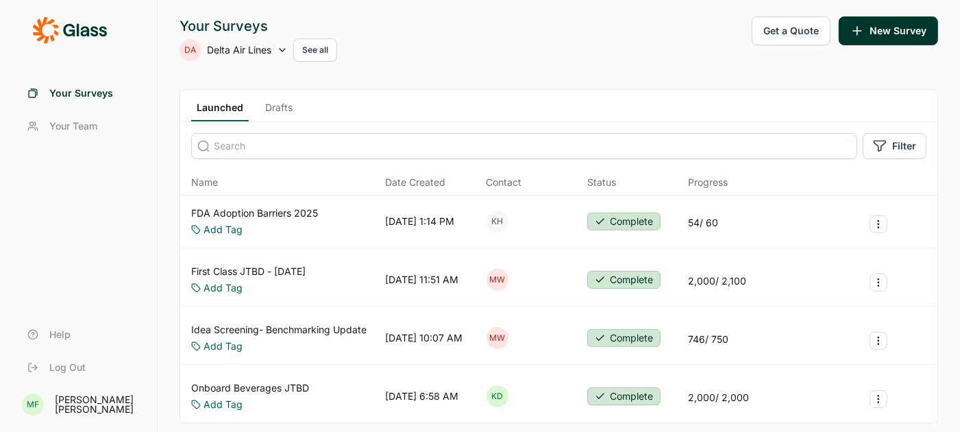
scroll to position [82, 0]
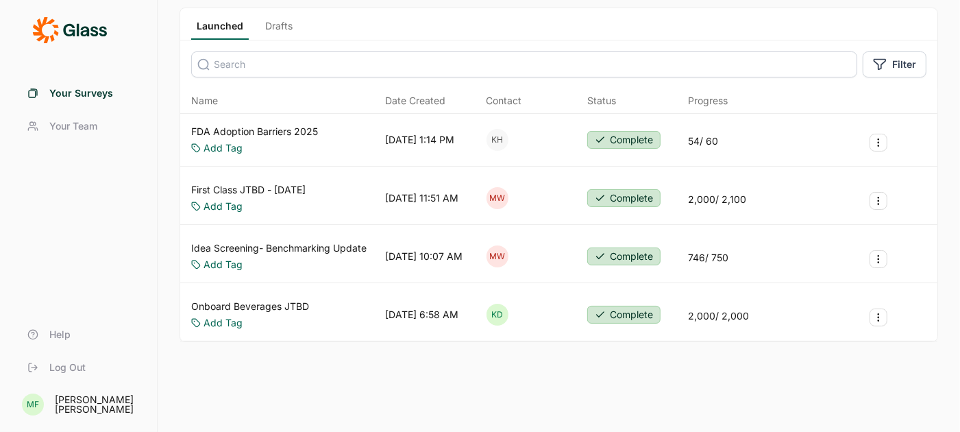
click at [227, 303] on link "Onboard Beverages JTBD" at bounding box center [250, 306] width 118 height 14
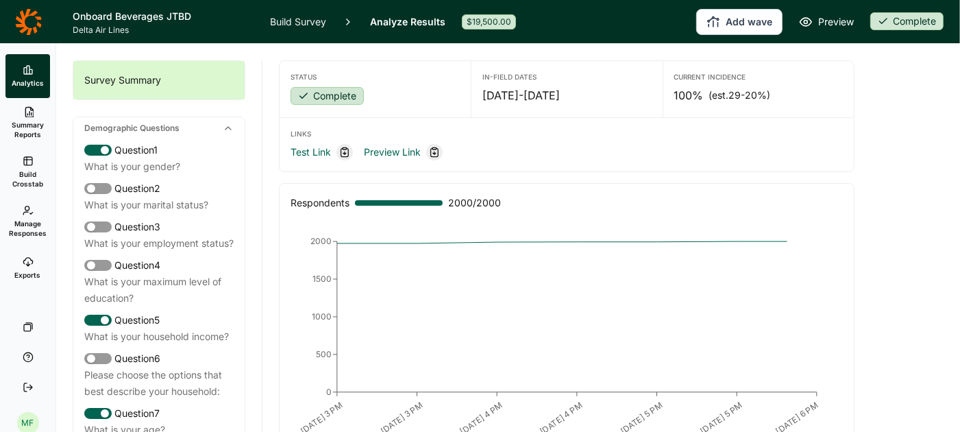
click at [308, 23] on link "Build Survey" at bounding box center [298, 21] width 56 height 43
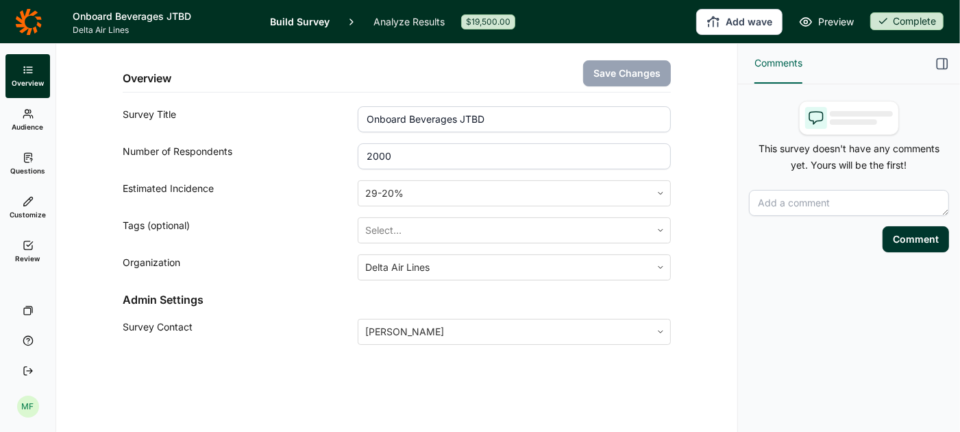
click at [30, 162] on use at bounding box center [28, 157] width 8 height 9
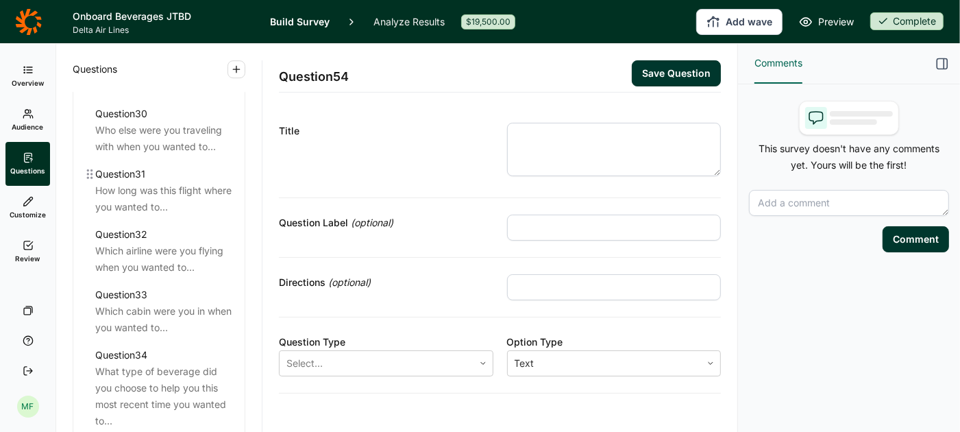
scroll to position [3030, 0]
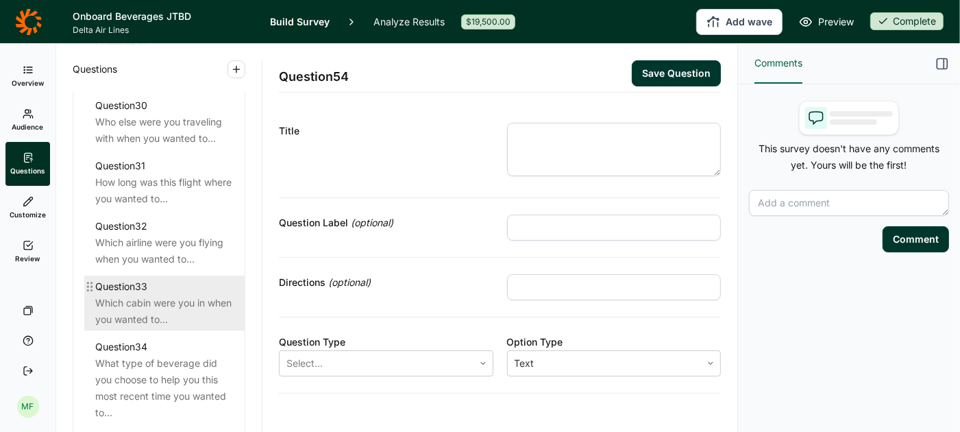
click at [161, 297] on div "Which cabin were you in when you wanted to..." at bounding box center [164, 311] width 138 height 33
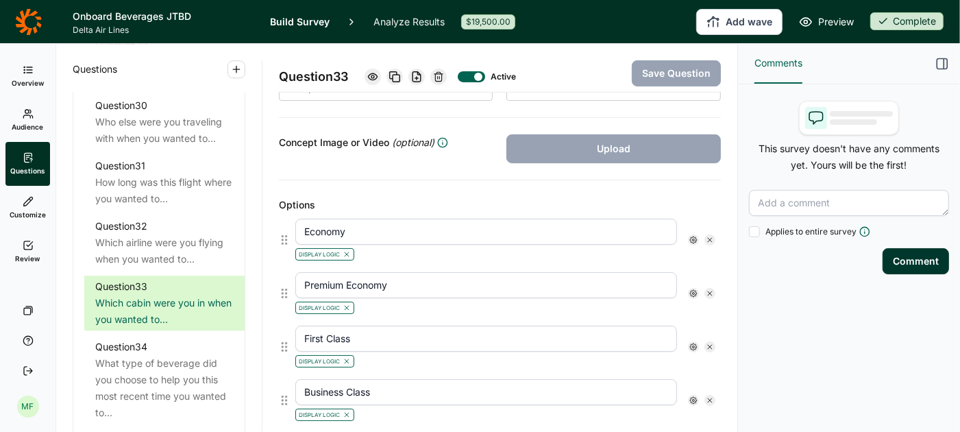
scroll to position [249, 0]
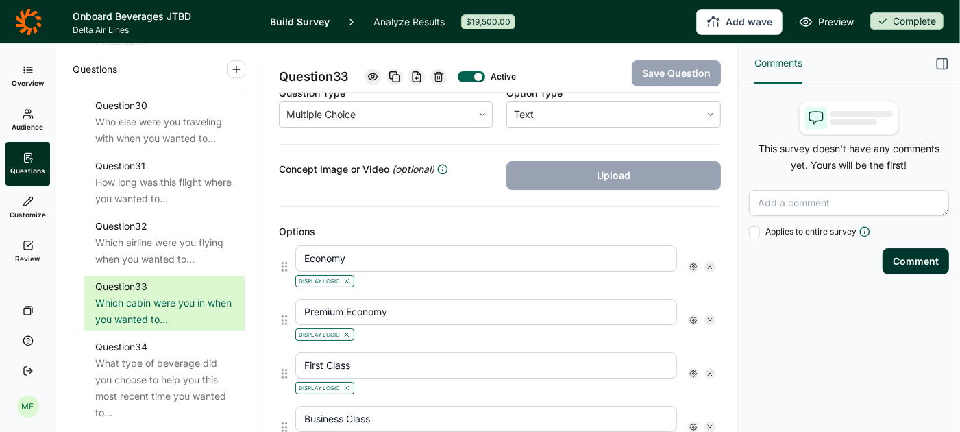
click at [691, 262] on icon at bounding box center [693, 266] width 8 height 8
click at [788, 291] on icon at bounding box center [790, 287] width 8 height 8
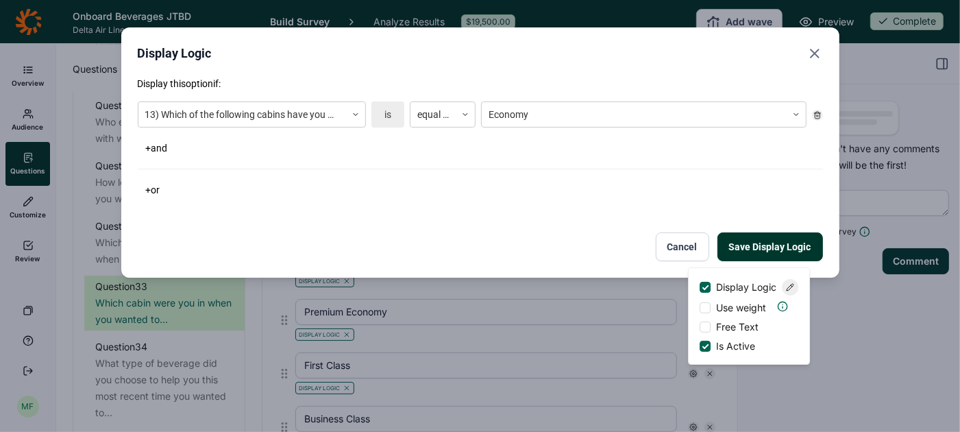
click at [821, 45] on icon "Close" at bounding box center [814, 53] width 16 height 16
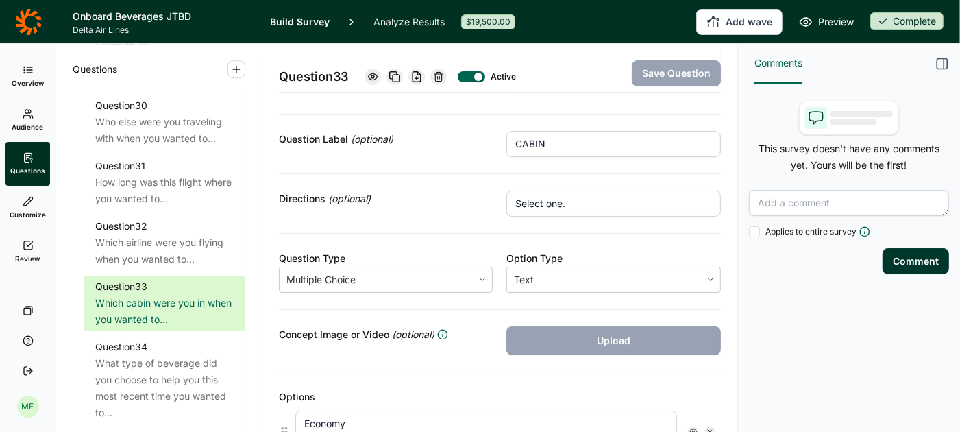
scroll to position [0, 0]
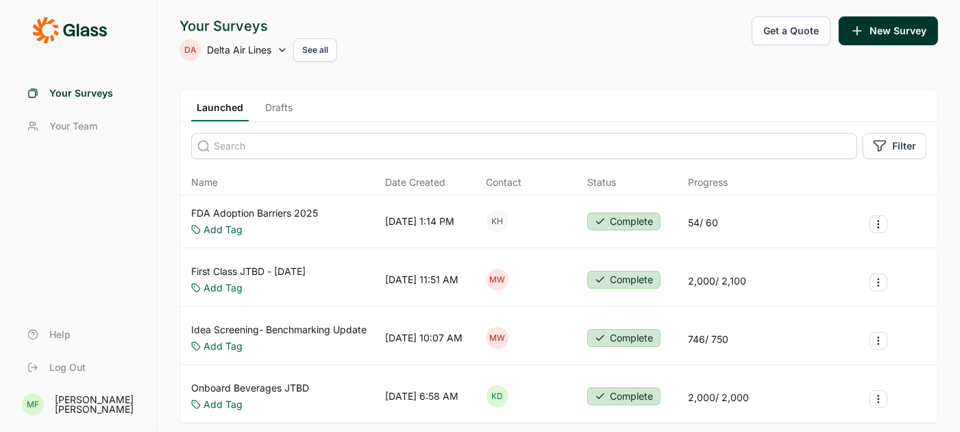
click at [272, 105] on link "Drafts" at bounding box center [279, 111] width 38 height 21
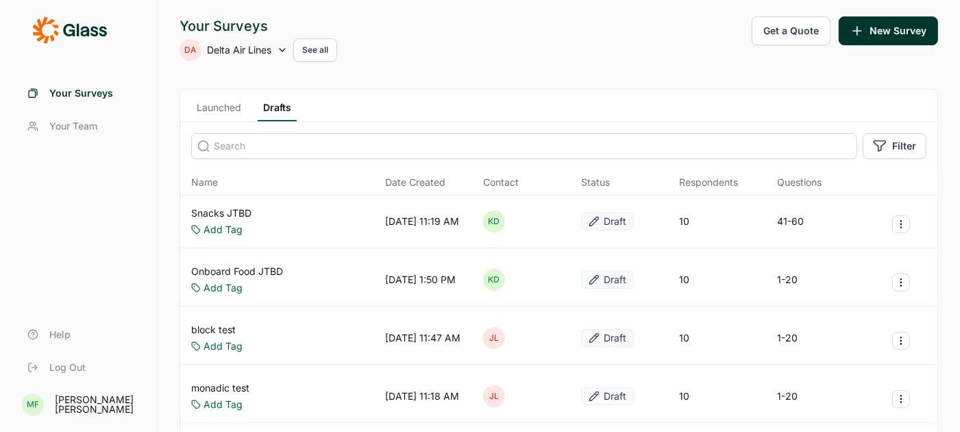
click at [227, 211] on link "Snacks JTBD" at bounding box center [221, 213] width 60 height 14
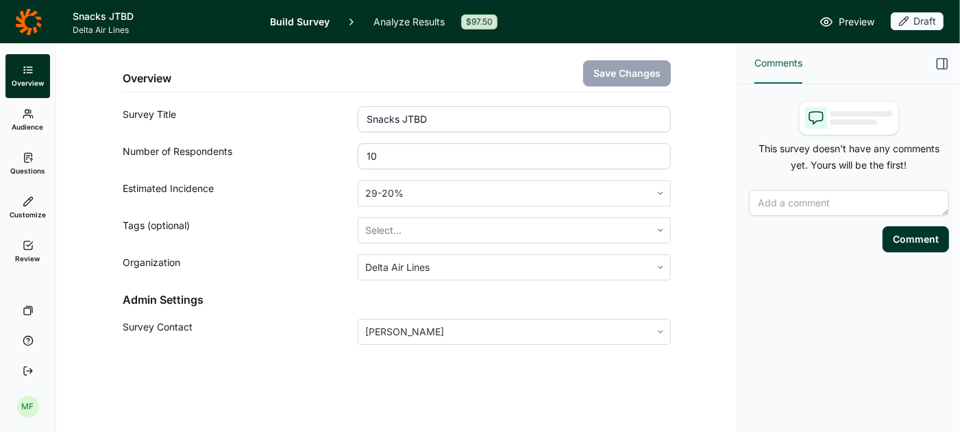
click at [847, 27] on span "Preview" at bounding box center [856, 22] width 36 height 16
